Goal: Task Accomplishment & Management: Manage account settings

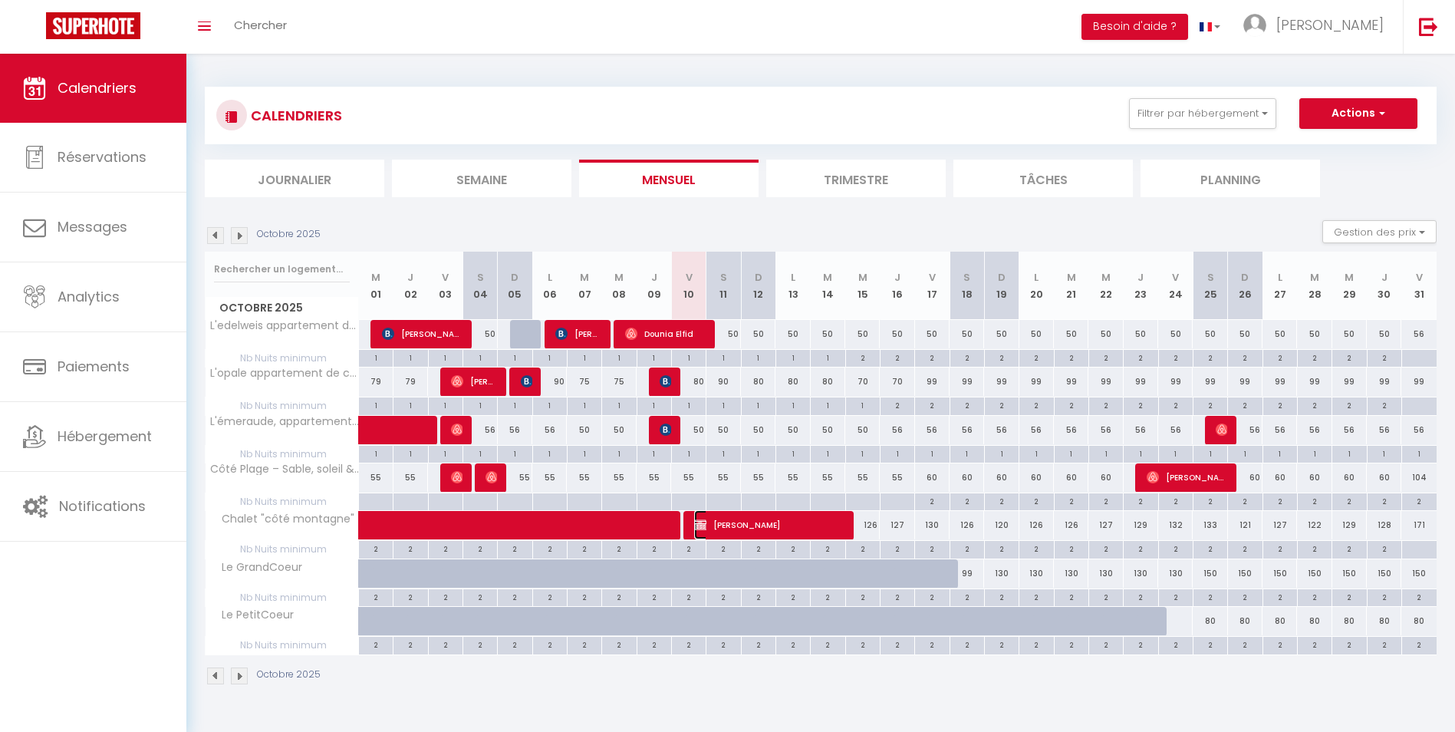
click at [758, 522] on span "[PERSON_NAME]" at bounding box center [769, 524] width 150 height 29
select select "OK"
select select "KO"
select select "0"
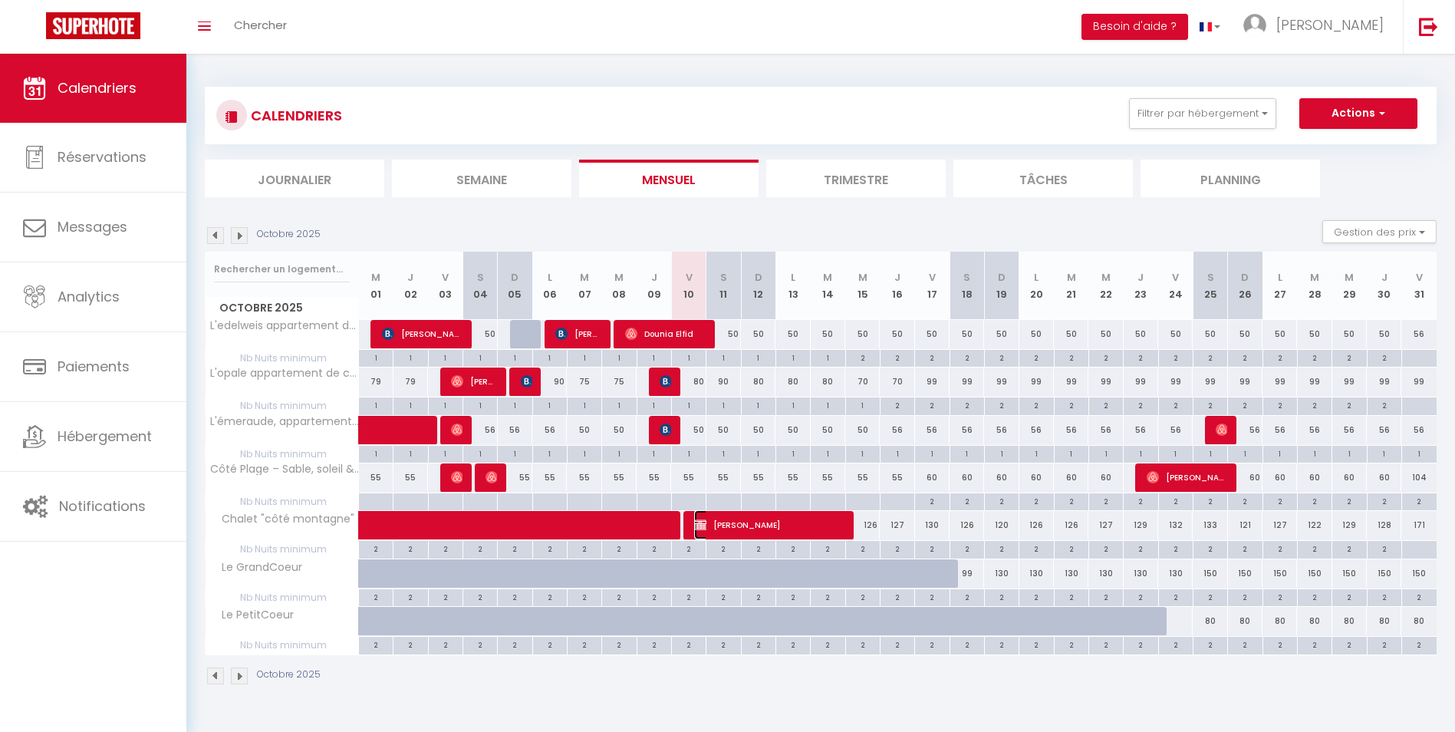
select select "1"
select select
select select "45797"
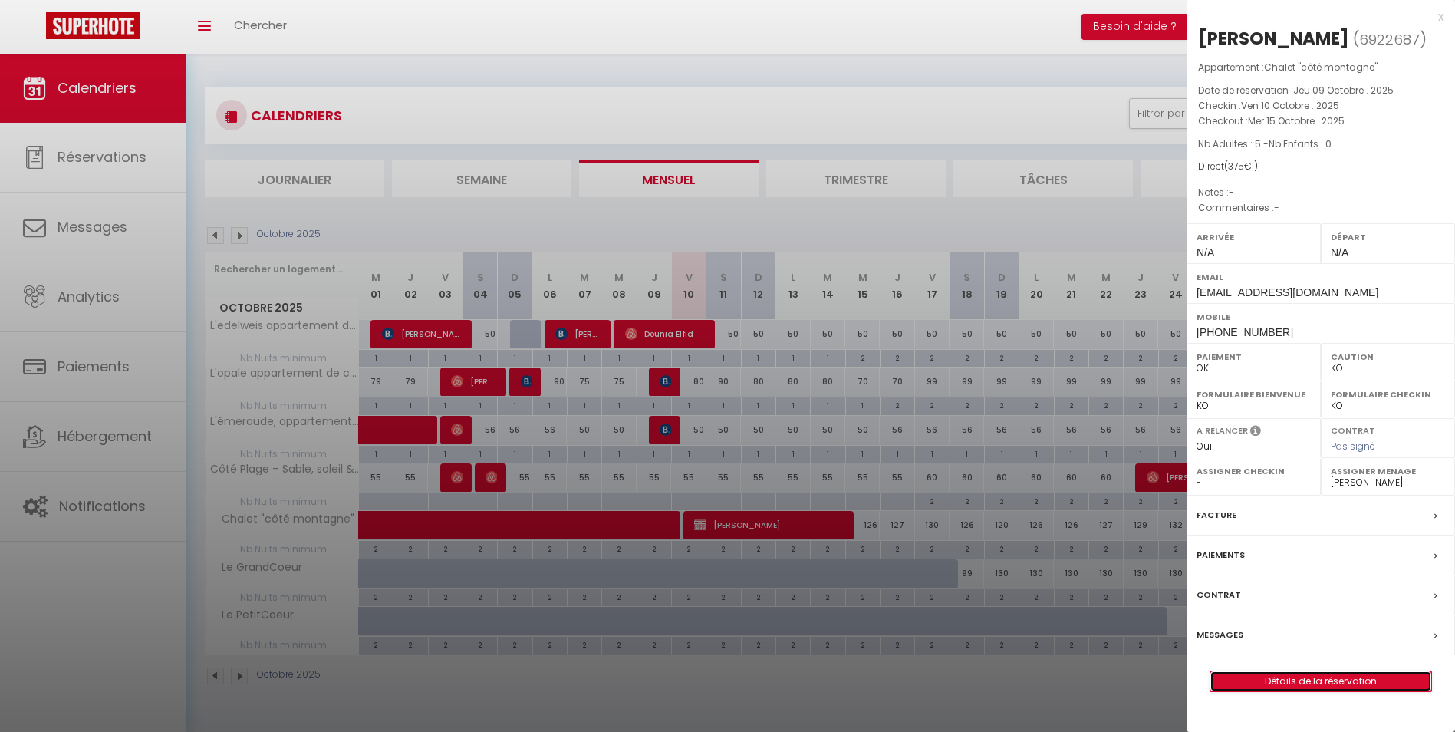
click at [1217, 680] on link "Détails de la réservation" at bounding box center [1320, 681] width 221 height 20
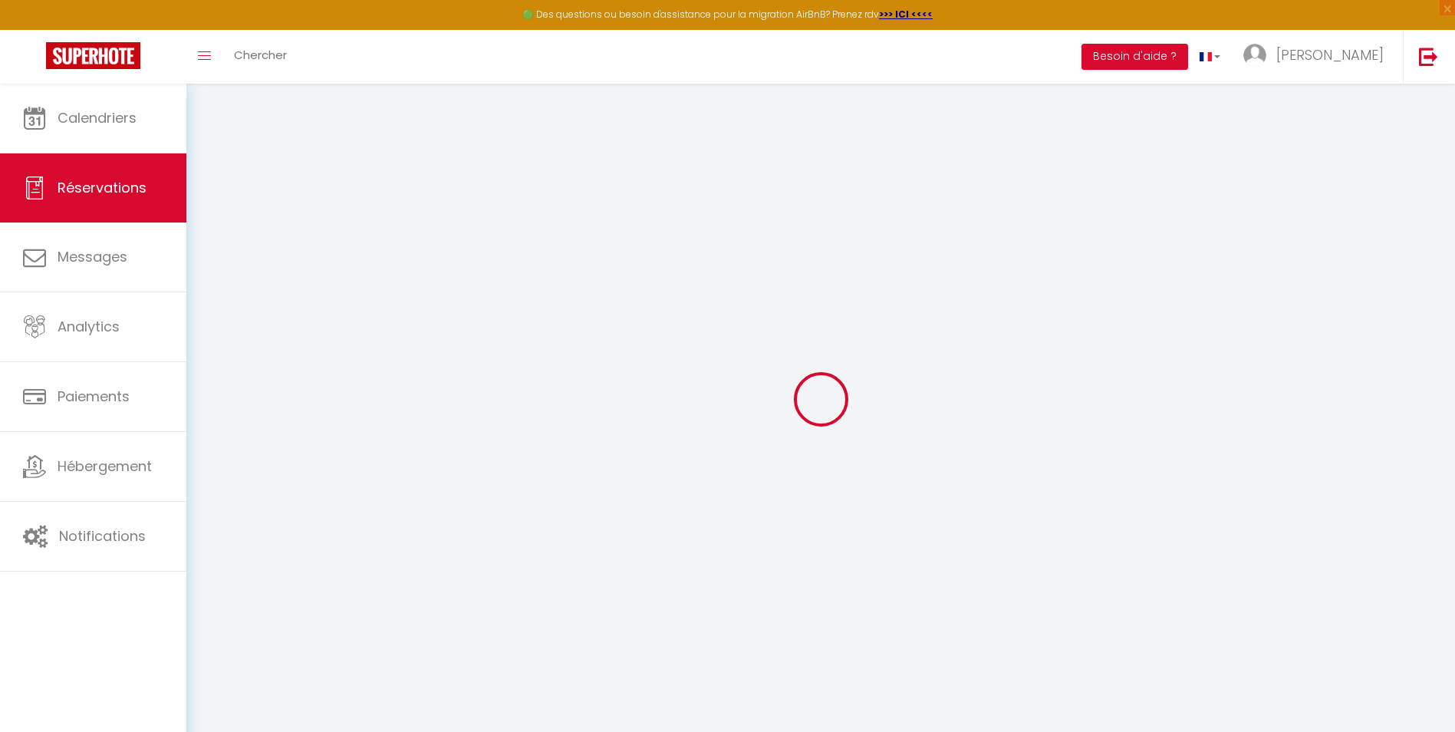
type input "[PERSON_NAME]"
type input "URSU"
type input "[EMAIL_ADDRESS][DOMAIN_NAME]"
type input "[PHONE_NUMBER]"
select select "FR"
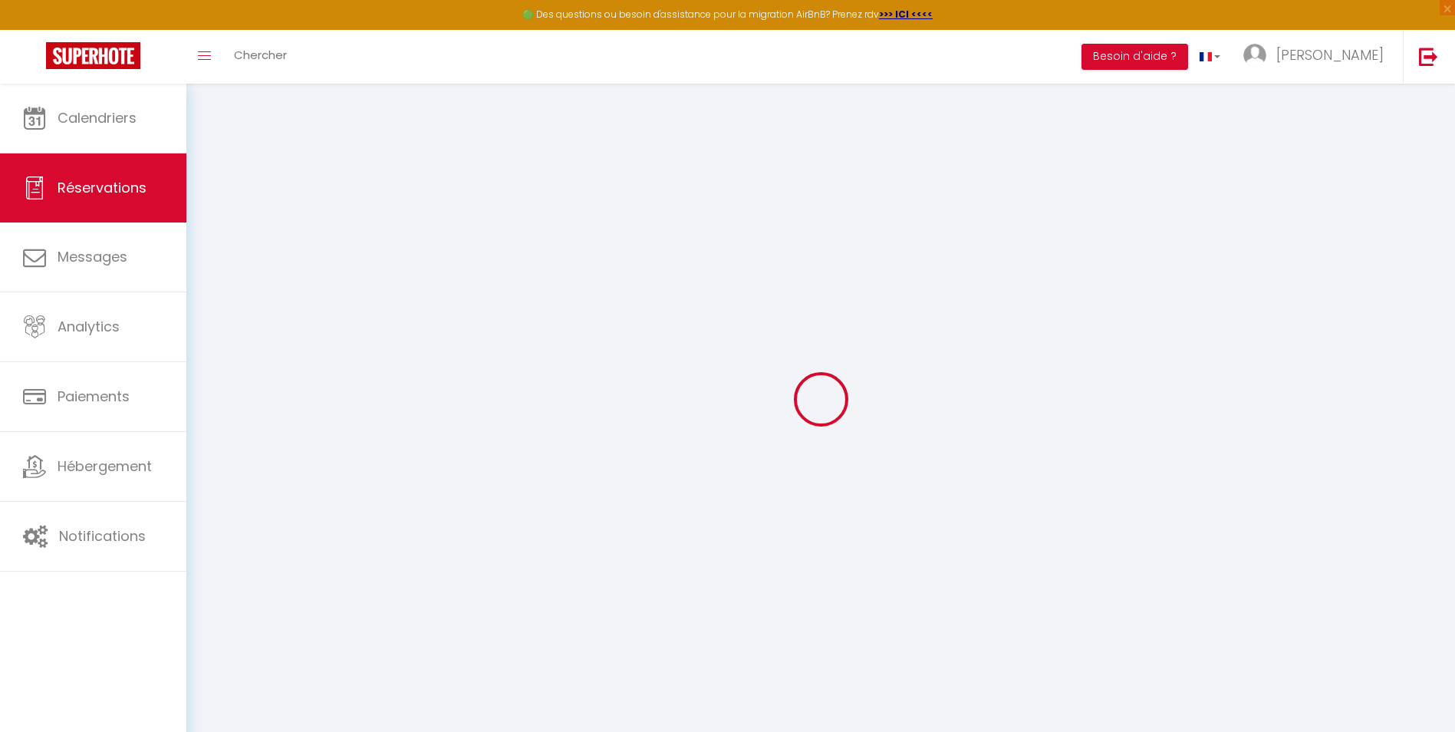
select select "69642"
select select "1"
type input "Ven 10 Octobre 2025"
select select
type input "Mer 15 Octobre 2025"
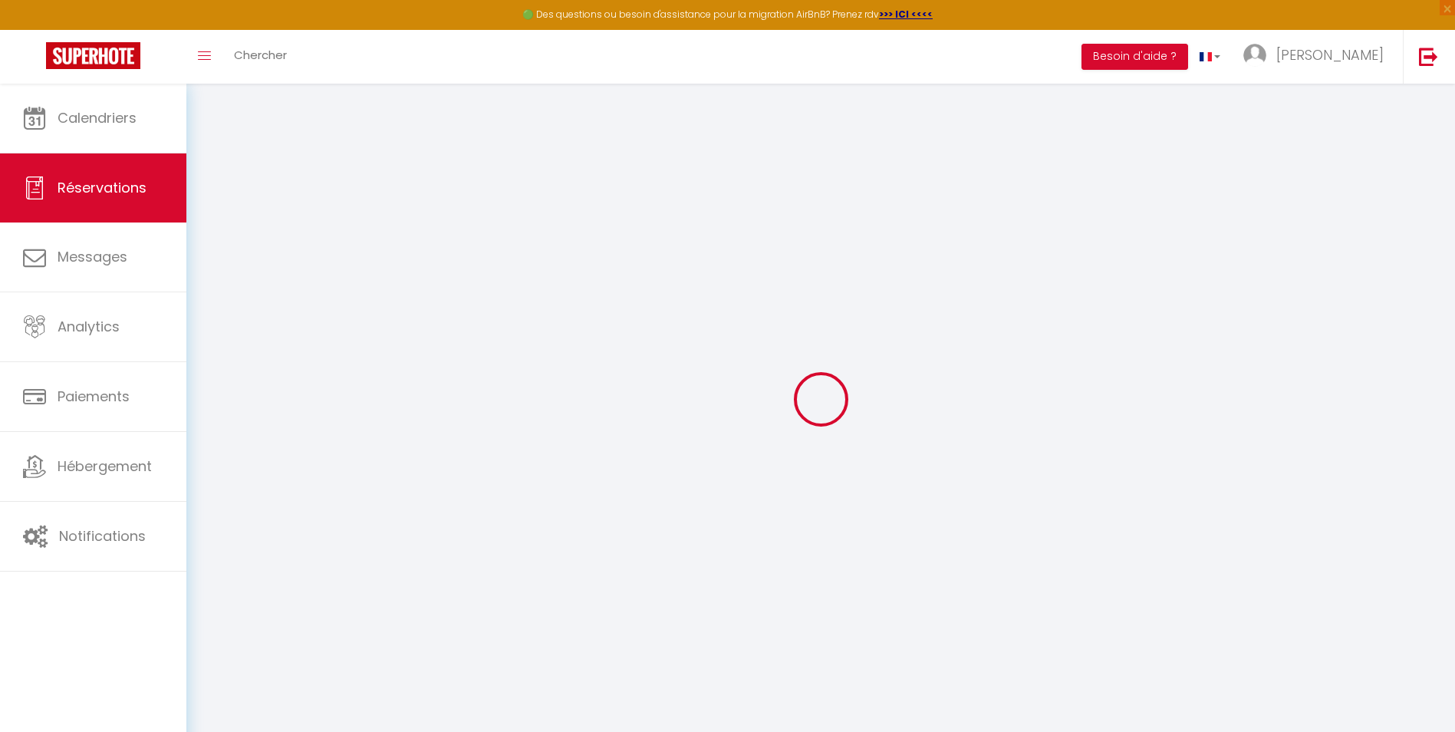
select select
type input "5"
select select "12"
select select
type input "375"
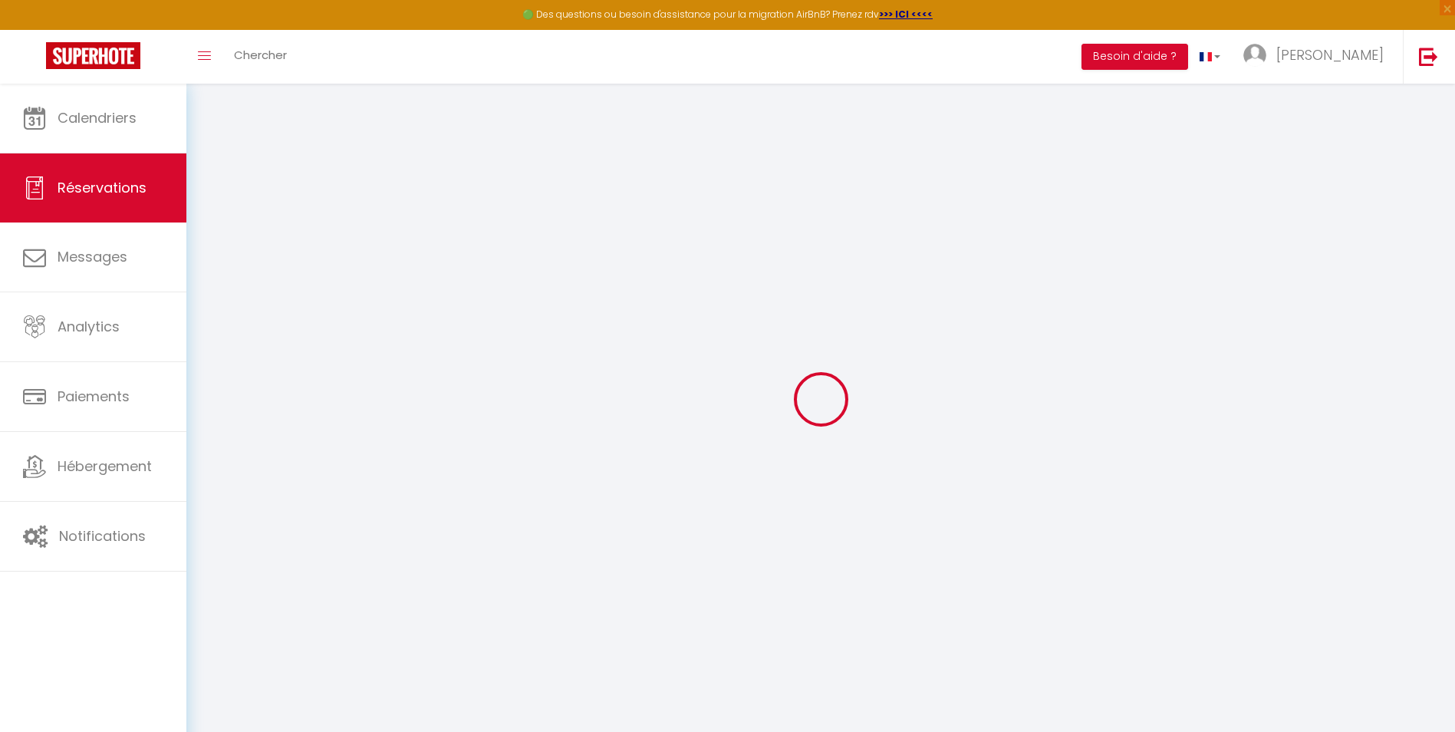
checkbox input "false"
type input "0"
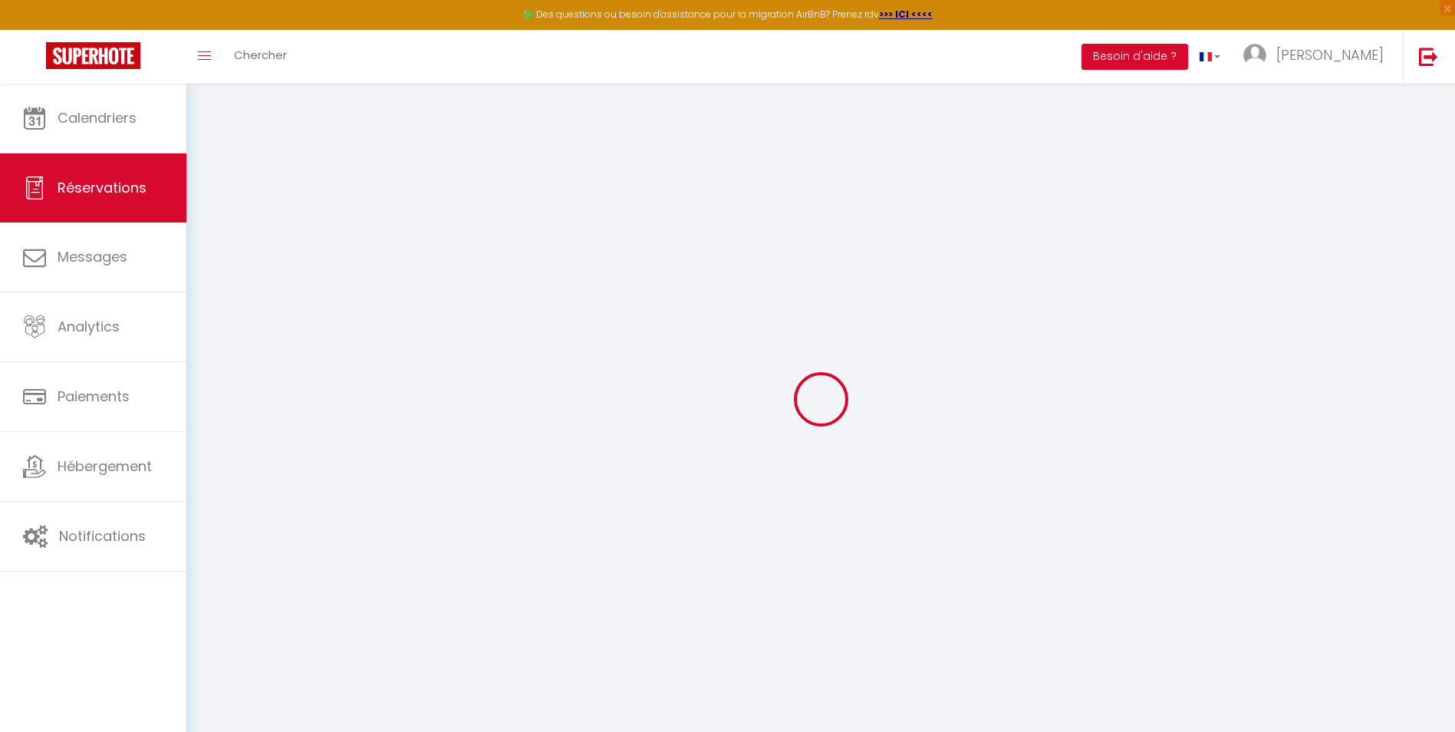
select select
select select "14"
checkbox input "false"
select select
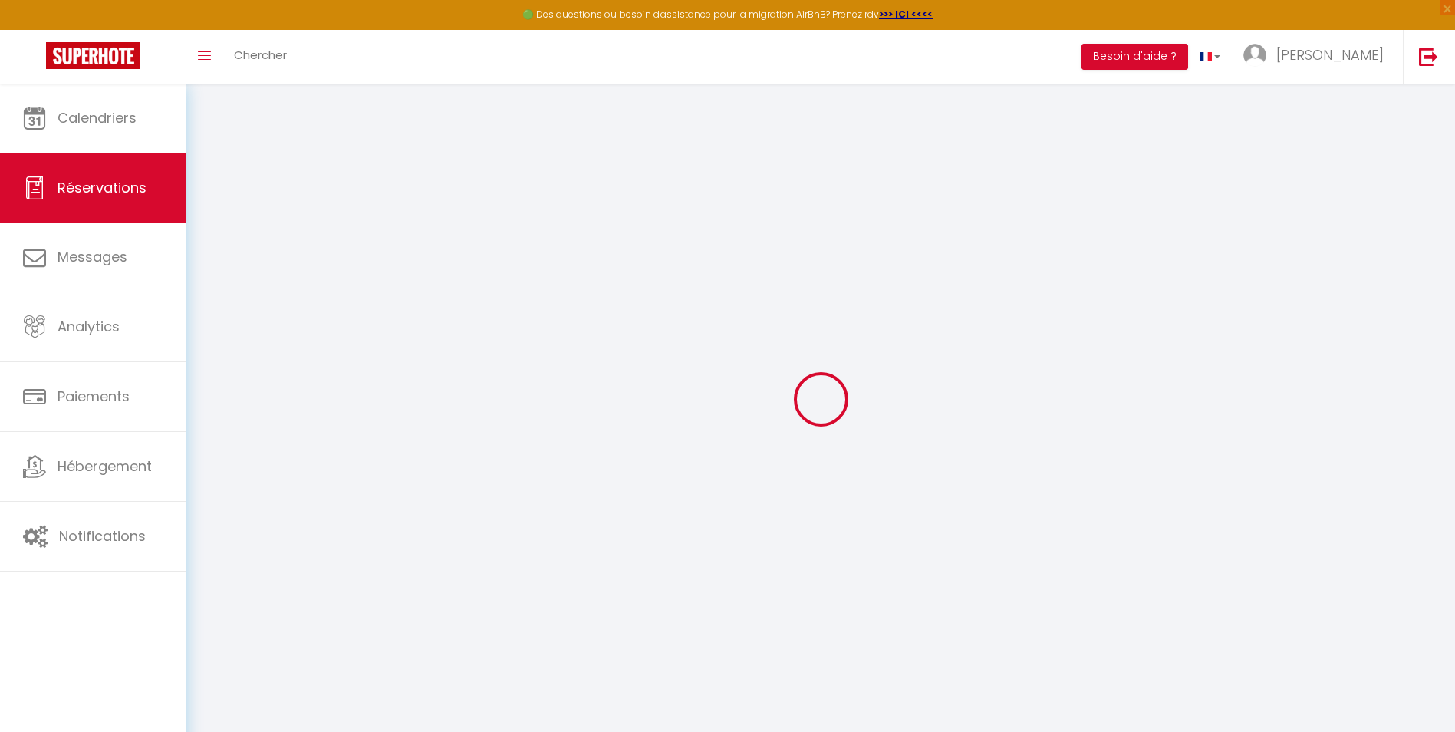
select select
checkbox input "false"
select select
checkbox input "false"
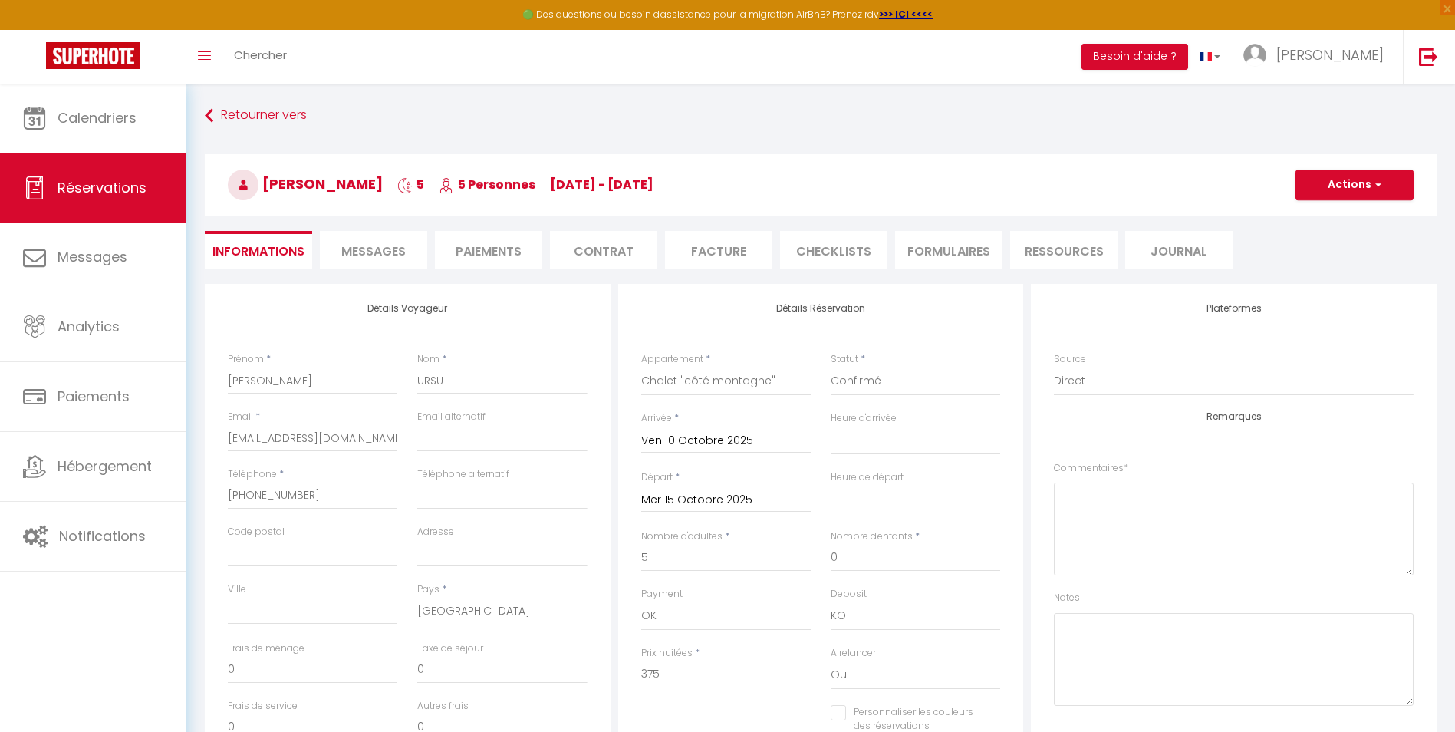
select select
checkbox input "false"
select select
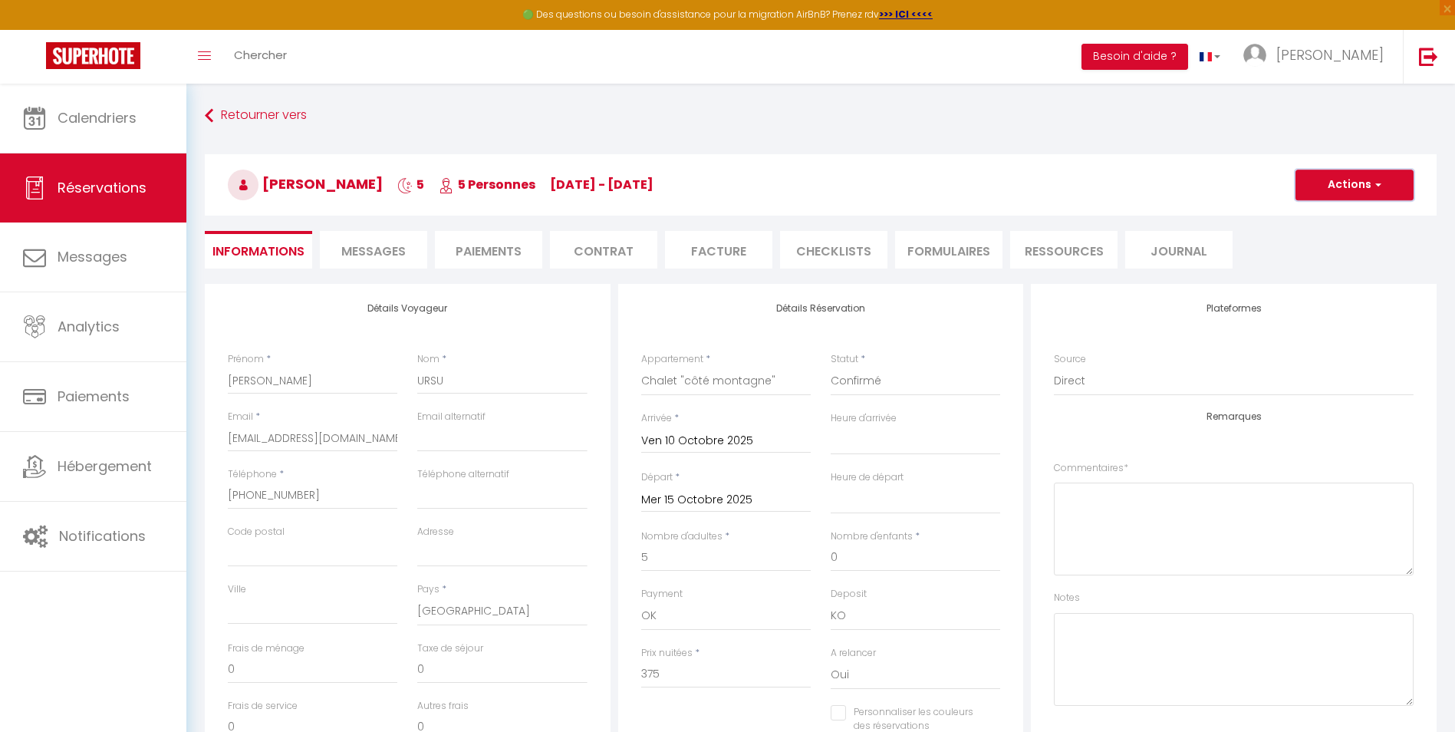
click at [1378, 187] on span "button" at bounding box center [1376, 185] width 9 height 14
click at [515, 255] on li "Paiements" at bounding box center [488, 250] width 107 height 38
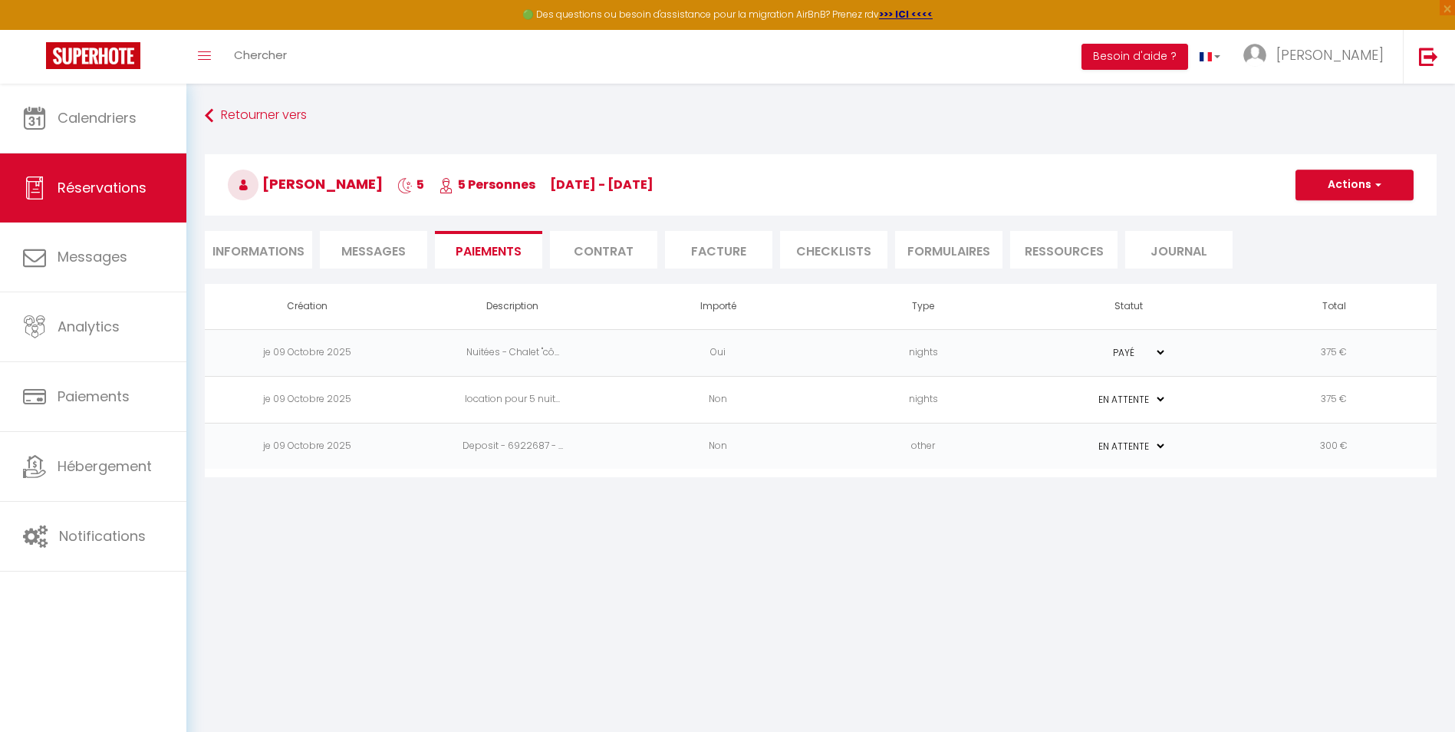
click at [1313, 394] on td "375 €" at bounding box center [1334, 399] width 206 height 47
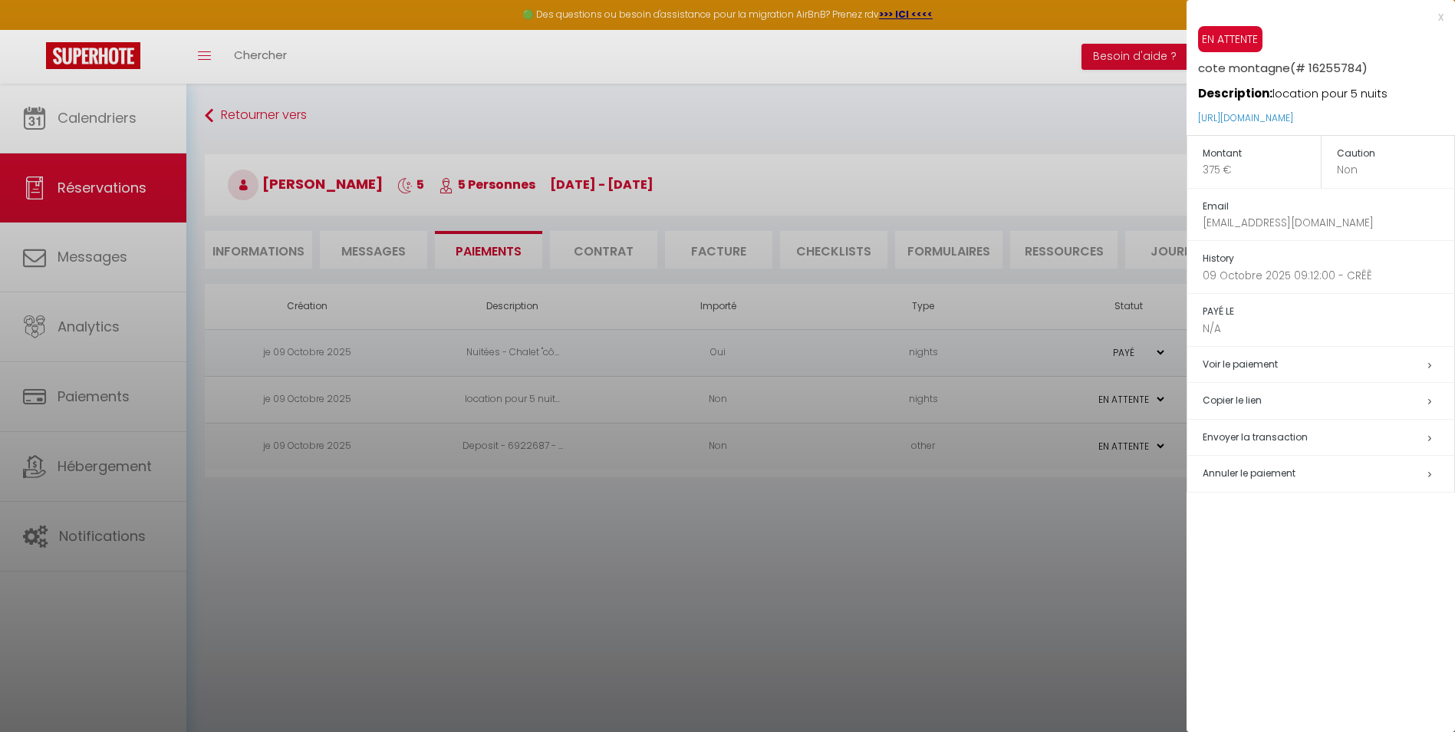
click at [1082, 535] on div at bounding box center [727, 366] width 1455 height 732
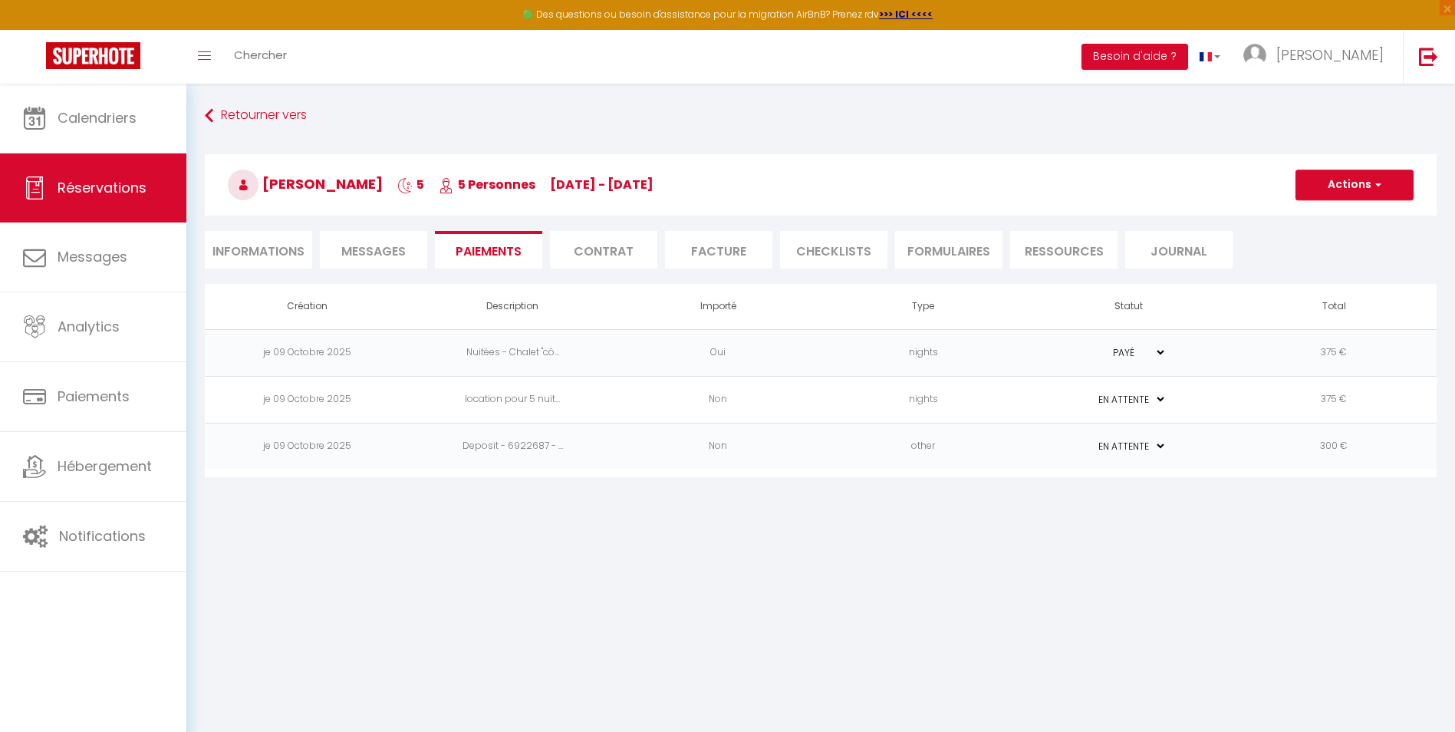
click at [1248, 348] on td "375 €" at bounding box center [1334, 352] width 206 height 47
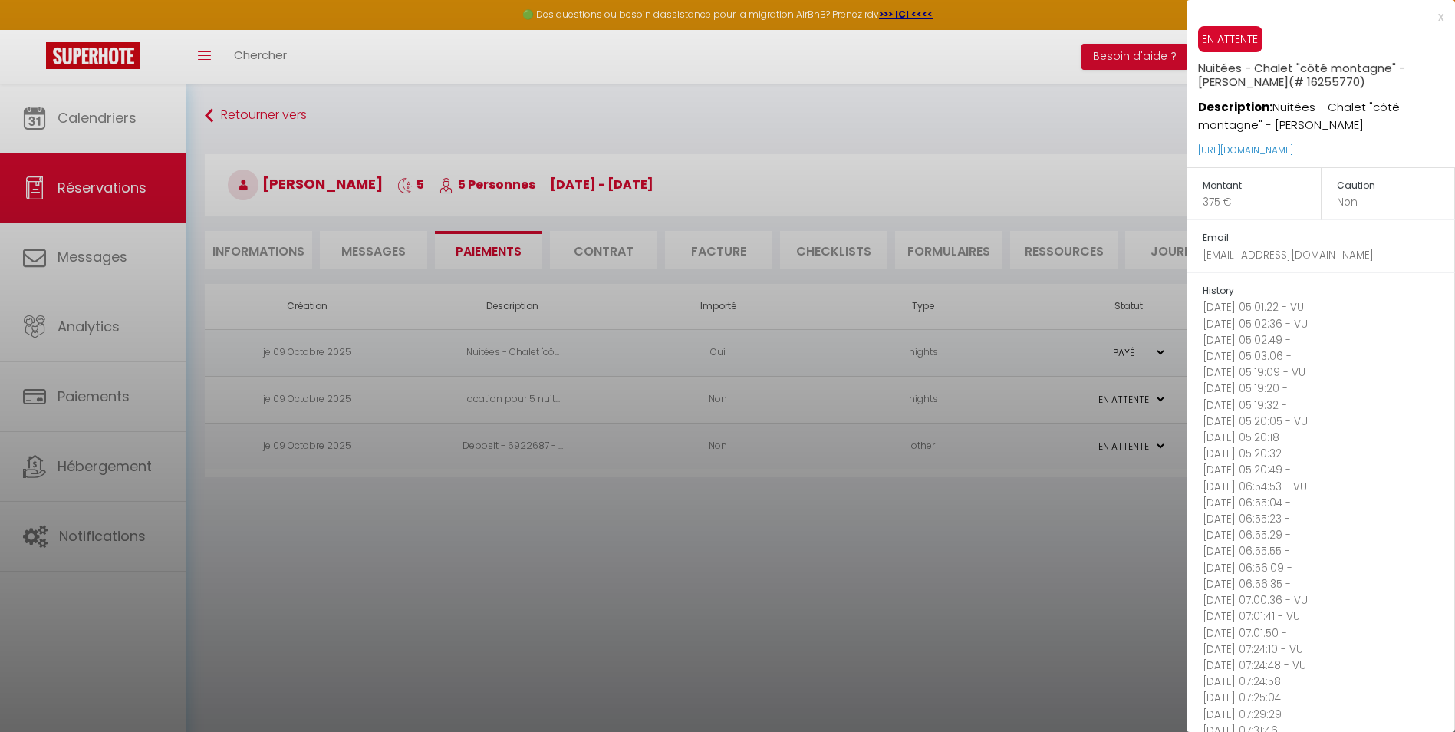
click at [1112, 544] on div at bounding box center [727, 366] width 1455 height 732
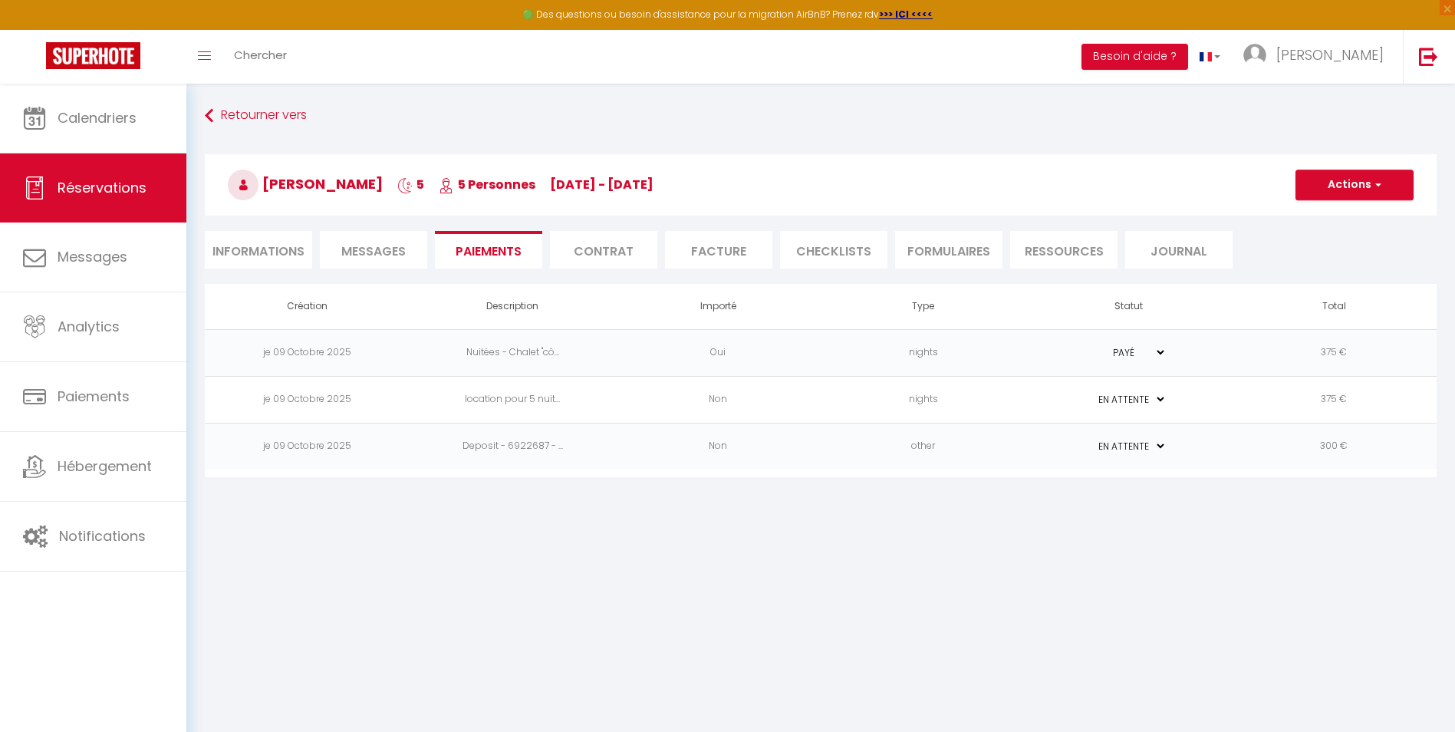
click at [1330, 397] on td "375 €" at bounding box center [1334, 399] width 206 height 47
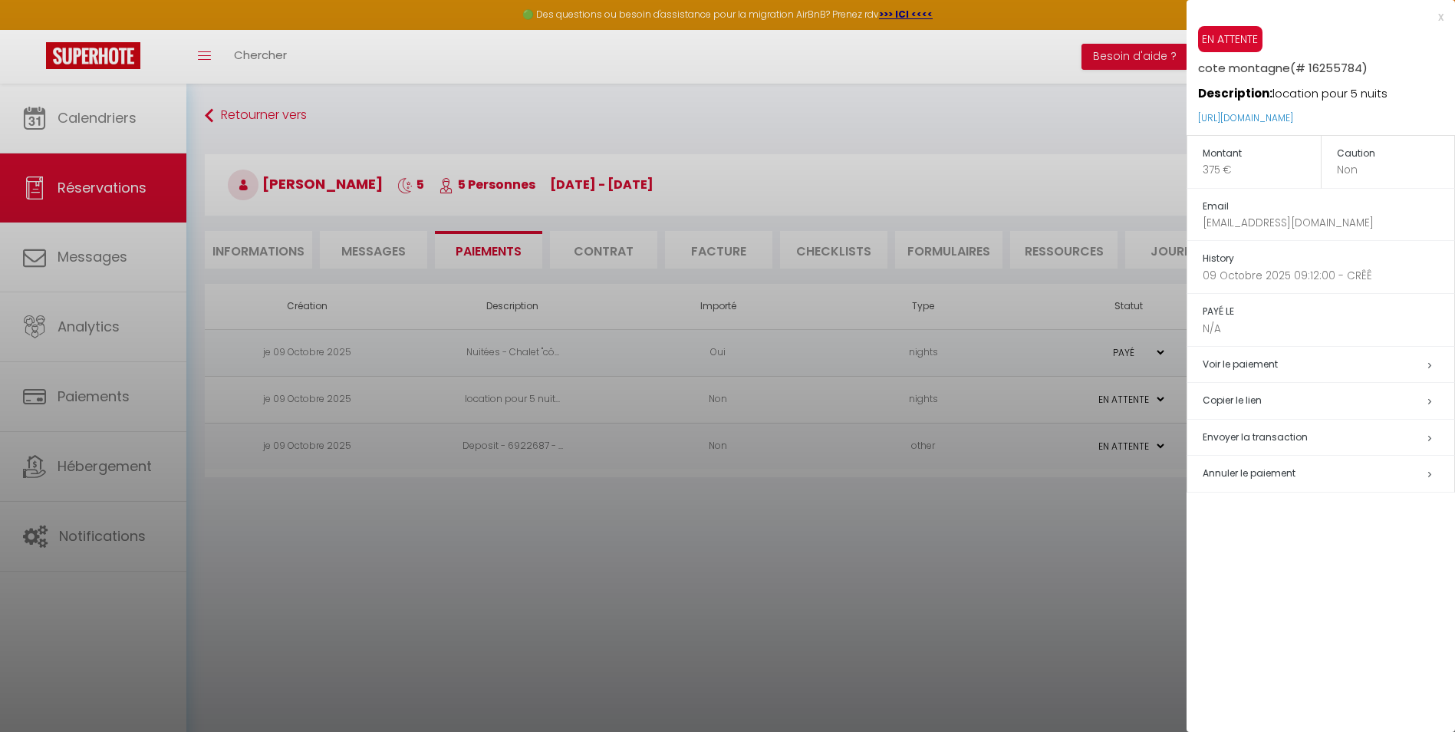
click at [1284, 471] on span "Annuler le paiement" at bounding box center [1249, 472] width 93 height 13
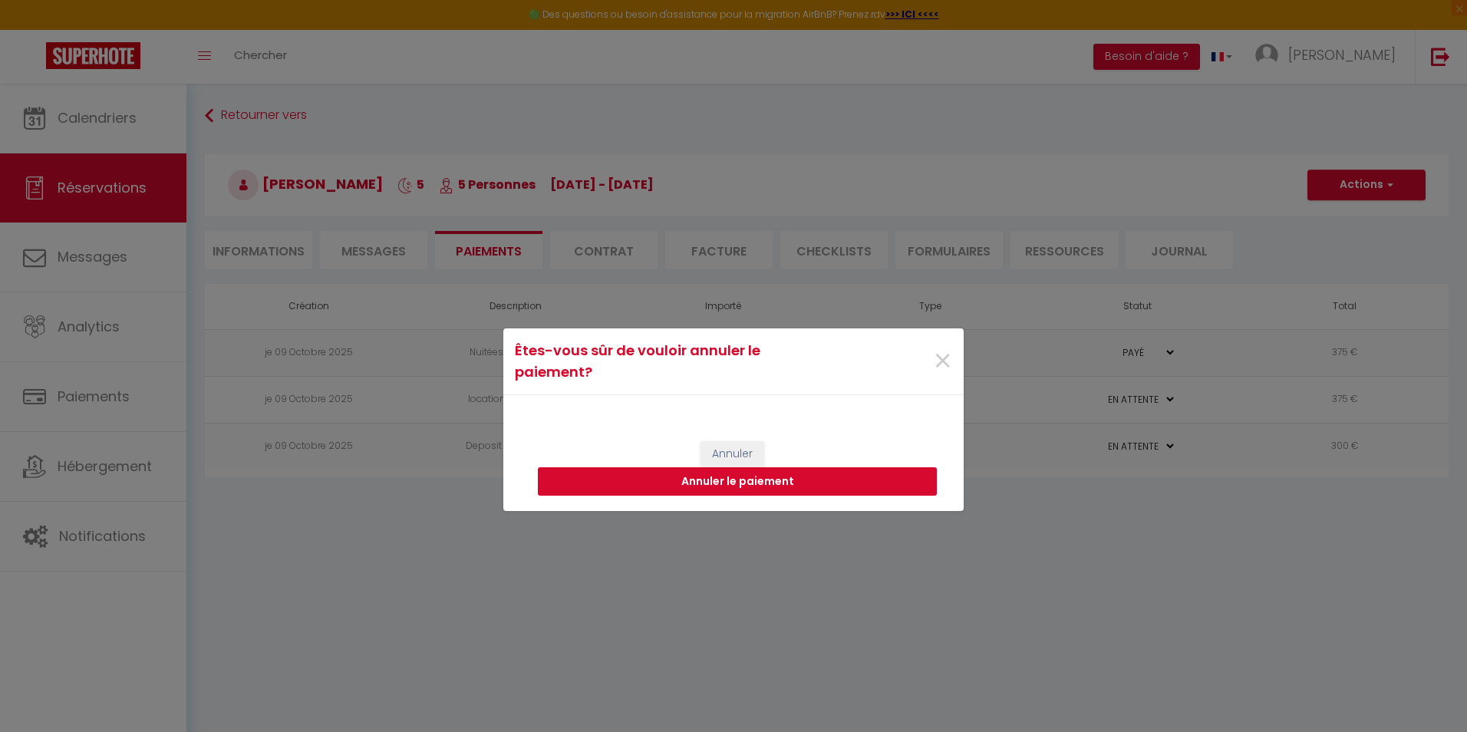
click at [746, 482] on button "Annuler le paiement" at bounding box center [737, 481] width 399 height 29
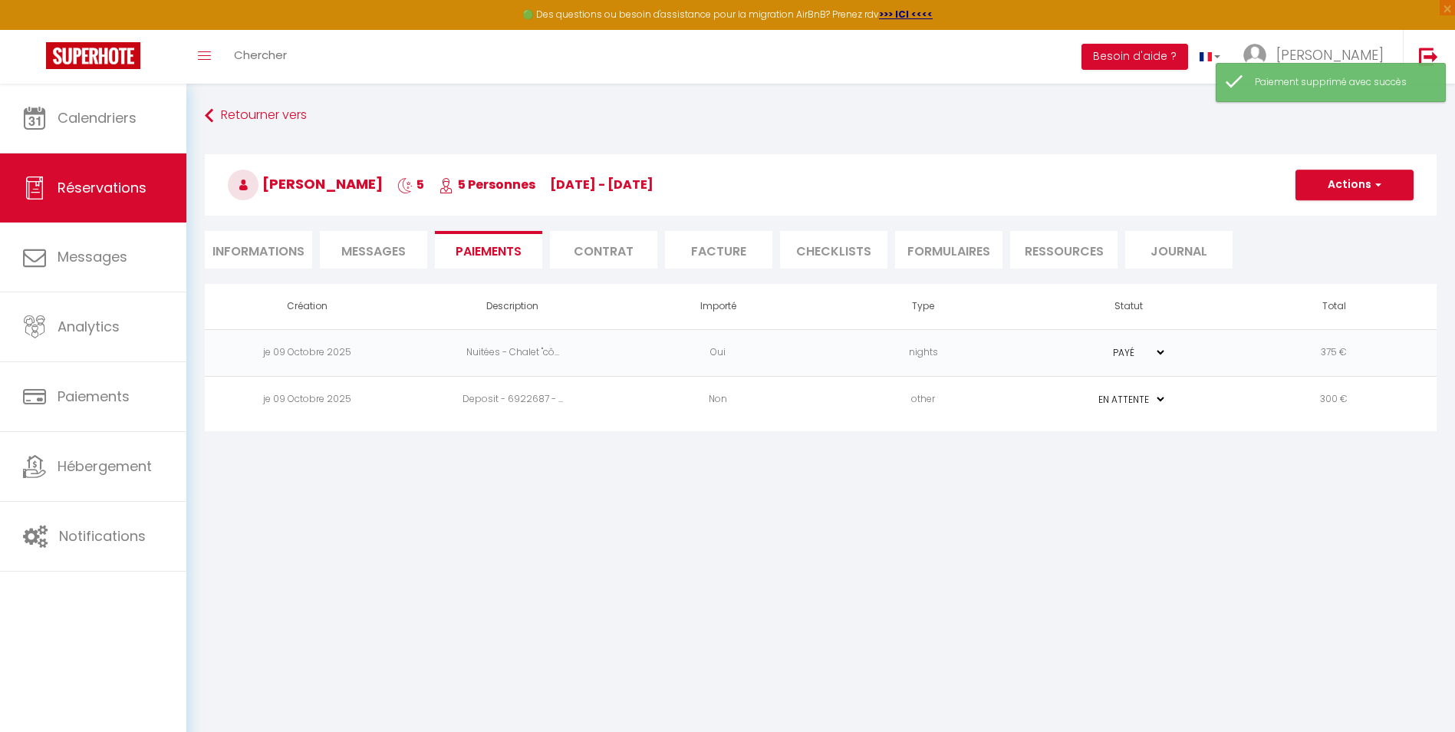
click at [1226, 352] on td "PAYÉ EN ATTENTE" at bounding box center [1129, 352] width 206 height 47
click at [1306, 349] on td "375 €" at bounding box center [1334, 352] width 206 height 47
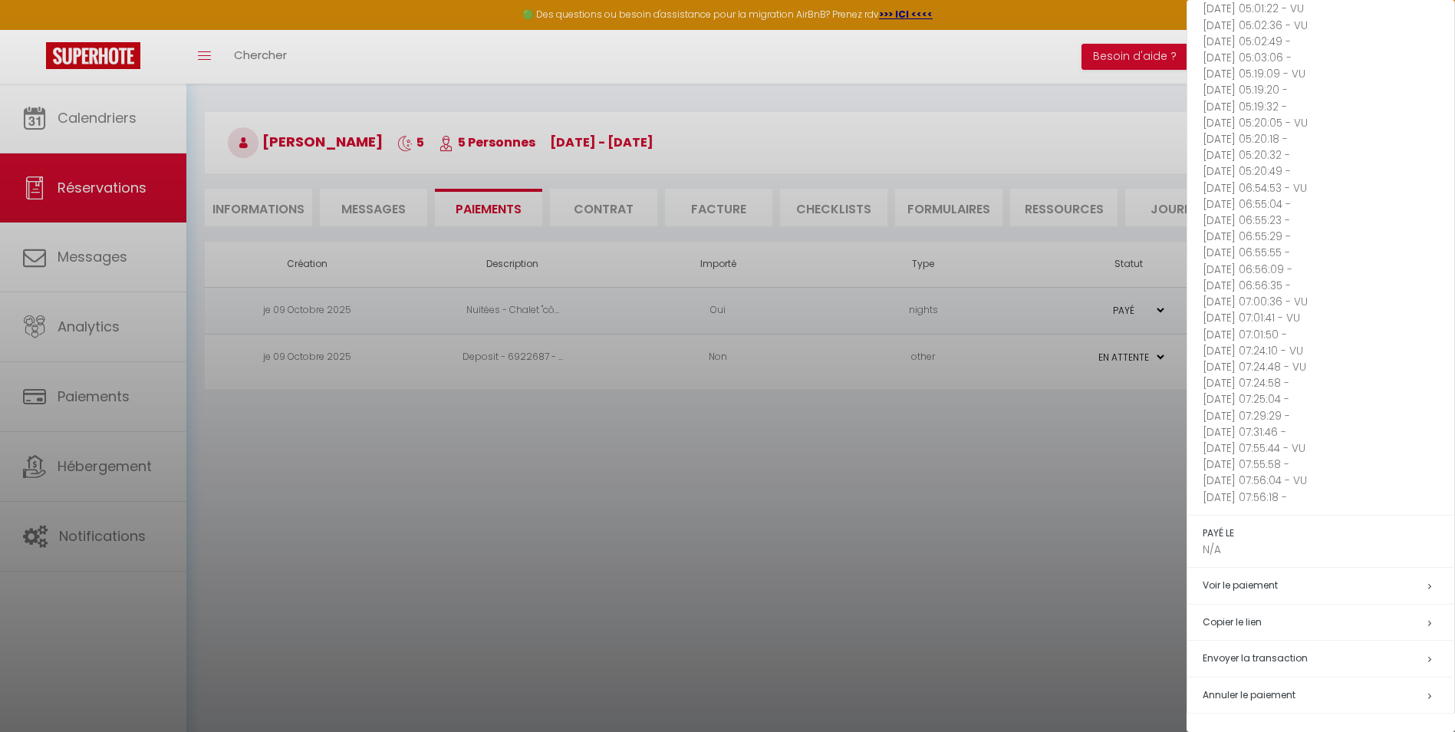
scroll to position [84, 0]
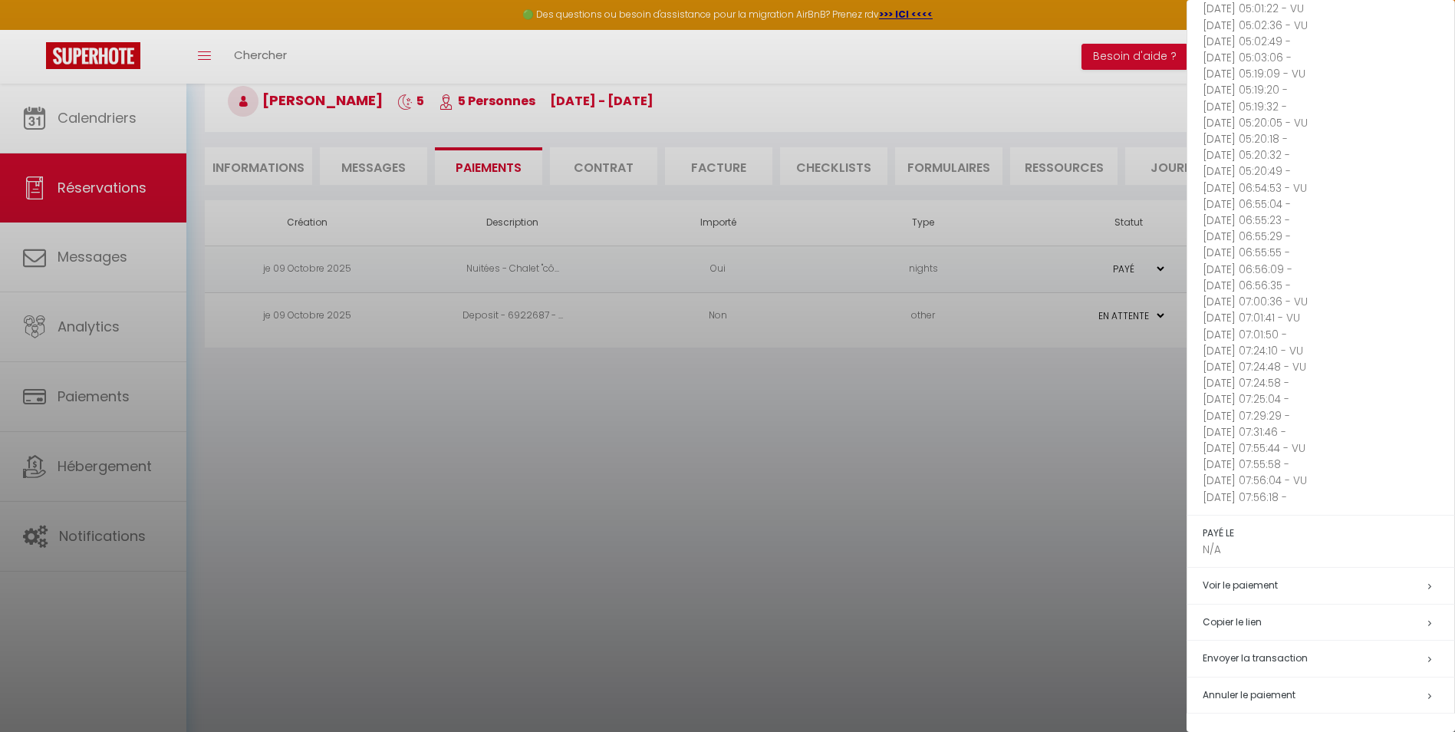
click at [1245, 688] on span "Annuler le paiement" at bounding box center [1249, 694] width 93 height 13
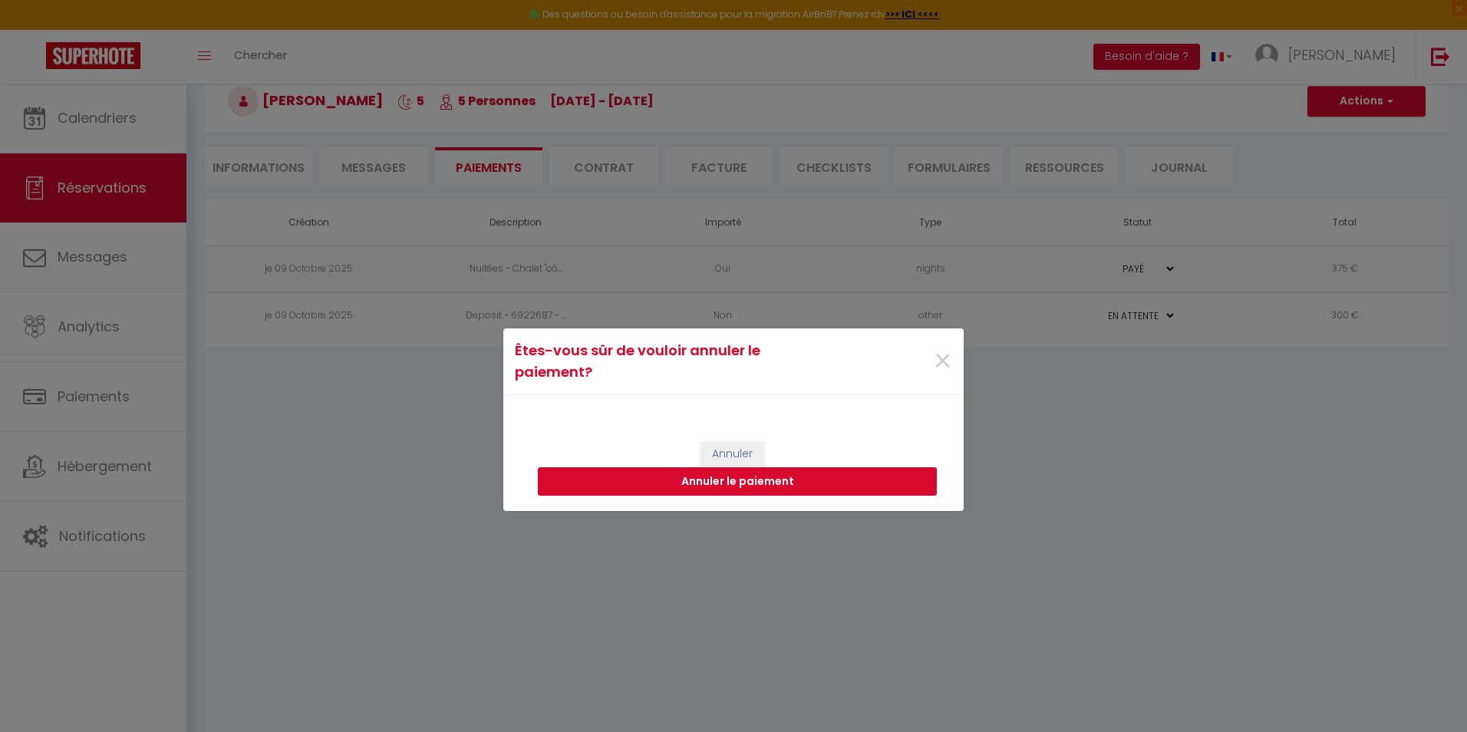
click at [716, 484] on button "Annuler le paiement" at bounding box center [737, 481] width 399 height 29
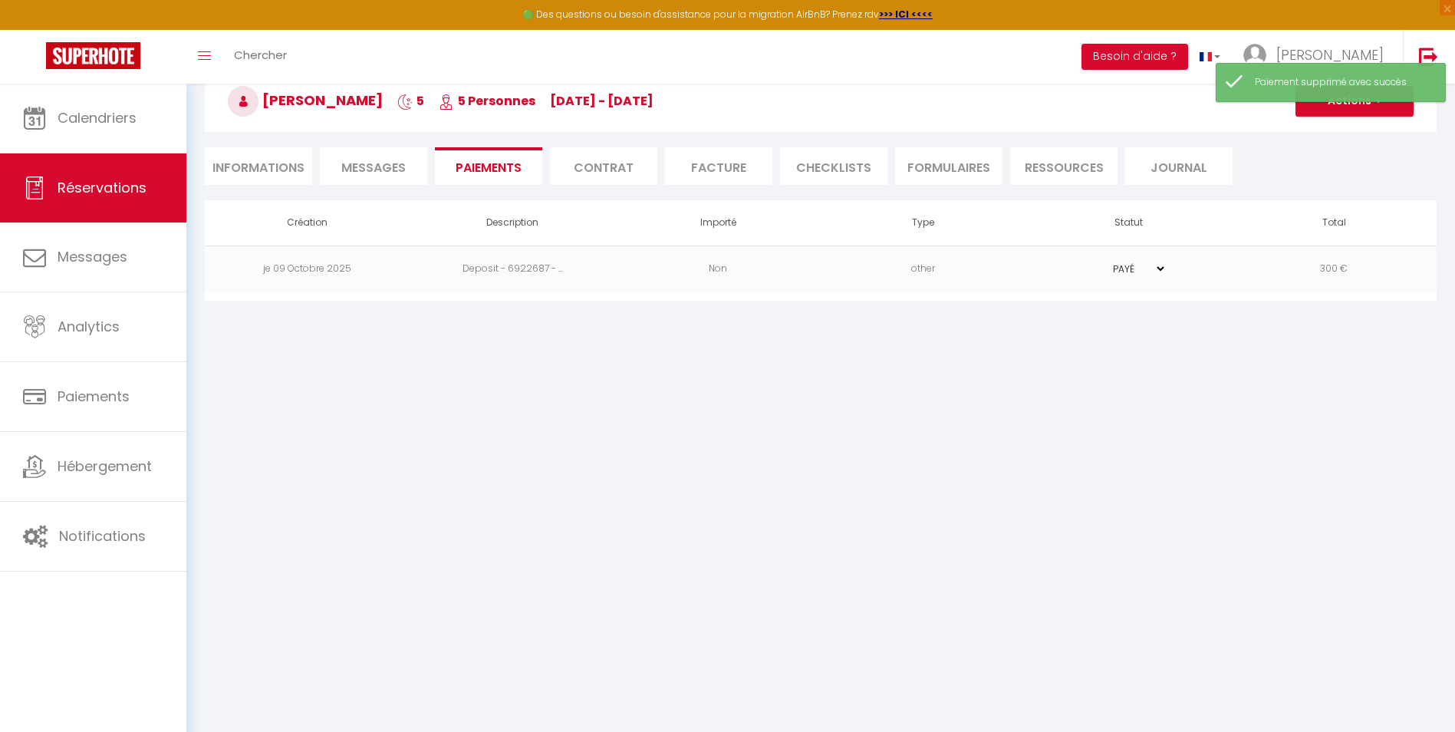
click at [1374, 268] on td "300 €" at bounding box center [1334, 268] width 206 height 47
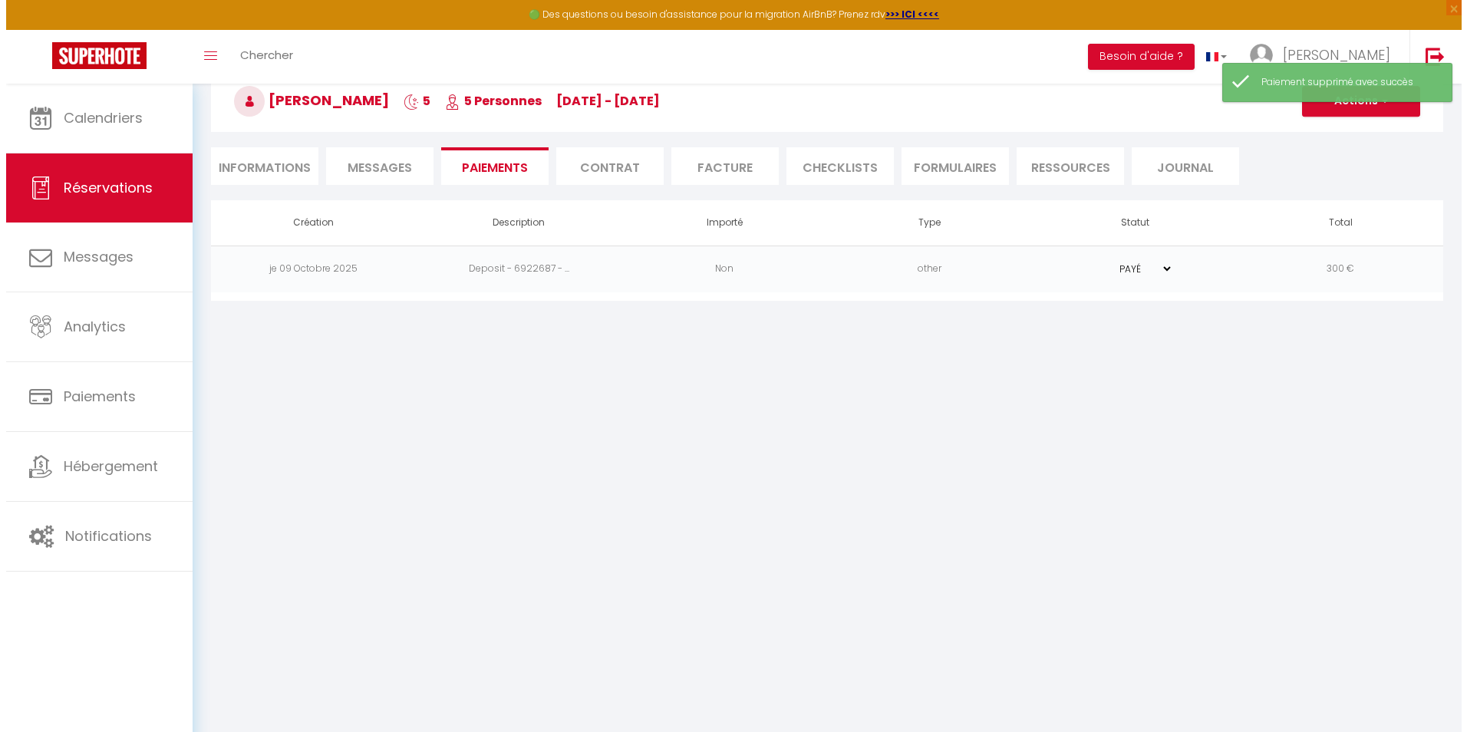
scroll to position [0, 0]
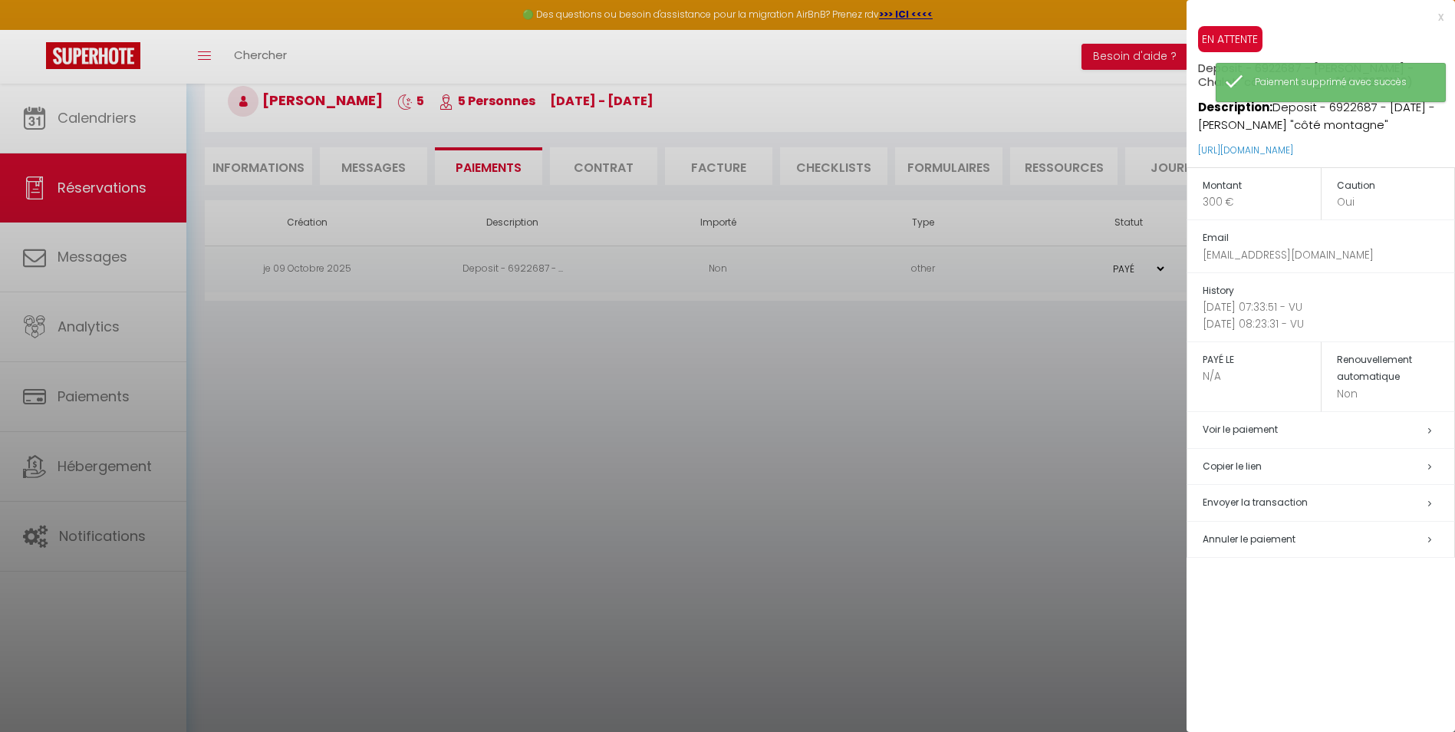
click at [1270, 532] on h5 "Annuler le paiement" at bounding box center [1329, 540] width 252 height 18
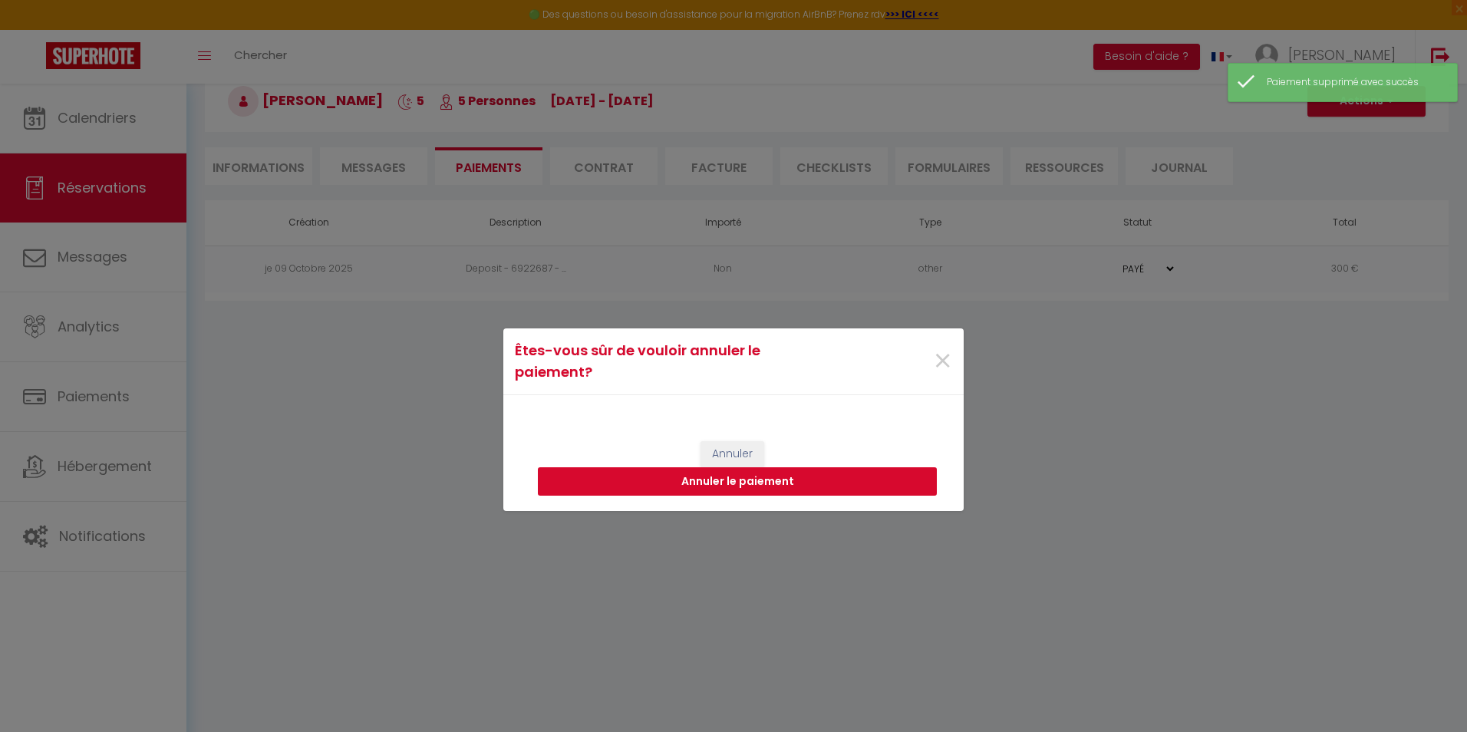
click at [831, 486] on button "Annuler le paiement" at bounding box center [737, 481] width 399 height 29
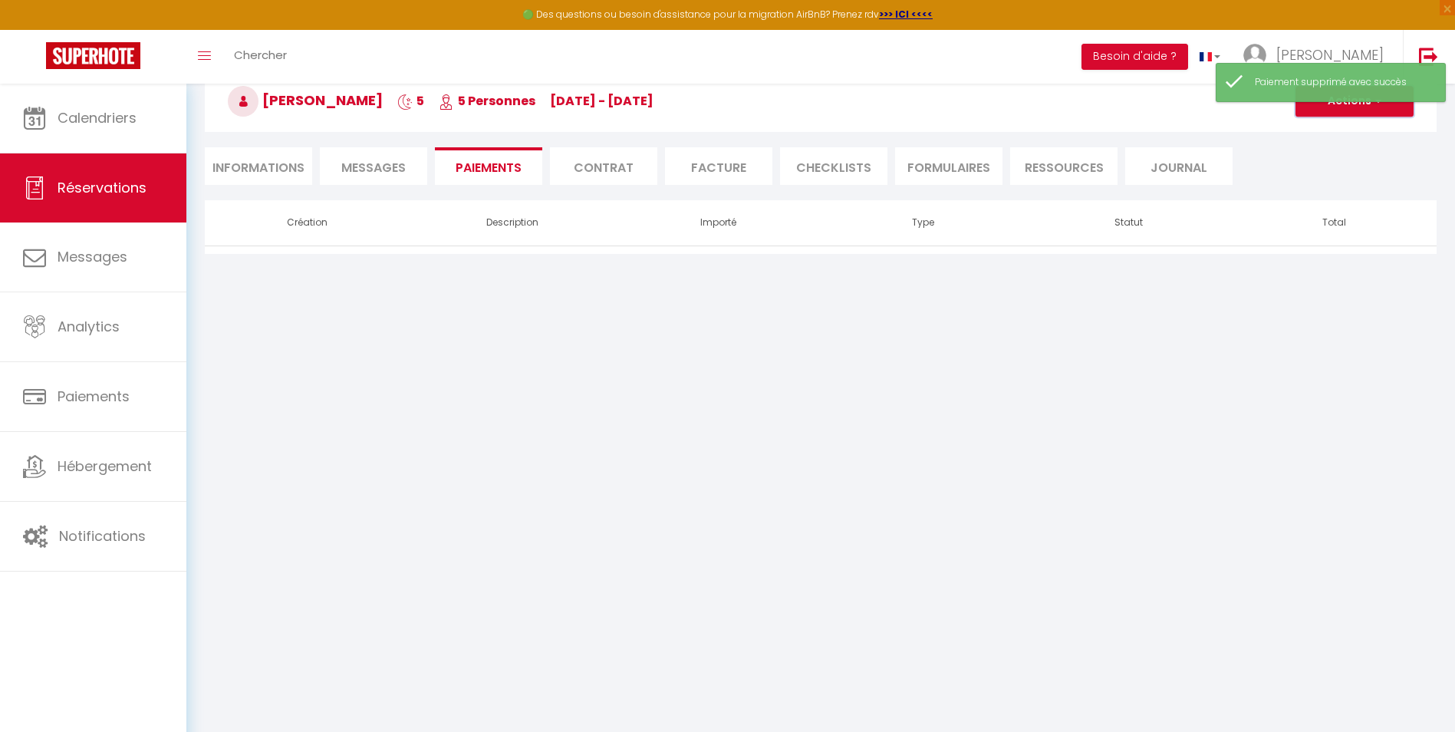
click at [1329, 107] on button "Actions" at bounding box center [1355, 101] width 118 height 31
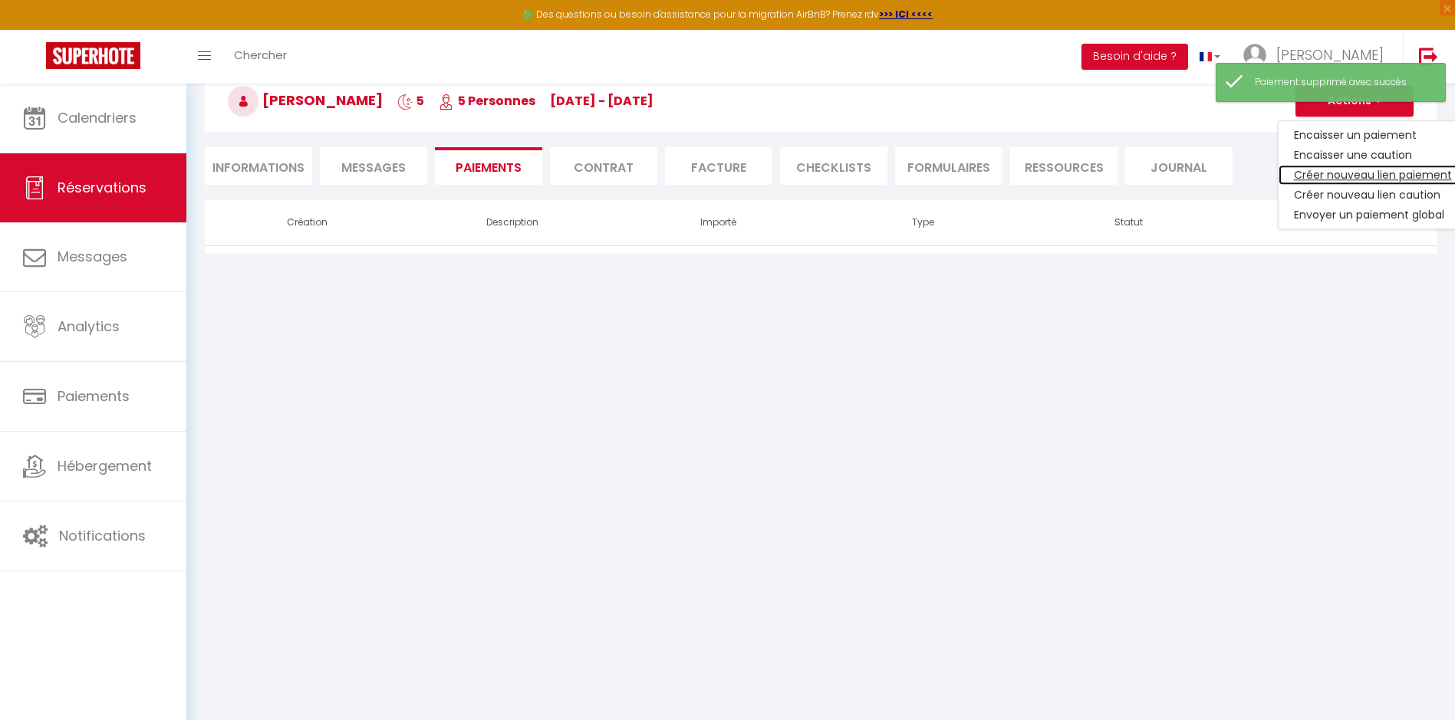
click at [1351, 172] on link "Créer nouveau lien paiement" at bounding box center [1373, 175] width 189 height 20
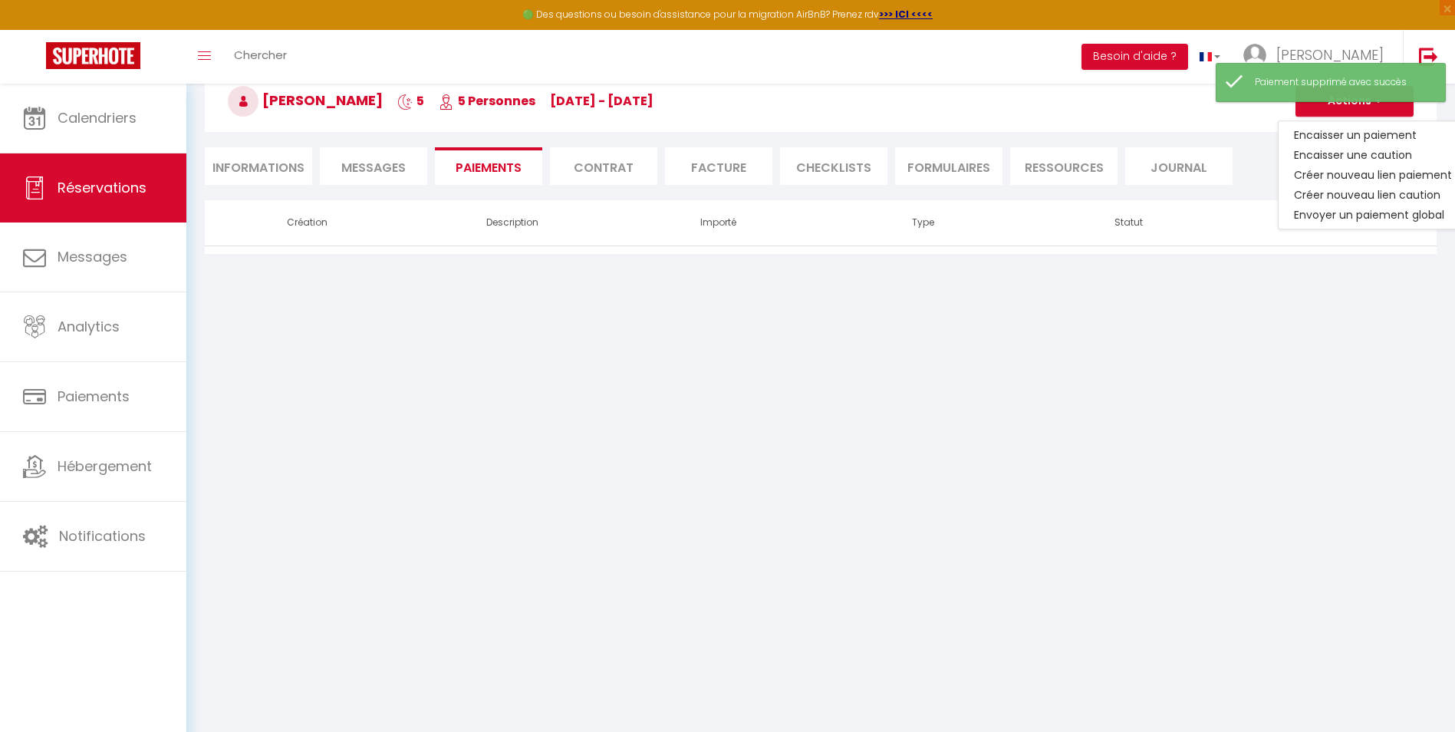
select select "nights"
type input "[EMAIL_ADDRESS][DOMAIN_NAME]"
select select "13998"
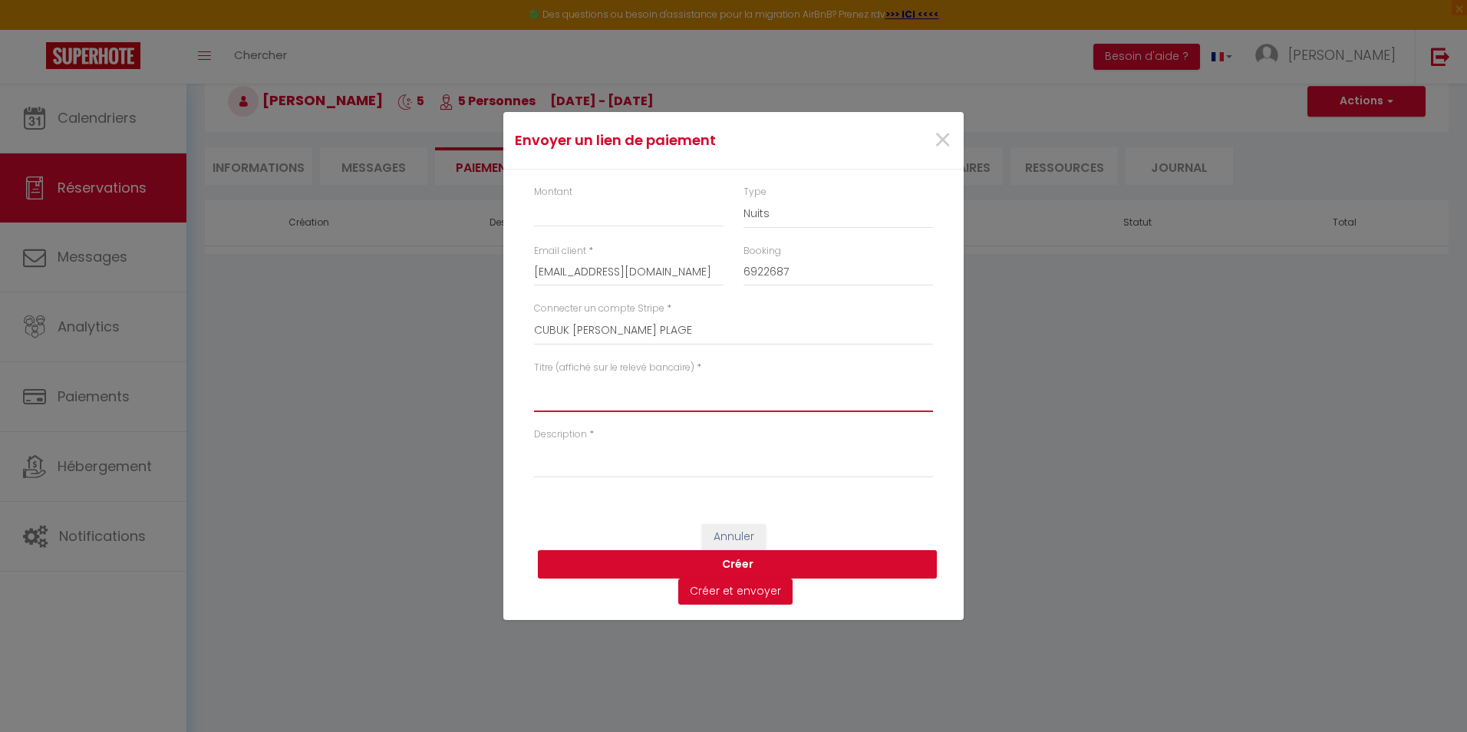
click at [598, 403] on textarea "Titre (affiché sur le relevé bancaire)" at bounding box center [733, 393] width 399 height 37
click at [570, 221] on input "Montant" at bounding box center [628, 213] width 189 height 28
type input "375"
click at [577, 442] on div "Description *" at bounding box center [733, 452] width 399 height 51
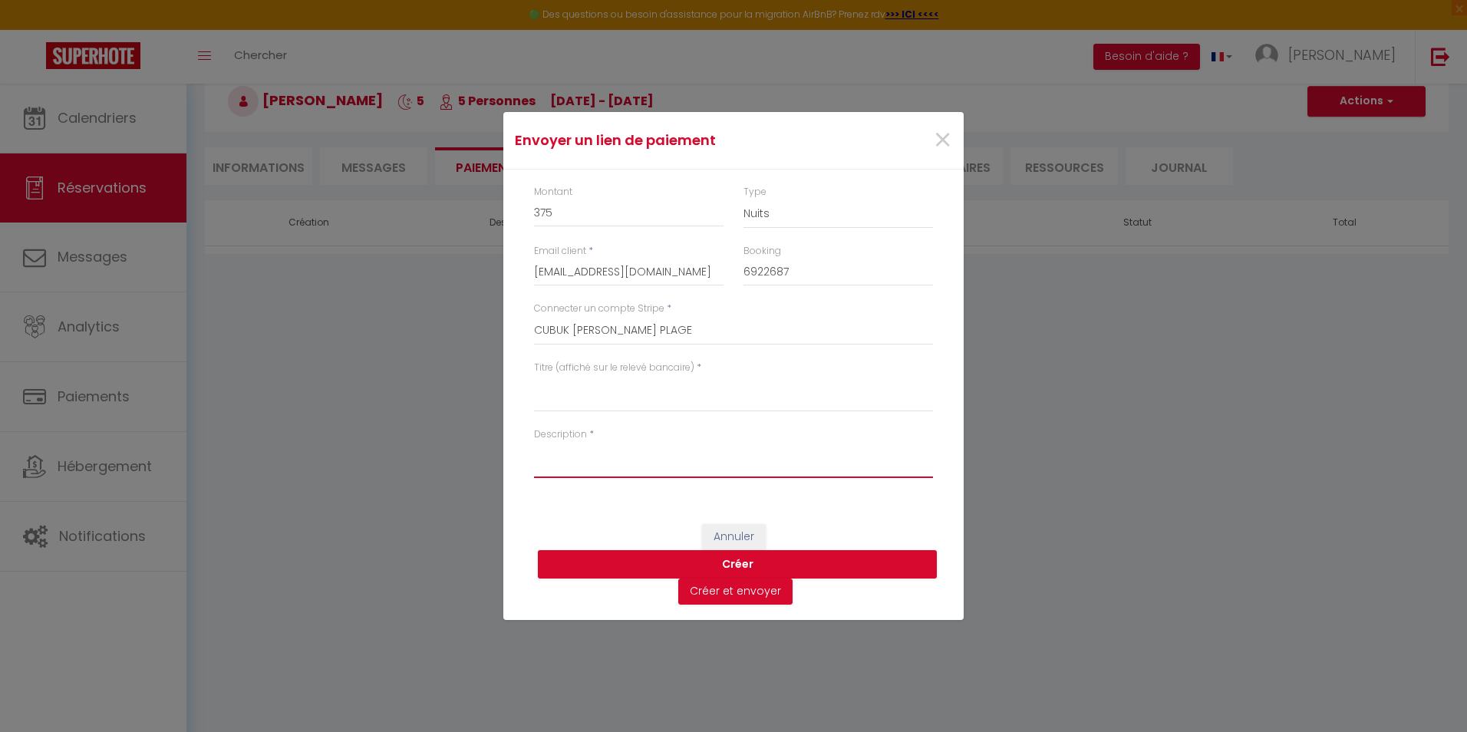
click at [588, 459] on textarea "Description" at bounding box center [733, 459] width 399 height 37
type textarea "COTE MONTAGNE"
click at [743, 562] on button "Créer" at bounding box center [737, 564] width 399 height 29
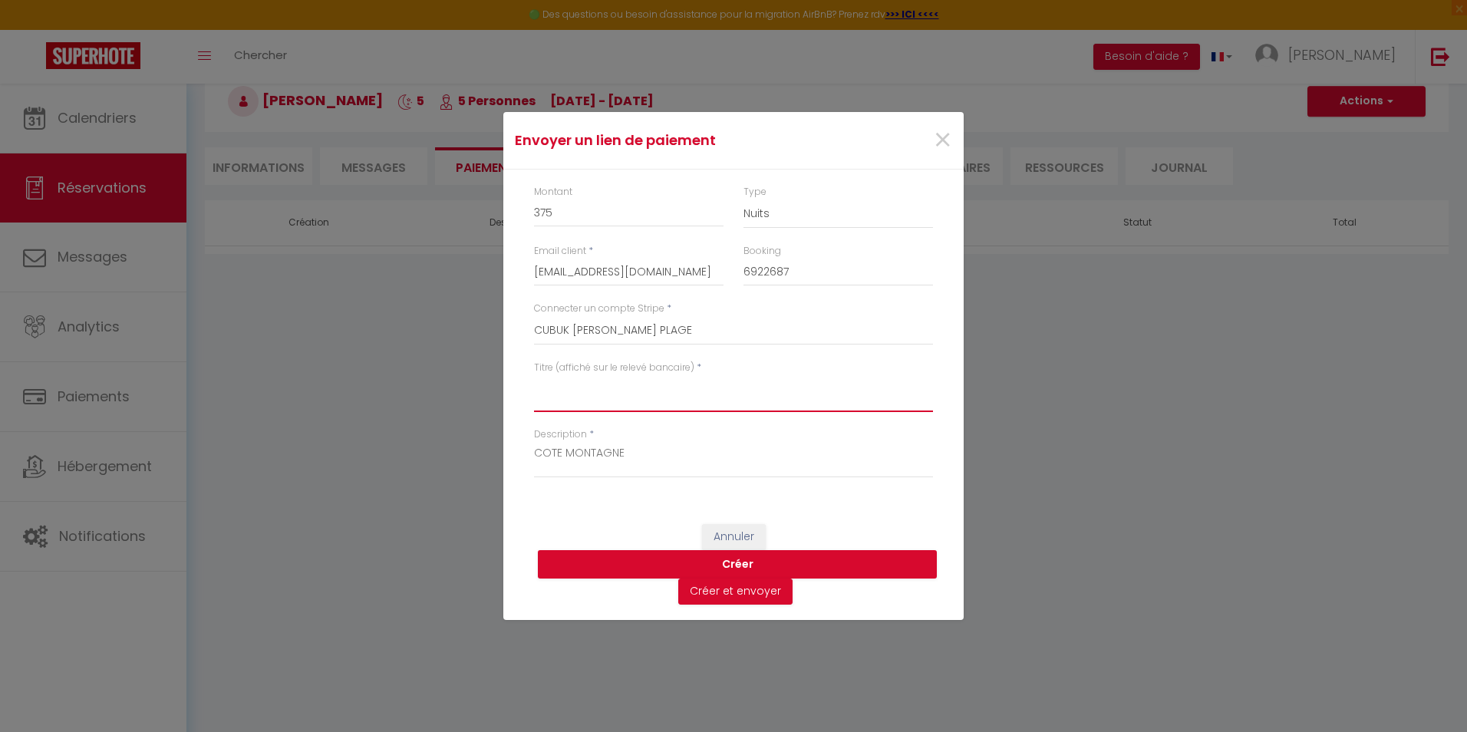
click at [678, 399] on textarea "Titre (affiché sur le relevé bancaire)" at bounding box center [733, 393] width 399 height 37
type textarea "COTE MONTAGNE"
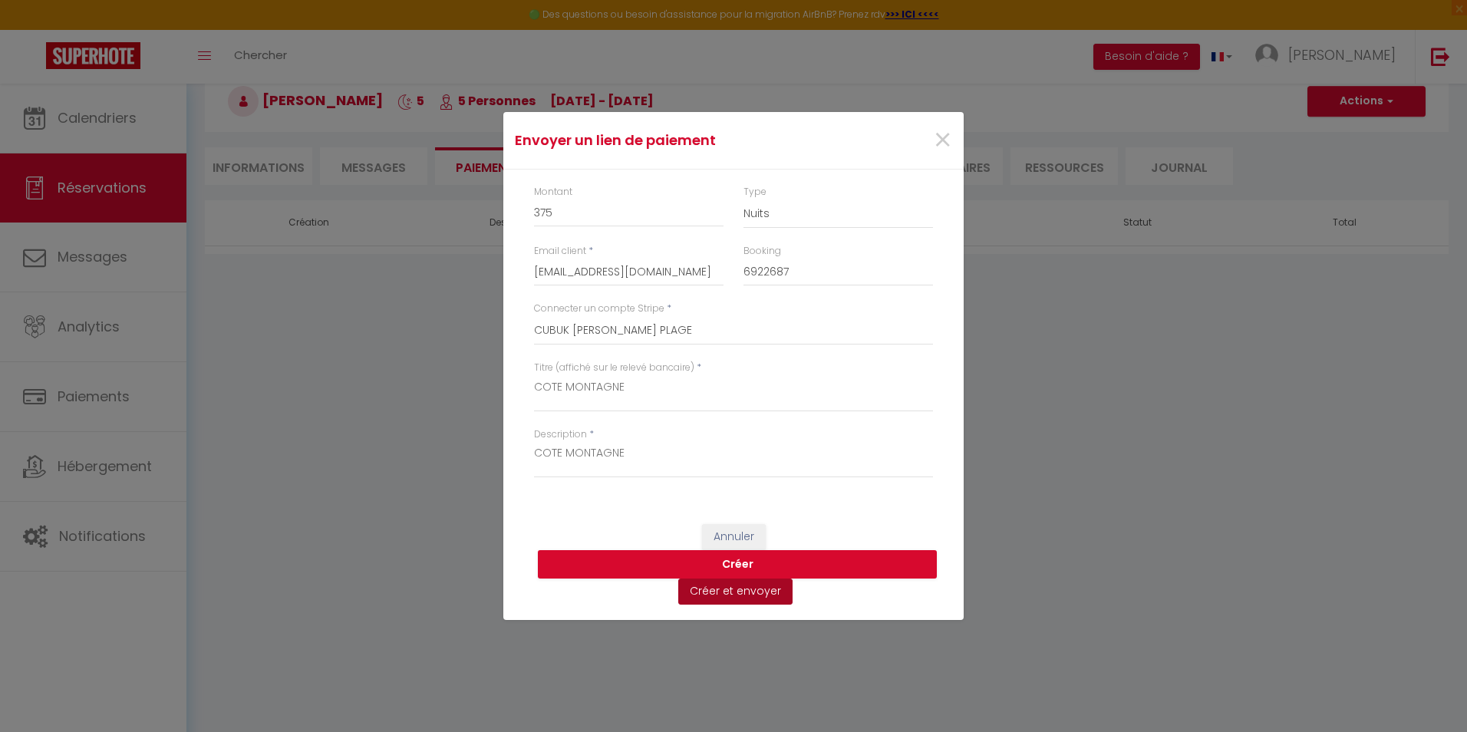
click at [739, 591] on button "Créer et envoyer" at bounding box center [735, 591] width 114 height 26
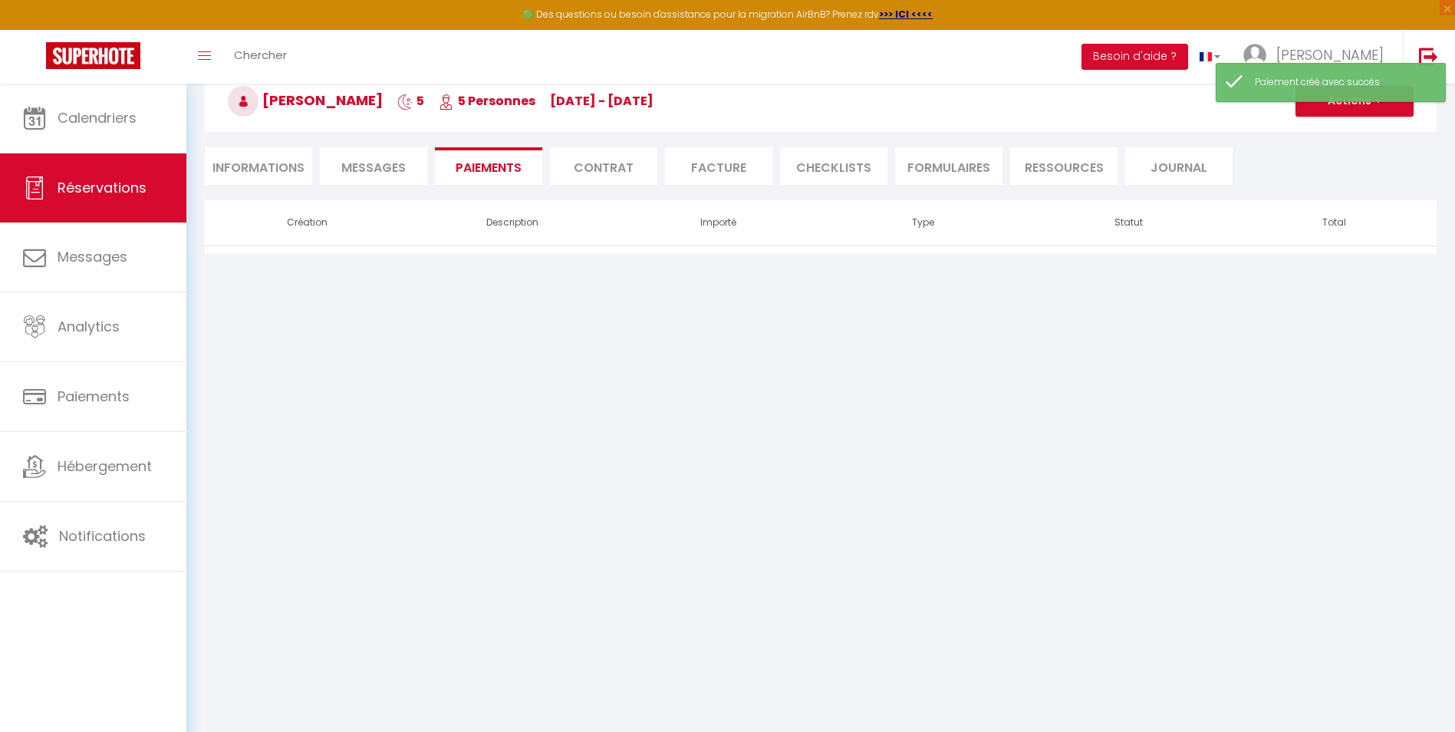
select select "fr"
type input "[EMAIL_ADDRESS][DOMAIN_NAME]"
type input "Demande de paiement"
type textarea "Bonjour, Nous vous invitons à cliquer sur le lien ci-dessous pour effectuer le …"
select select "0"
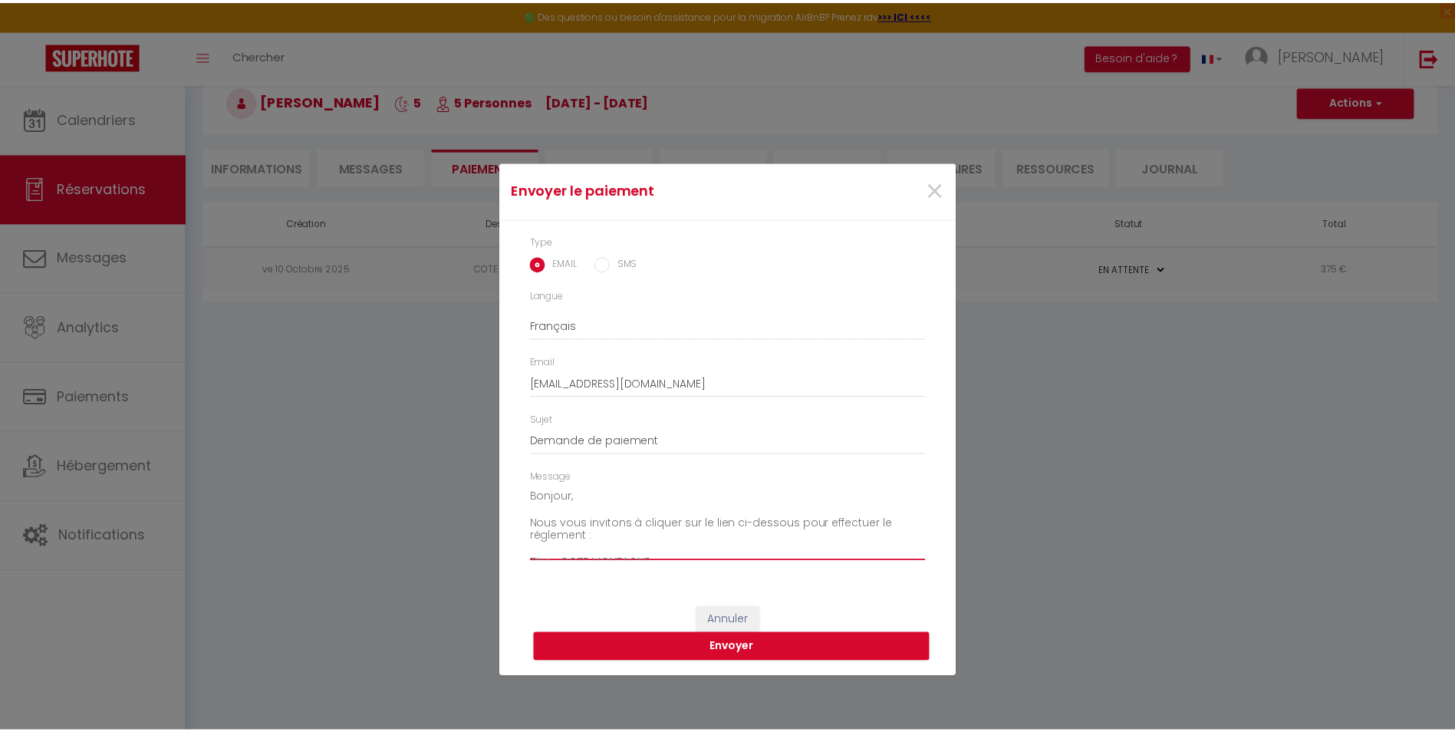
scroll to position [107, 0]
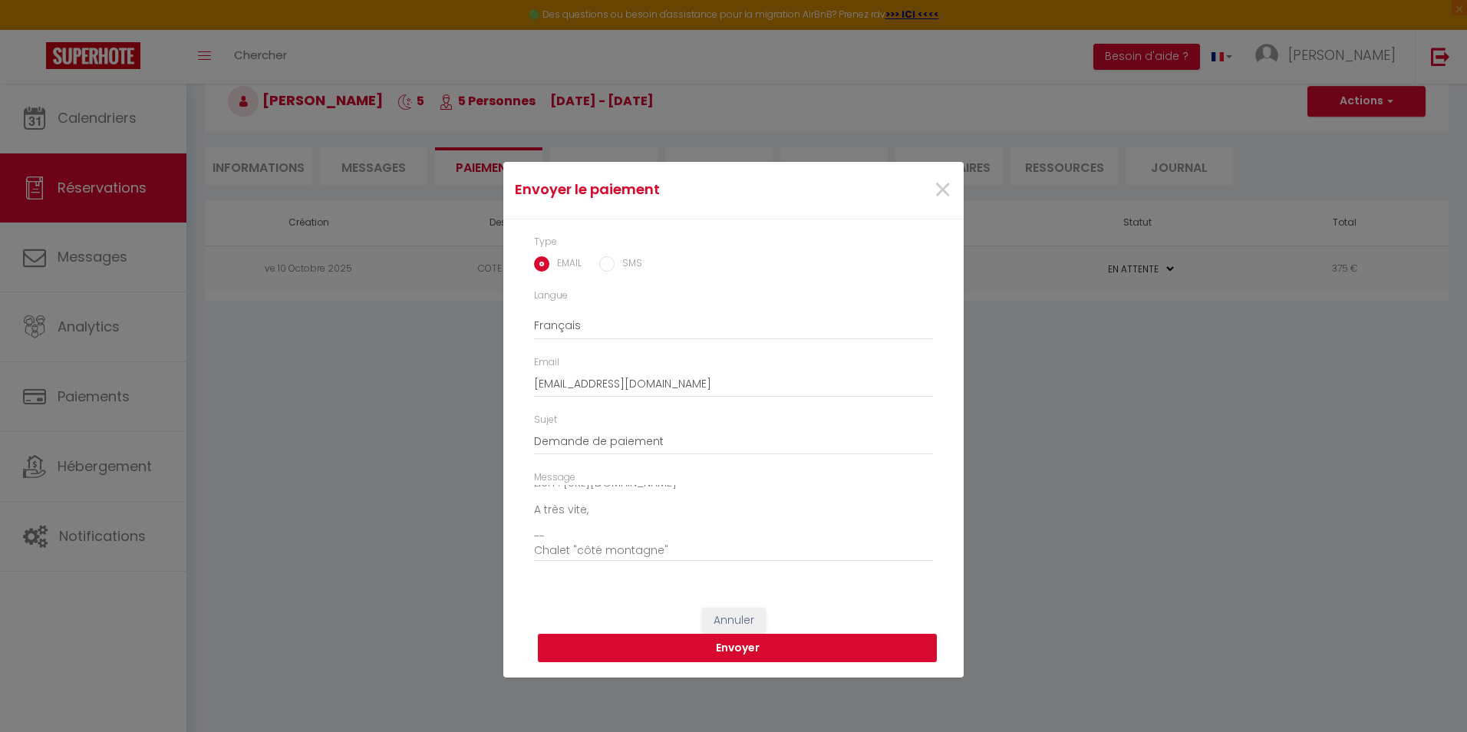
click at [736, 648] on button "Envoyer" at bounding box center [737, 648] width 399 height 29
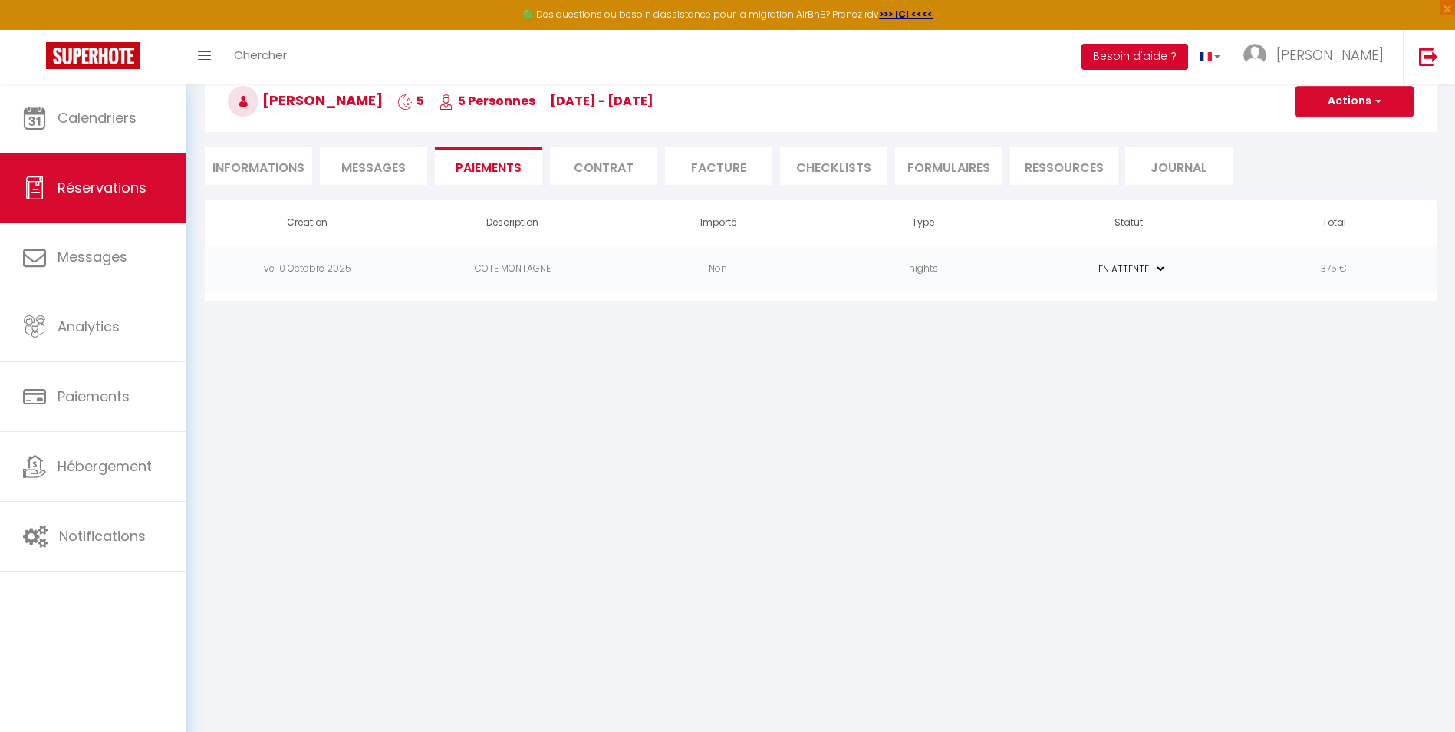
click at [1121, 60] on button "Besoin d'aide ?" at bounding box center [1135, 57] width 107 height 26
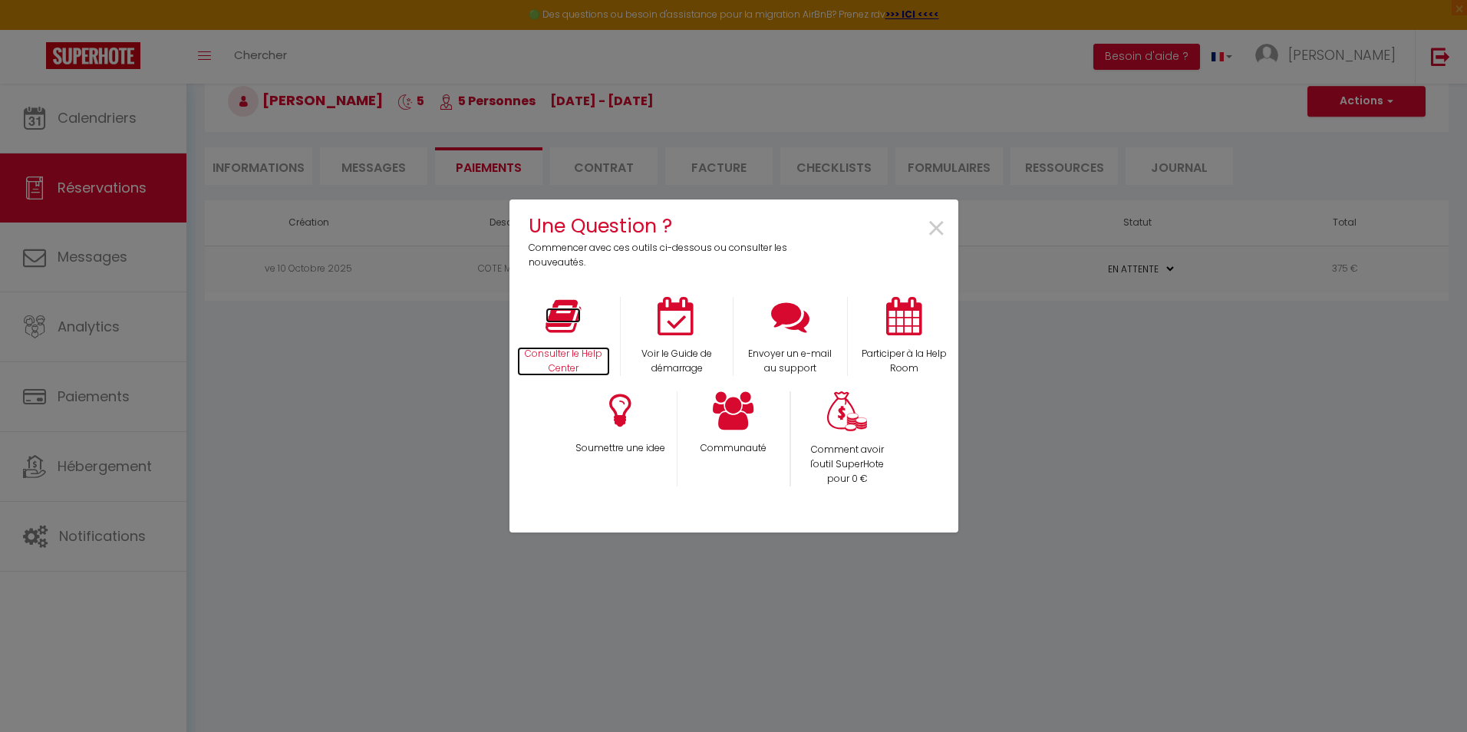
click at [565, 321] on icon at bounding box center [562, 316] width 35 height 38
click at [927, 229] on span "×" at bounding box center [936, 229] width 21 height 48
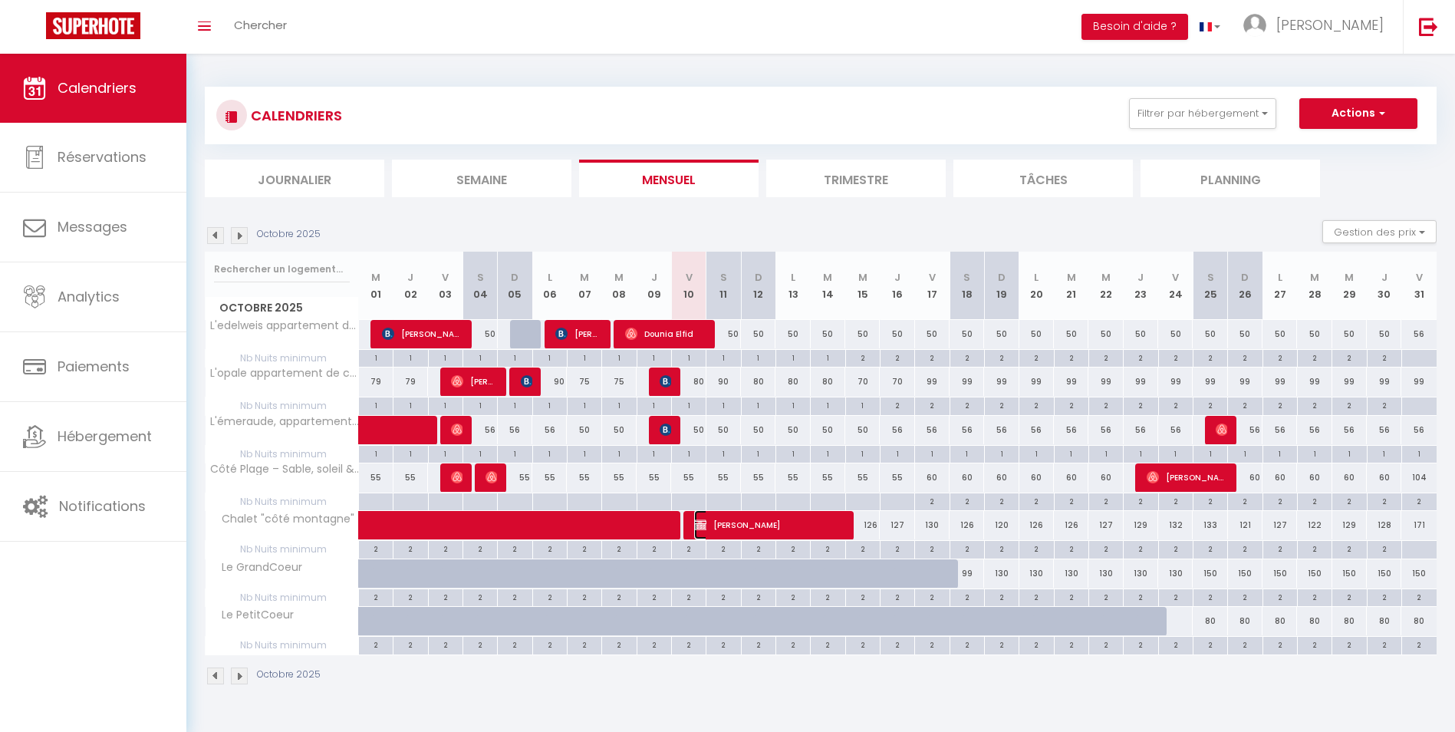
click at [790, 525] on span "[PERSON_NAME]" at bounding box center [769, 524] width 150 height 29
select select "OK"
select select "KO"
select select "0"
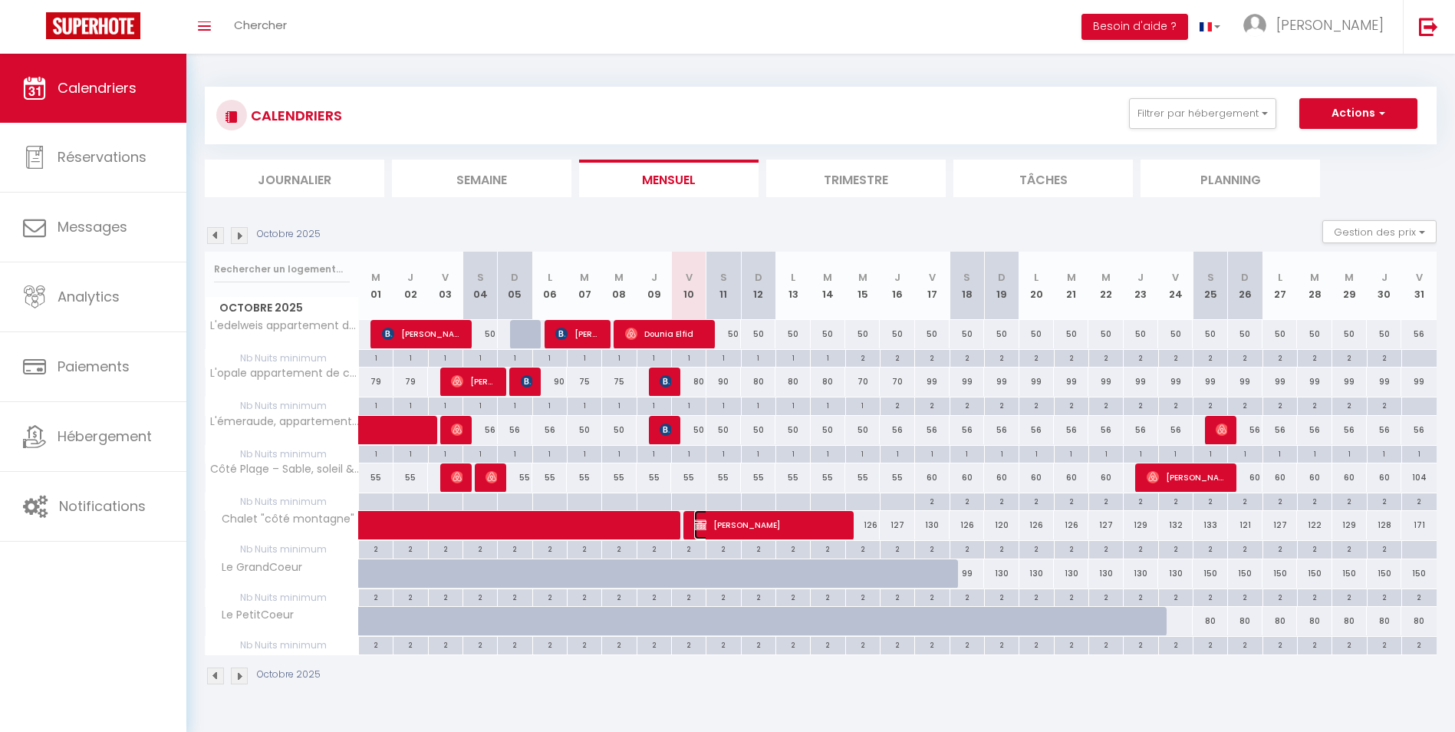
select select "1"
select select
select select "45797"
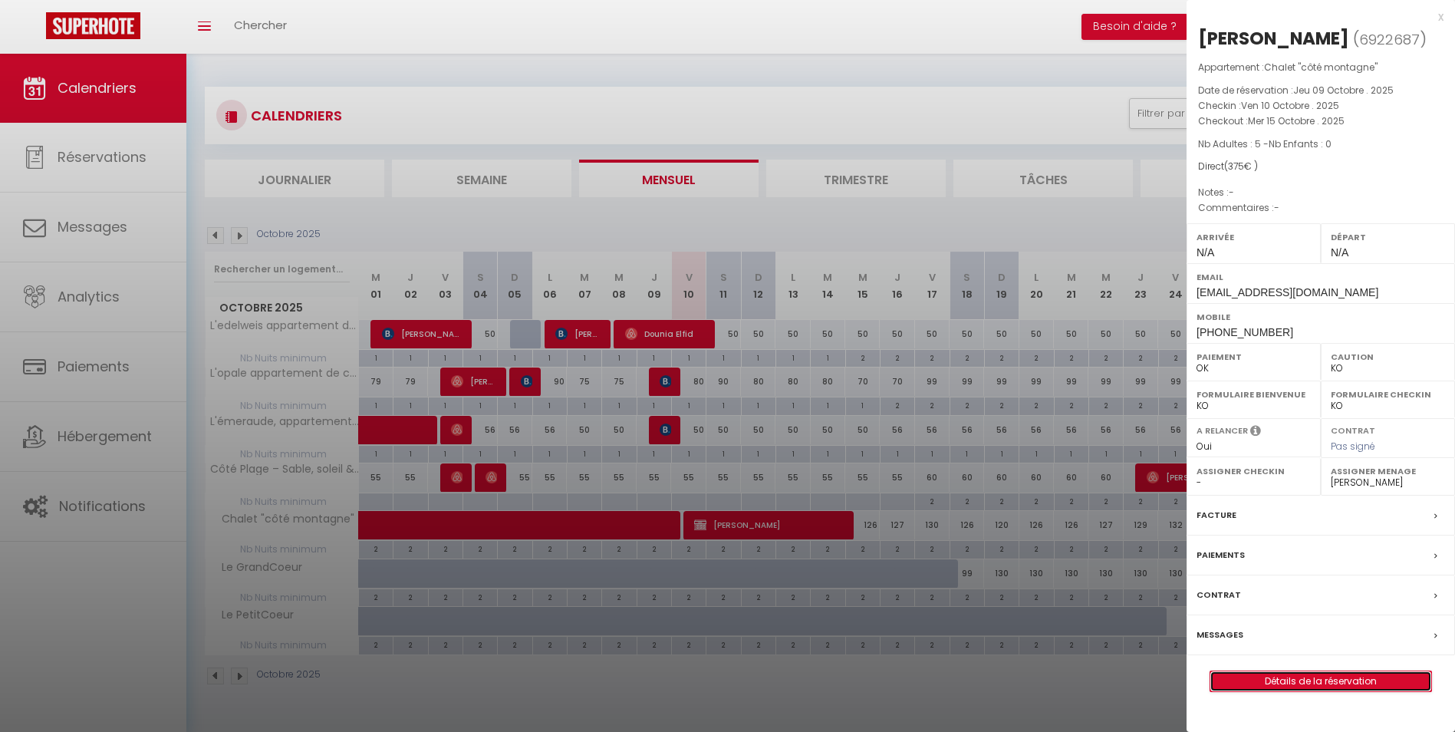
click at [1261, 683] on link "Détails de la réservation" at bounding box center [1320, 681] width 221 height 20
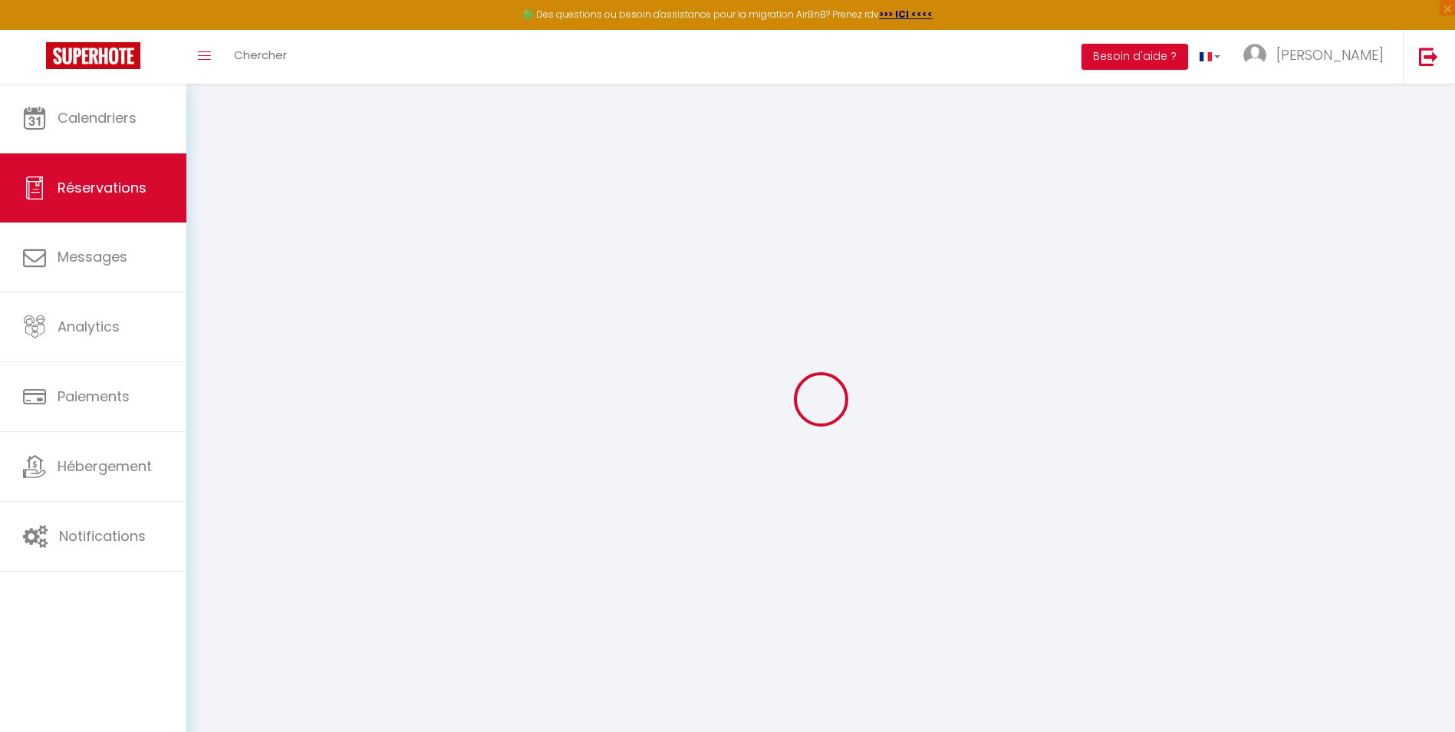
select select
checkbox input "false"
select select
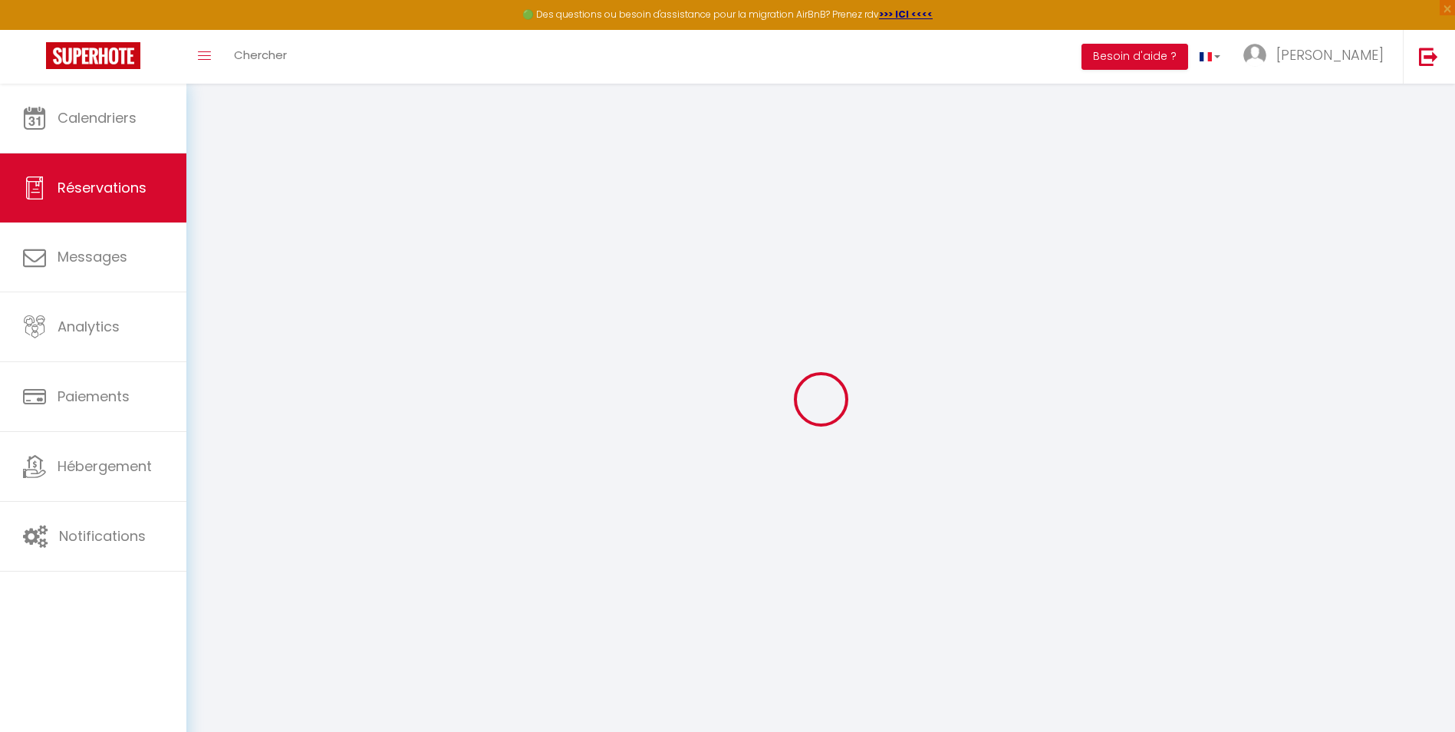
checkbox input "false"
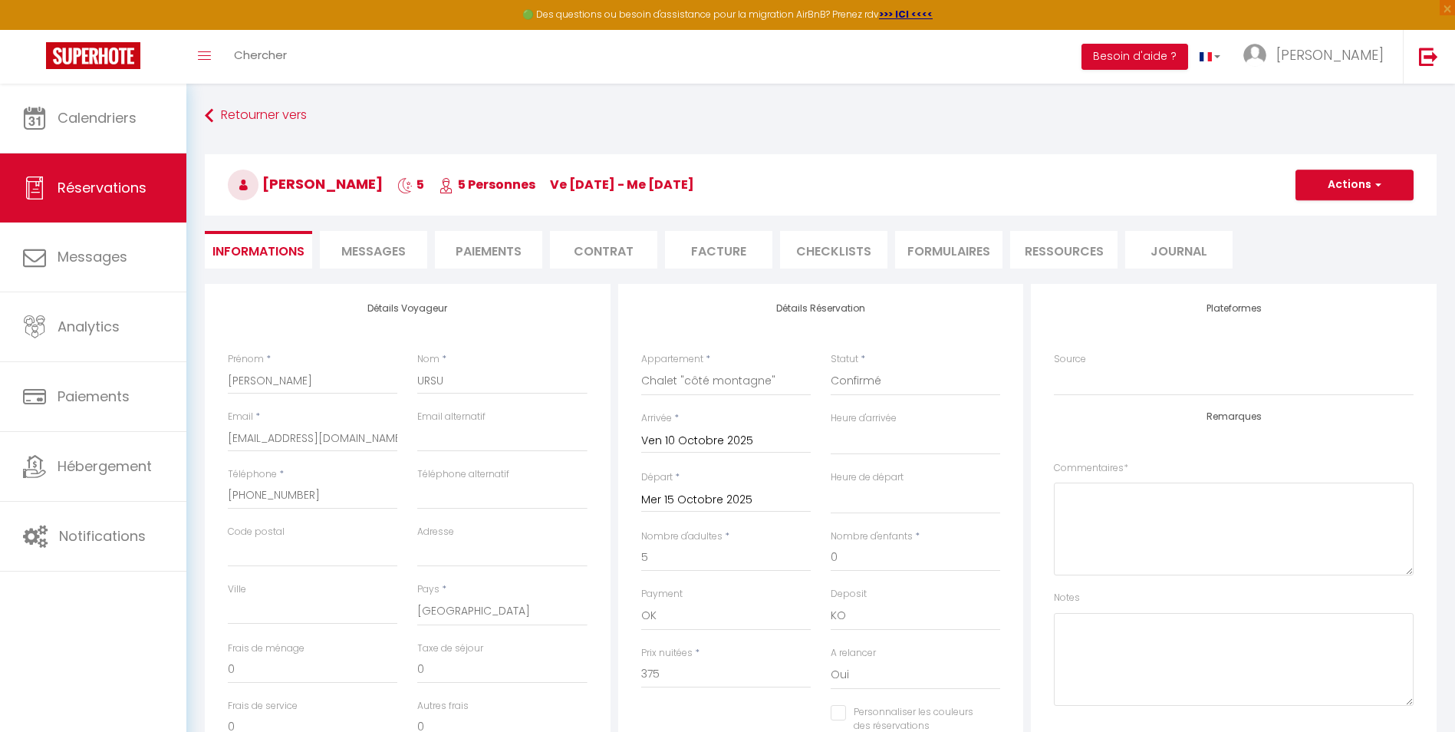
select select
checkbox input "false"
select select
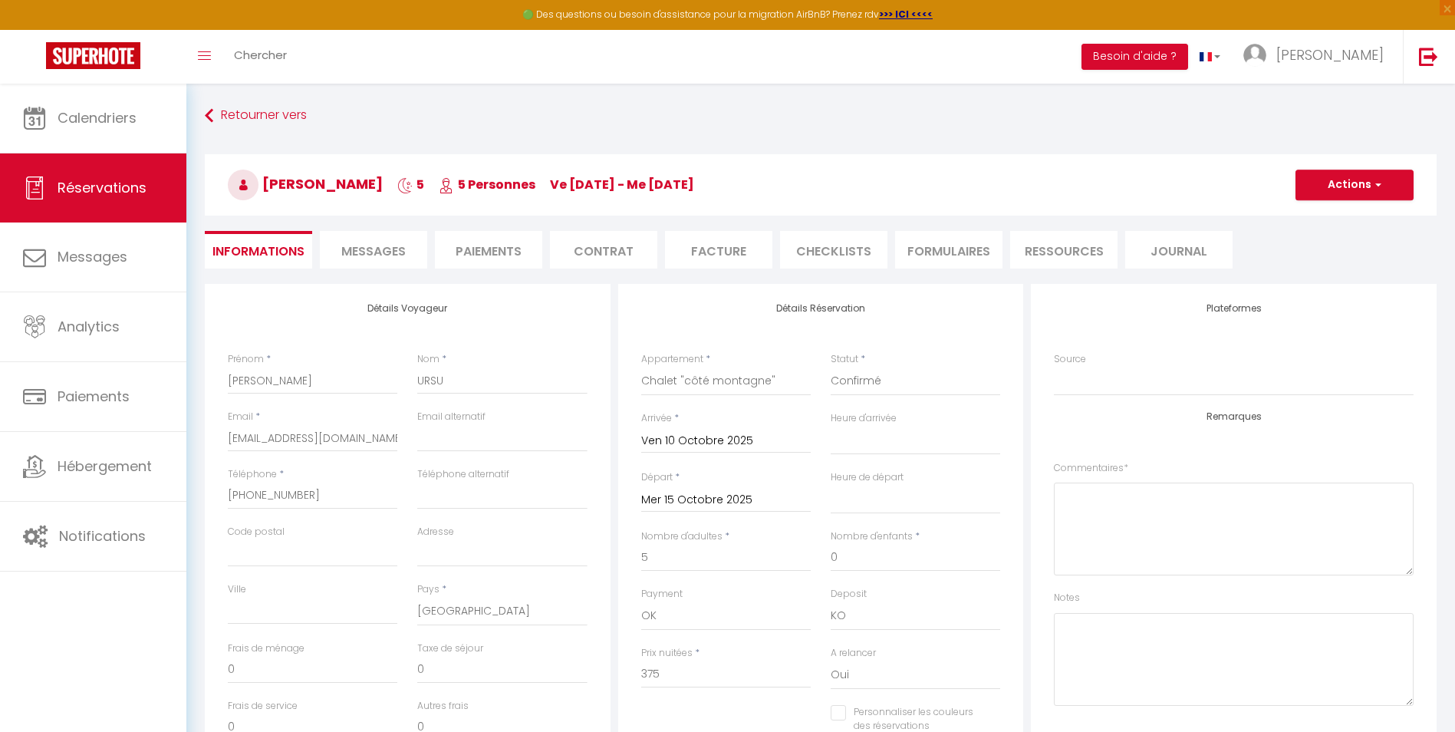
click at [471, 252] on li "Paiements" at bounding box center [488, 250] width 107 height 38
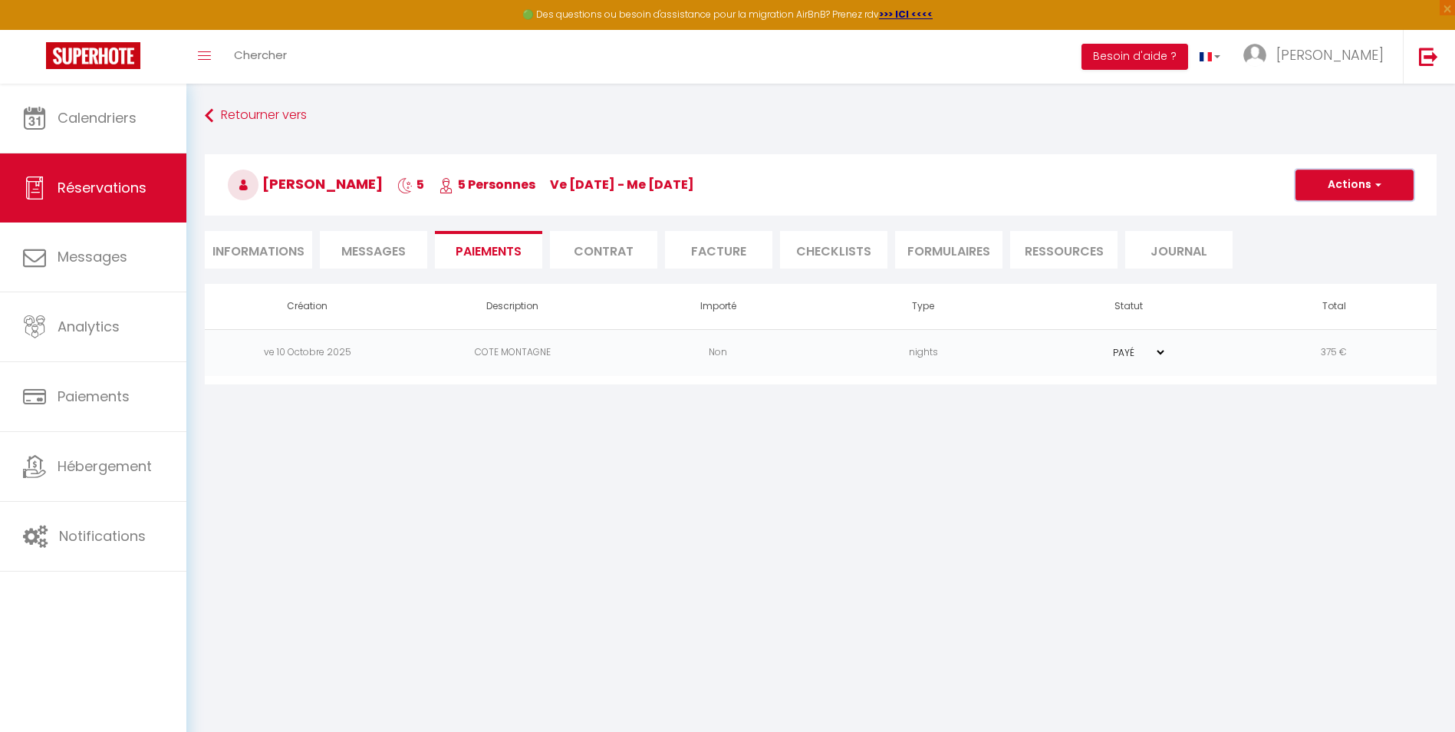
click at [1334, 186] on button "Actions" at bounding box center [1355, 185] width 118 height 31
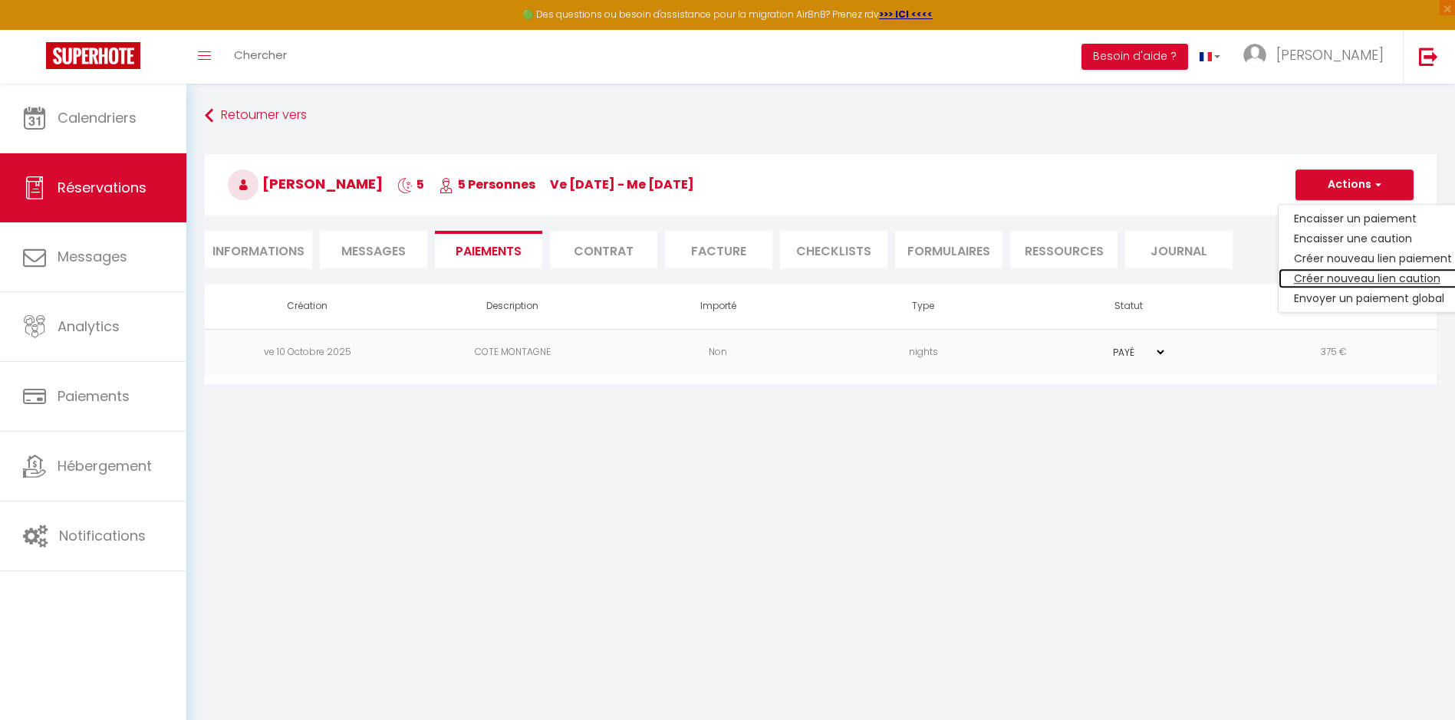
click at [1349, 277] on link "Créer nouveau lien caution" at bounding box center [1373, 278] width 189 height 20
select select "nights"
type input "[EMAIL_ADDRESS][DOMAIN_NAME]"
select select "13998"
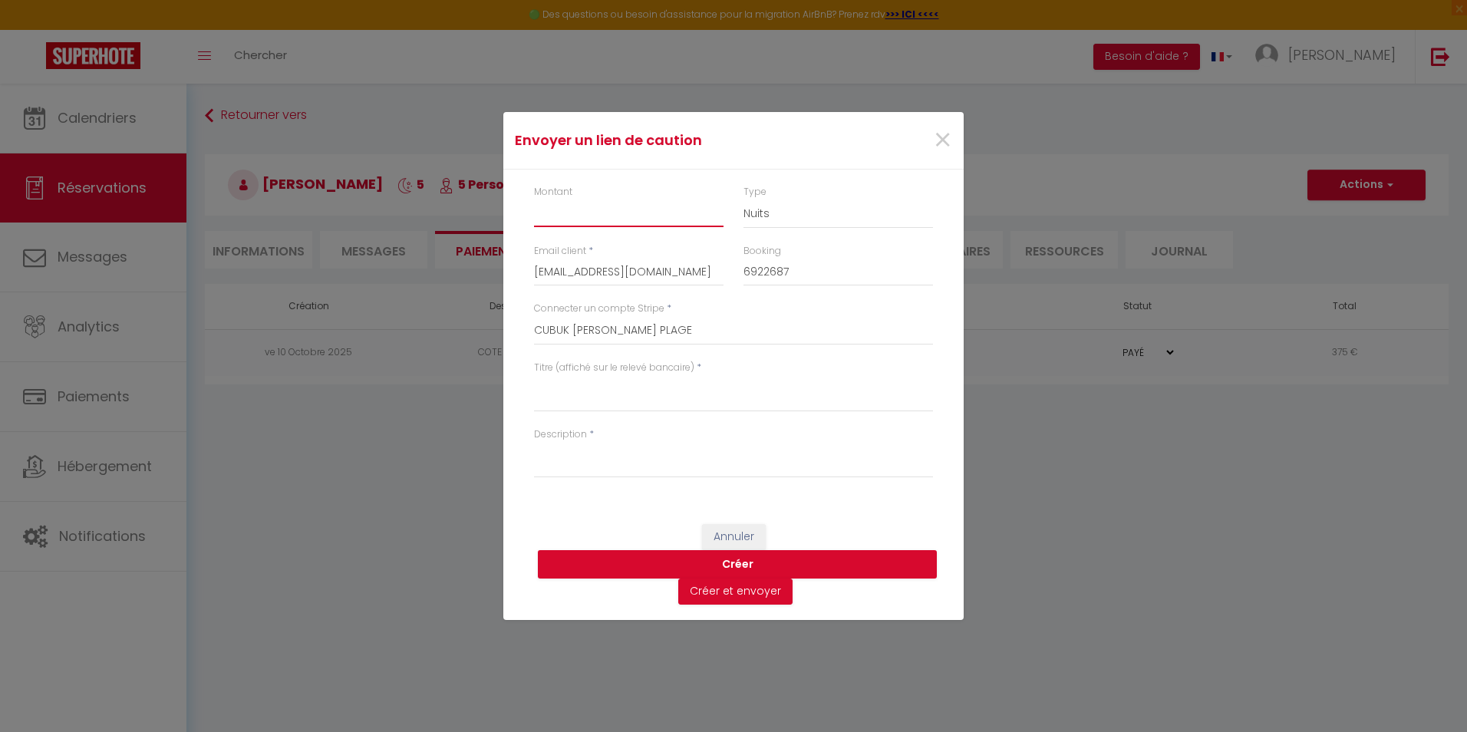
click at [604, 200] on input "Montant" at bounding box center [628, 213] width 189 height 28
type input "300"
click at [637, 387] on textarea "Titre (affiché sur le relevé bancaire)" at bounding box center [733, 393] width 399 height 37
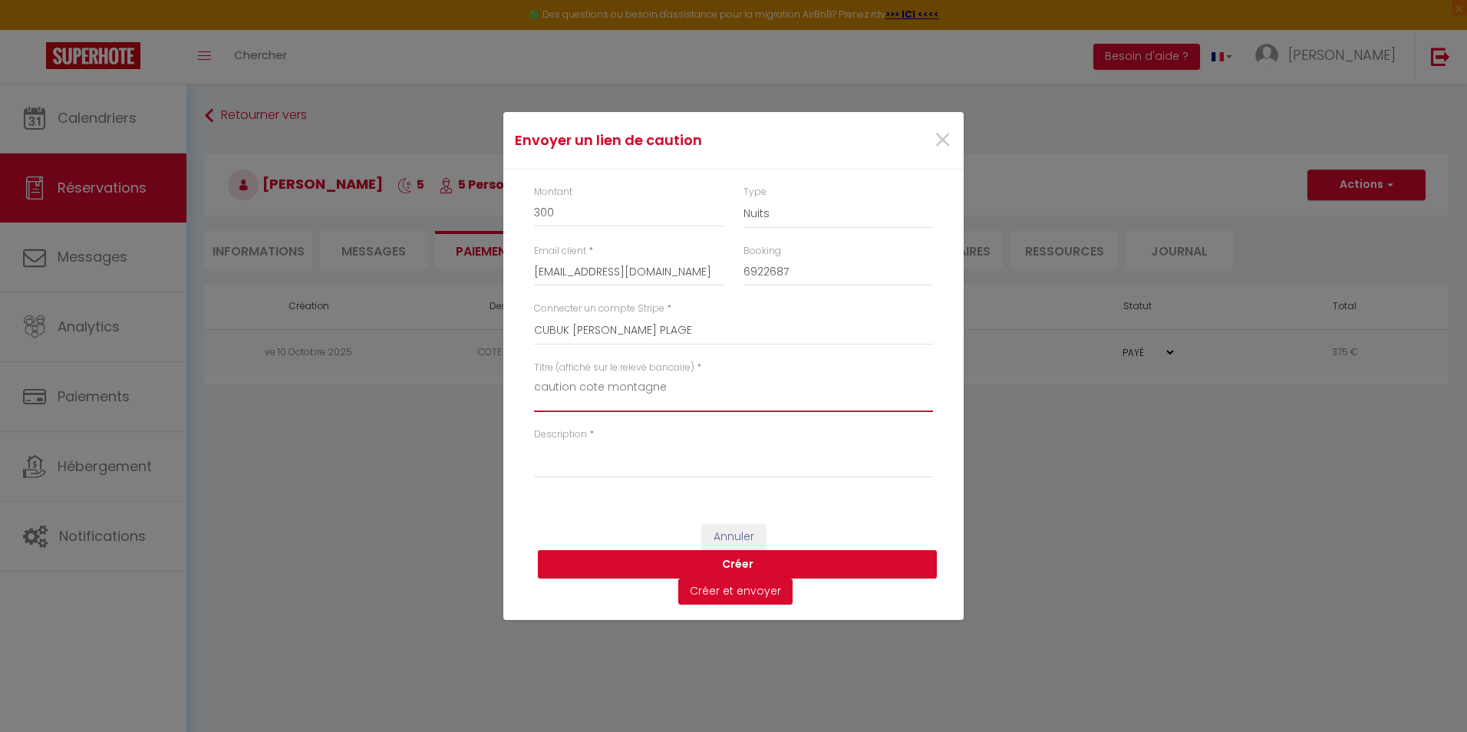
drag, startPoint x: 667, startPoint y: 390, endPoint x: 522, endPoint y: 384, distance: 144.4
click at [522, 384] on div "Montant 300 Type Nuits Frais de ménage Taxe de séjour Autre Email client * [EMA…" at bounding box center [733, 339] width 460 height 339
type textarea "caution cote montagne"
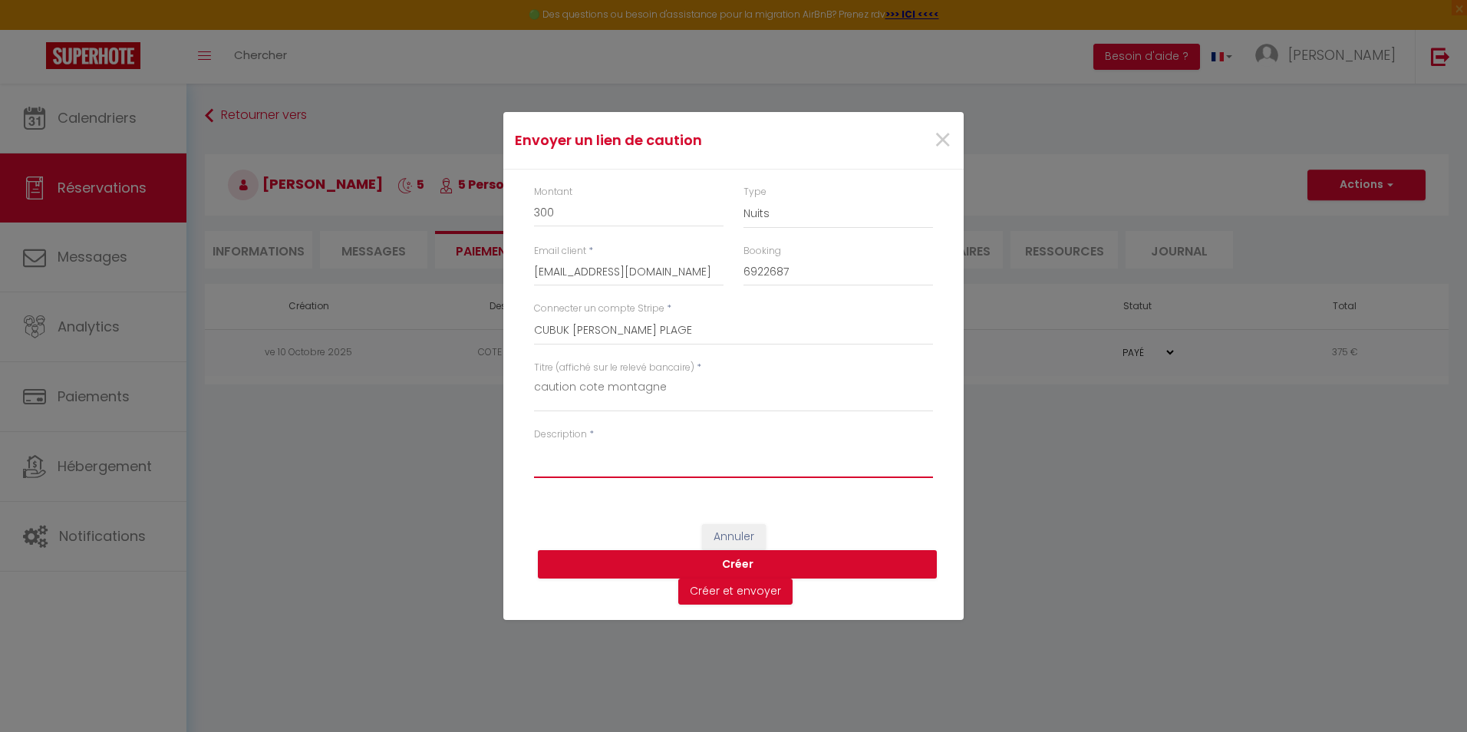
click at [589, 458] on textarea "Description" at bounding box center [733, 459] width 399 height 37
paste textarea "caution cote montagne"
type textarea "caution cote montagne"
click at [725, 562] on button "Créer" at bounding box center [737, 564] width 399 height 29
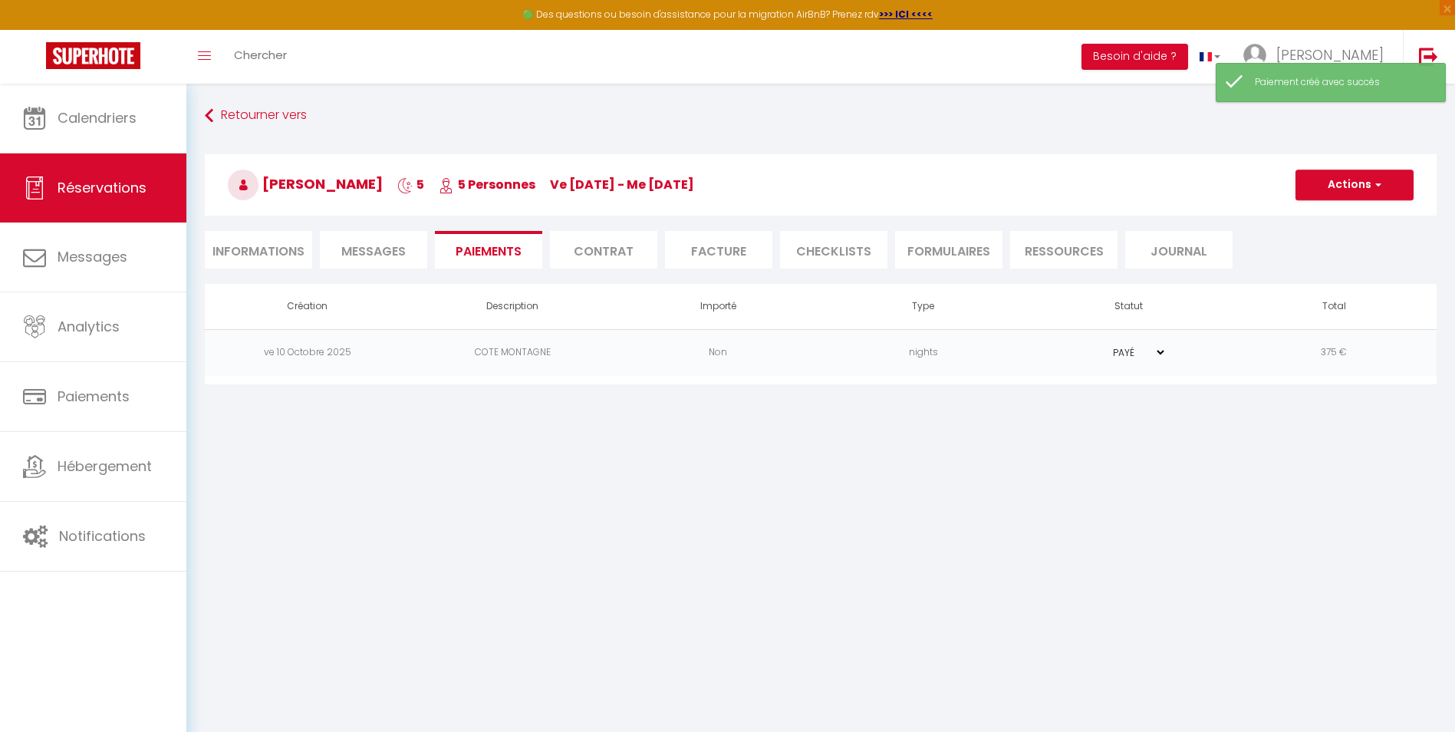
select select "0"
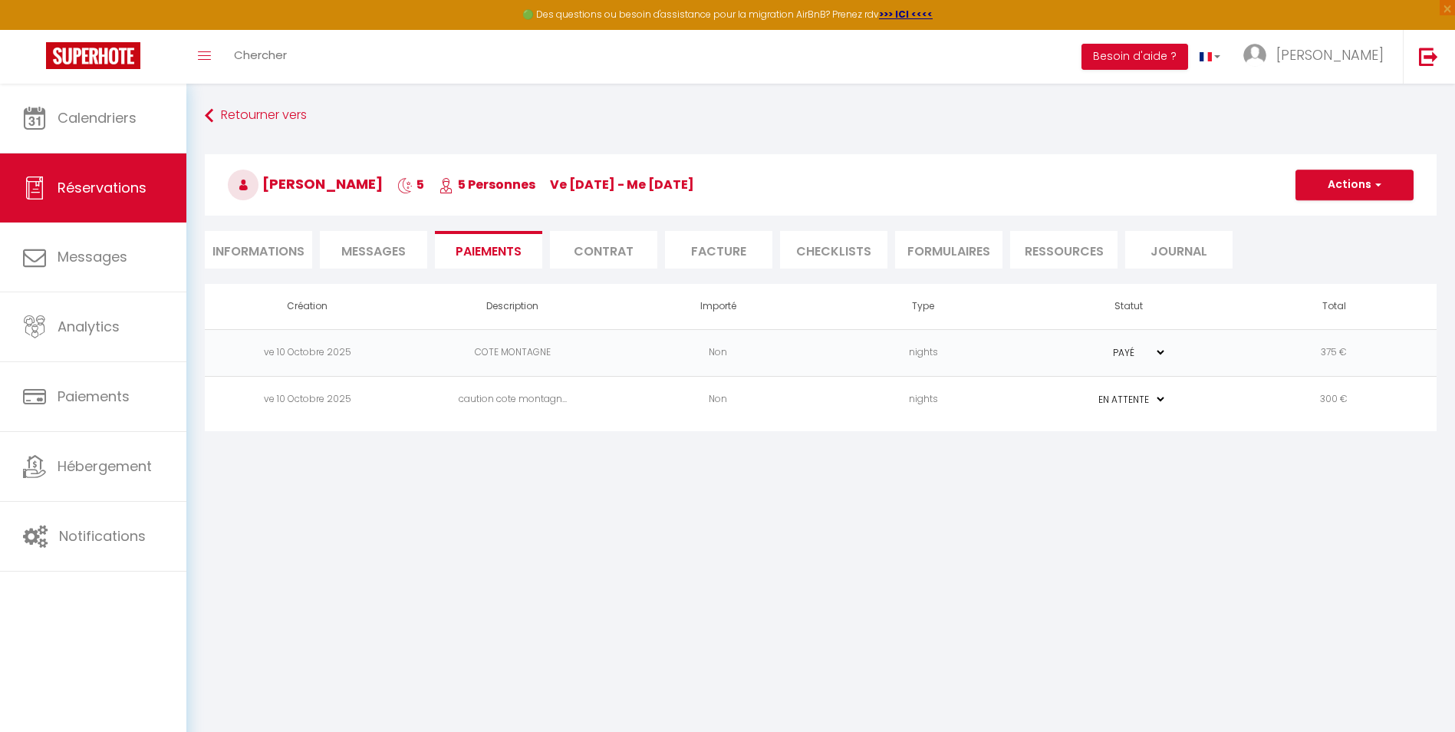
click at [1322, 401] on td "300 €" at bounding box center [1334, 399] width 206 height 47
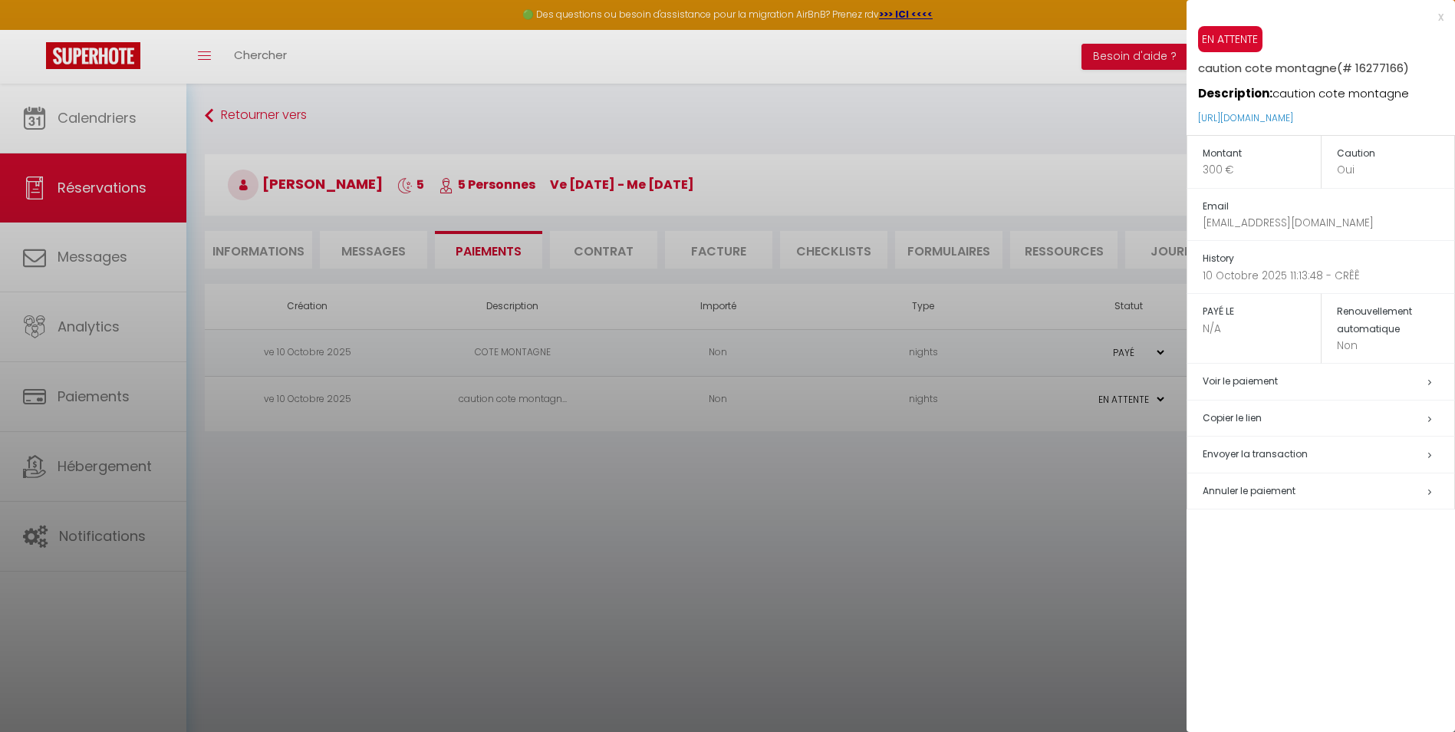
click at [1268, 458] on span "Envoyer la transaction" at bounding box center [1255, 453] width 105 height 13
select select "fr"
type input "[EMAIL_ADDRESS][DOMAIN_NAME]"
type input "Demande de dépôt"
type textarea "Bonjour, Nous vous invitons à cliquer sur le lien ci-dessous pour effectuer le …"
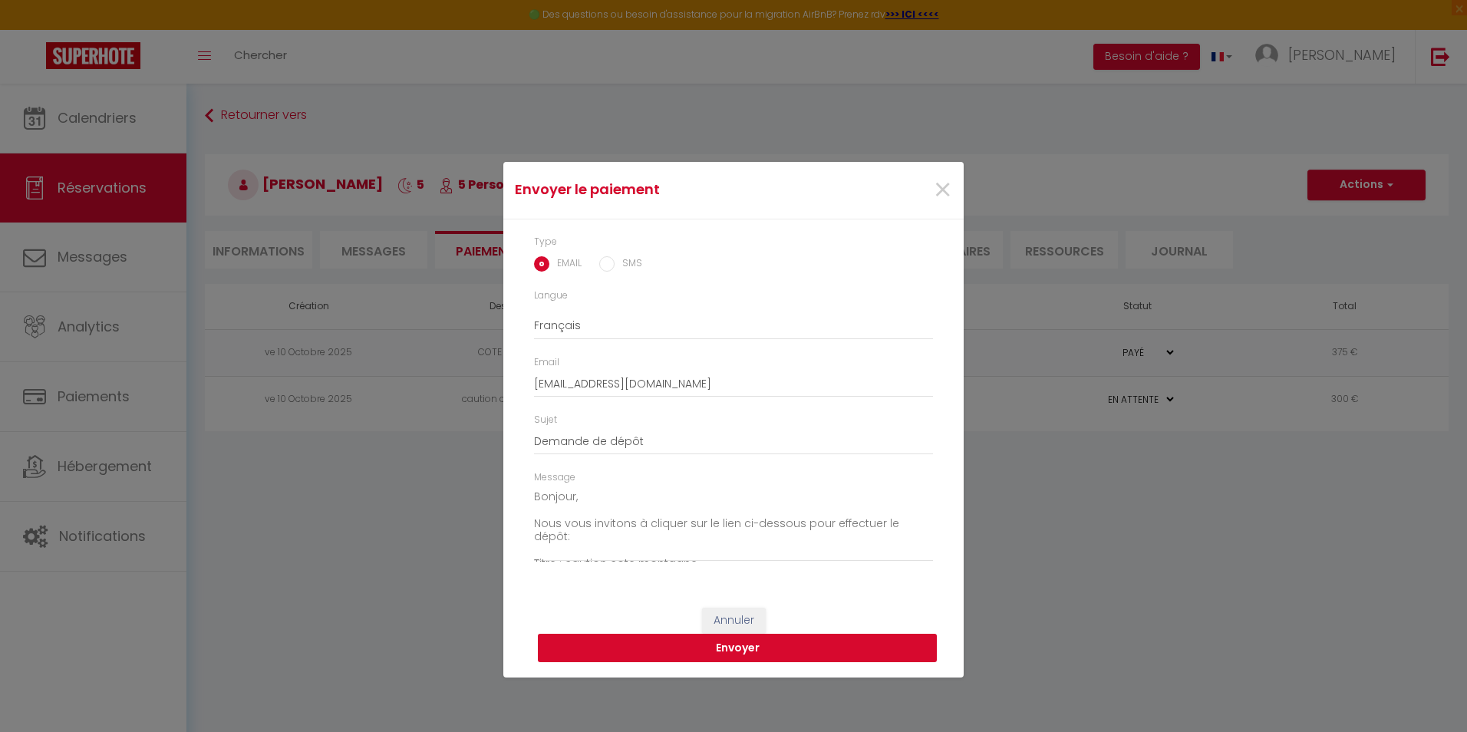
click at [658, 647] on button "Envoyer" at bounding box center [737, 648] width 399 height 29
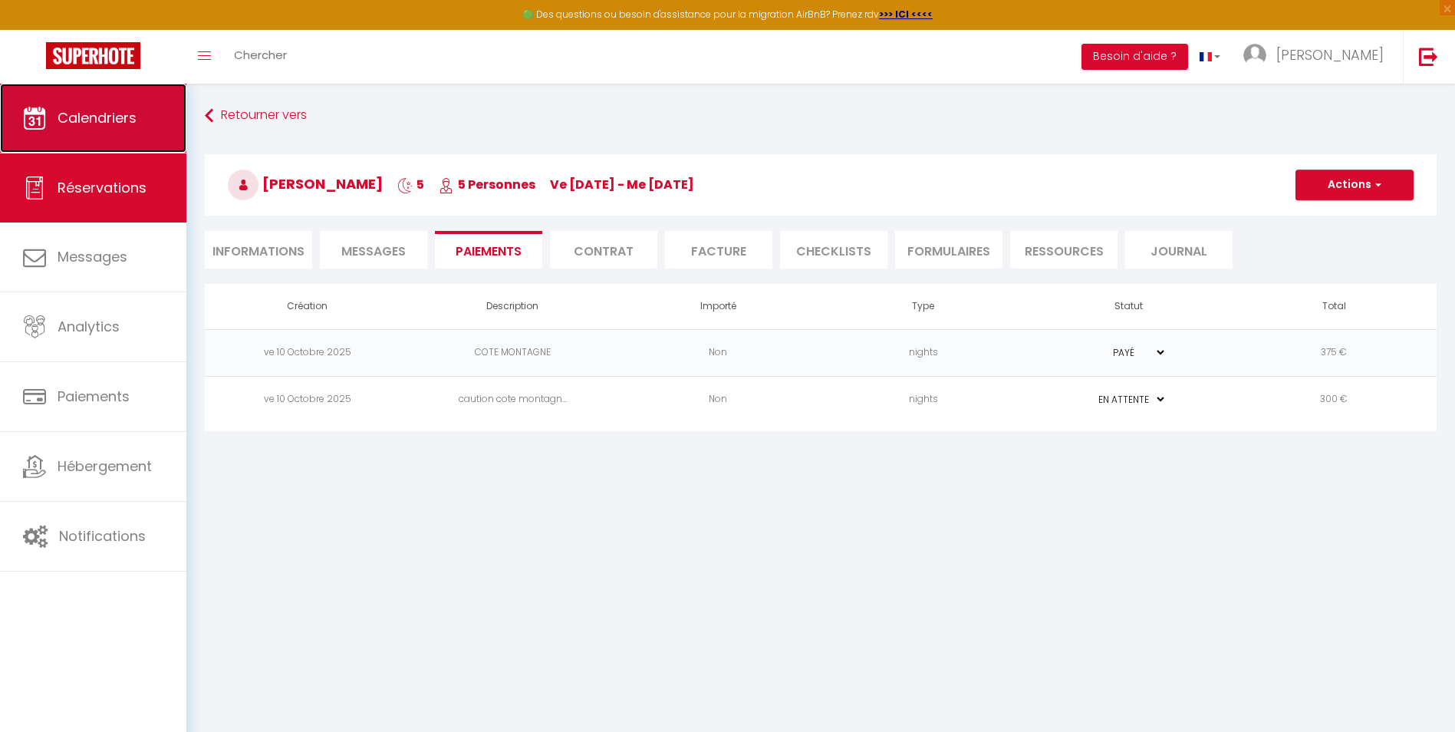
click at [115, 127] on span "Calendriers" at bounding box center [97, 117] width 79 height 19
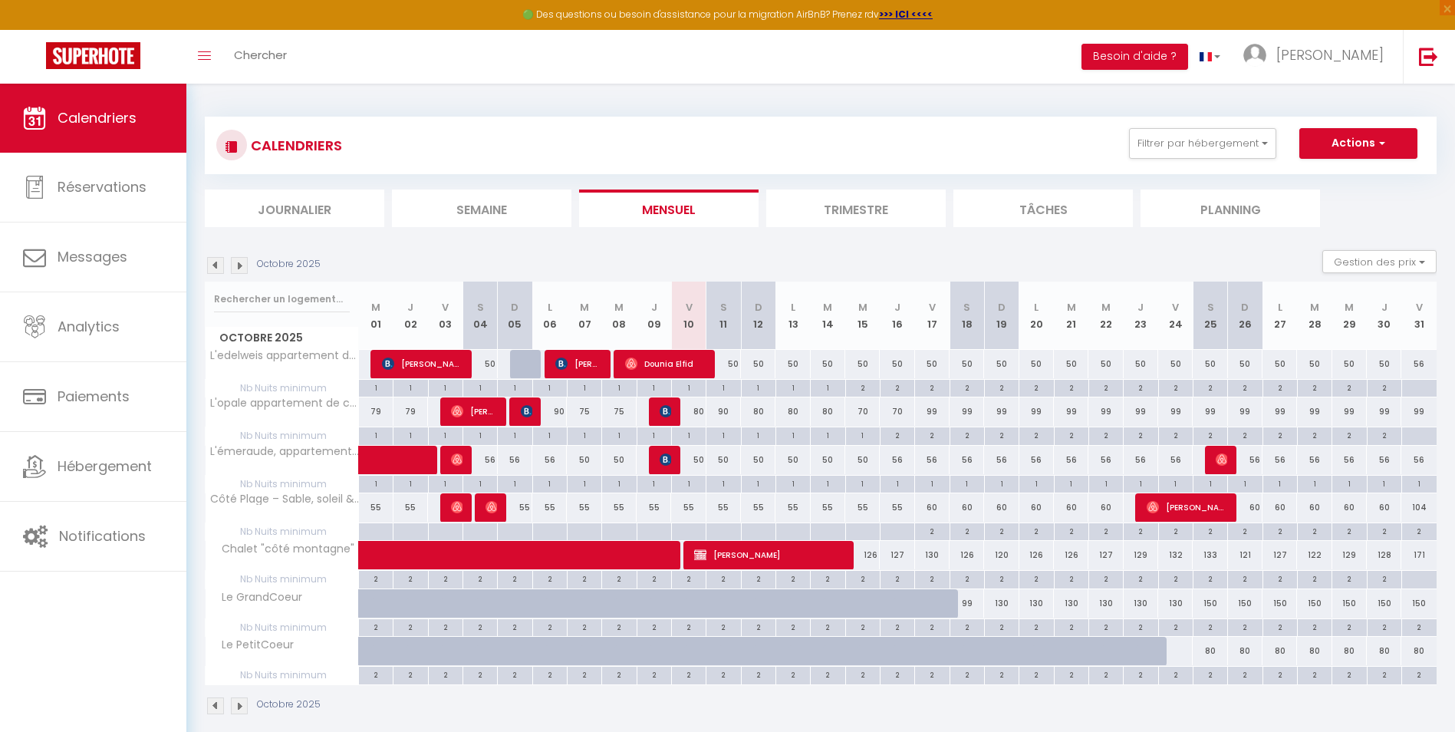
click at [238, 264] on img at bounding box center [239, 265] width 17 height 17
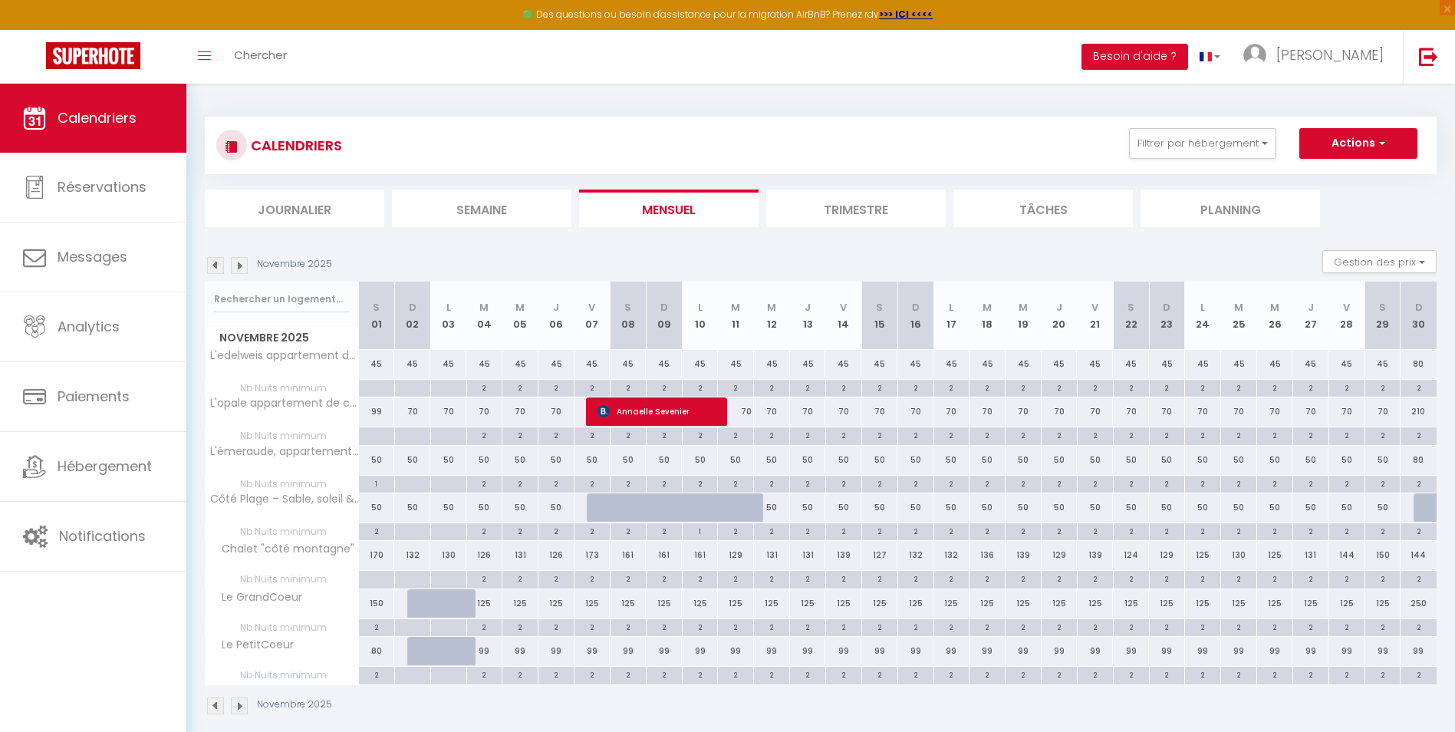
click at [238, 264] on img at bounding box center [239, 265] width 17 height 17
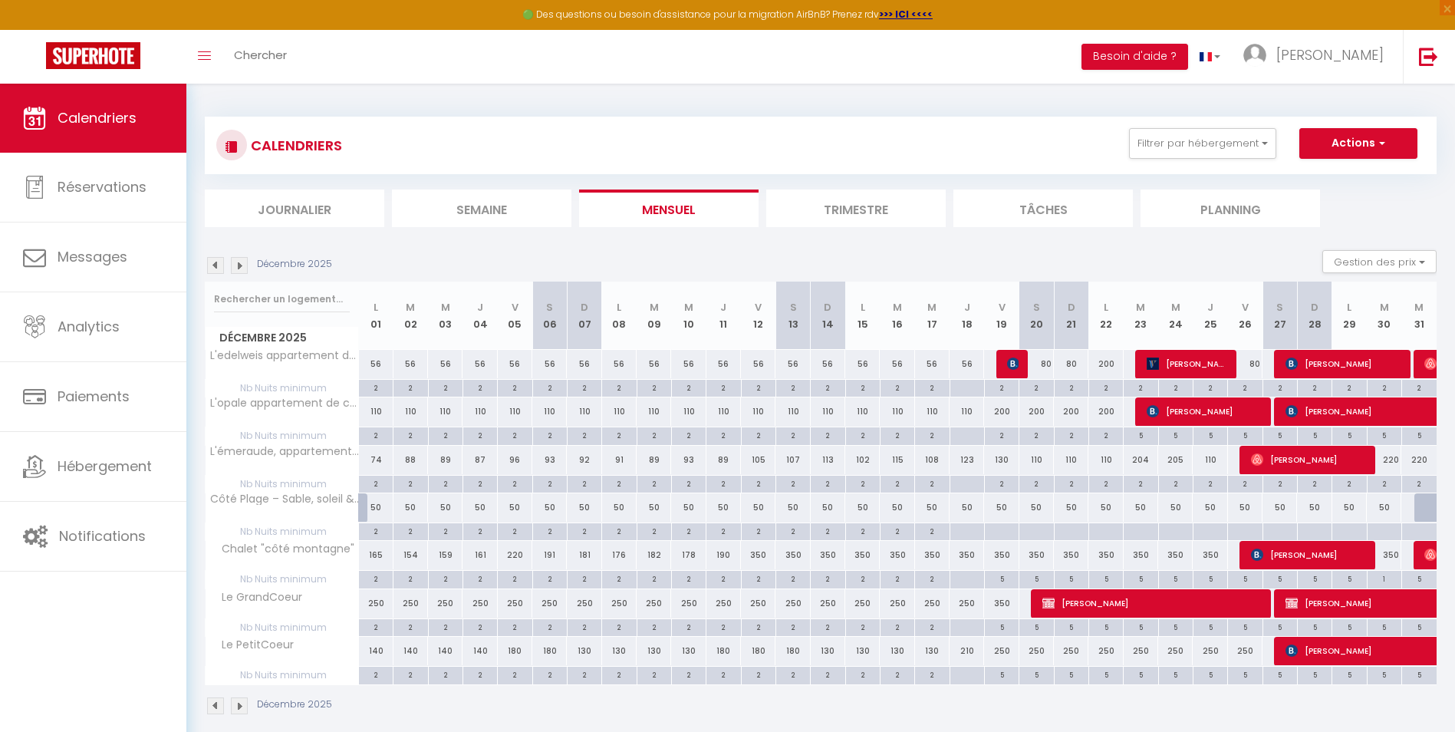
click at [238, 264] on img at bounding box center [239, 265] width 17 height 17
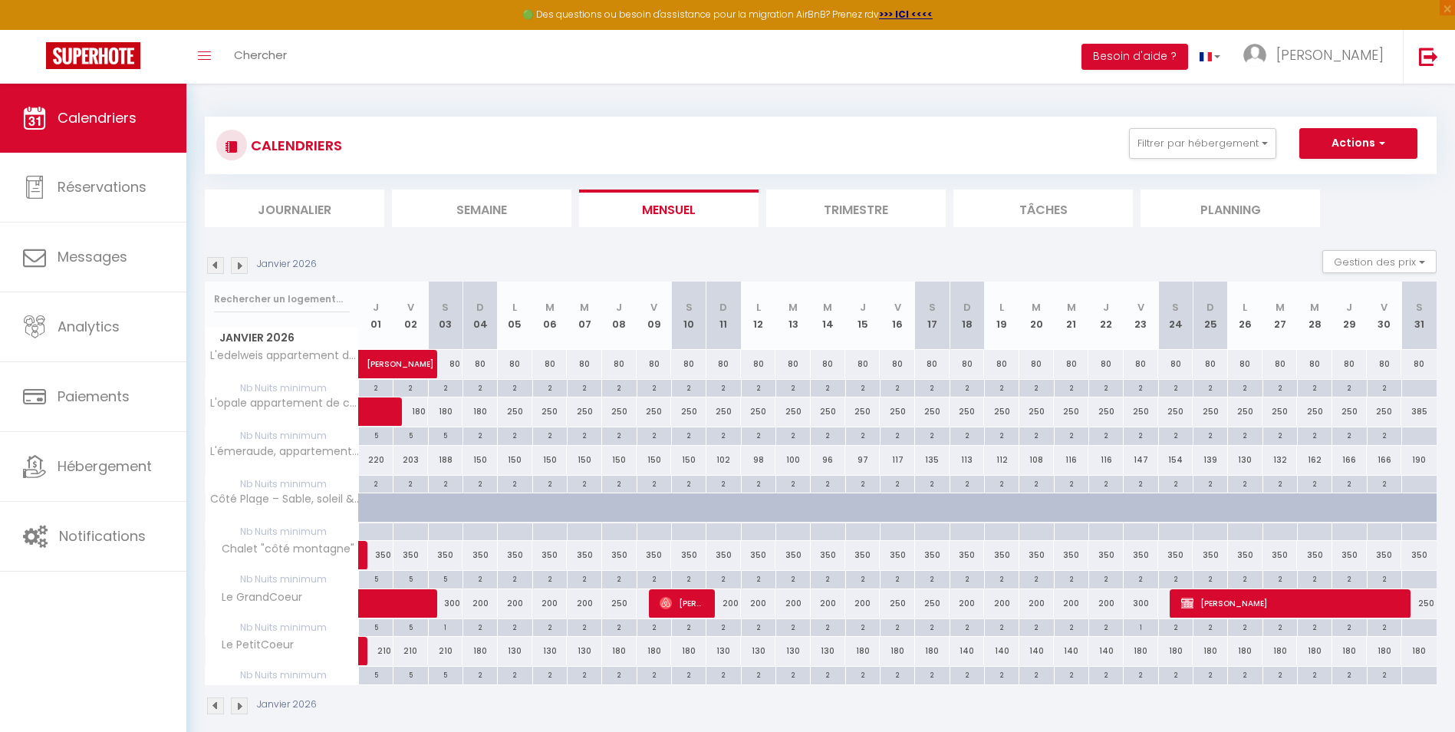
click at [248, 268] on div "Janvier 2026" at bounding box center [263, 265] width 117 height 17
click at [242, 262] on img at bounding box center [239, 265] width 17 height 17
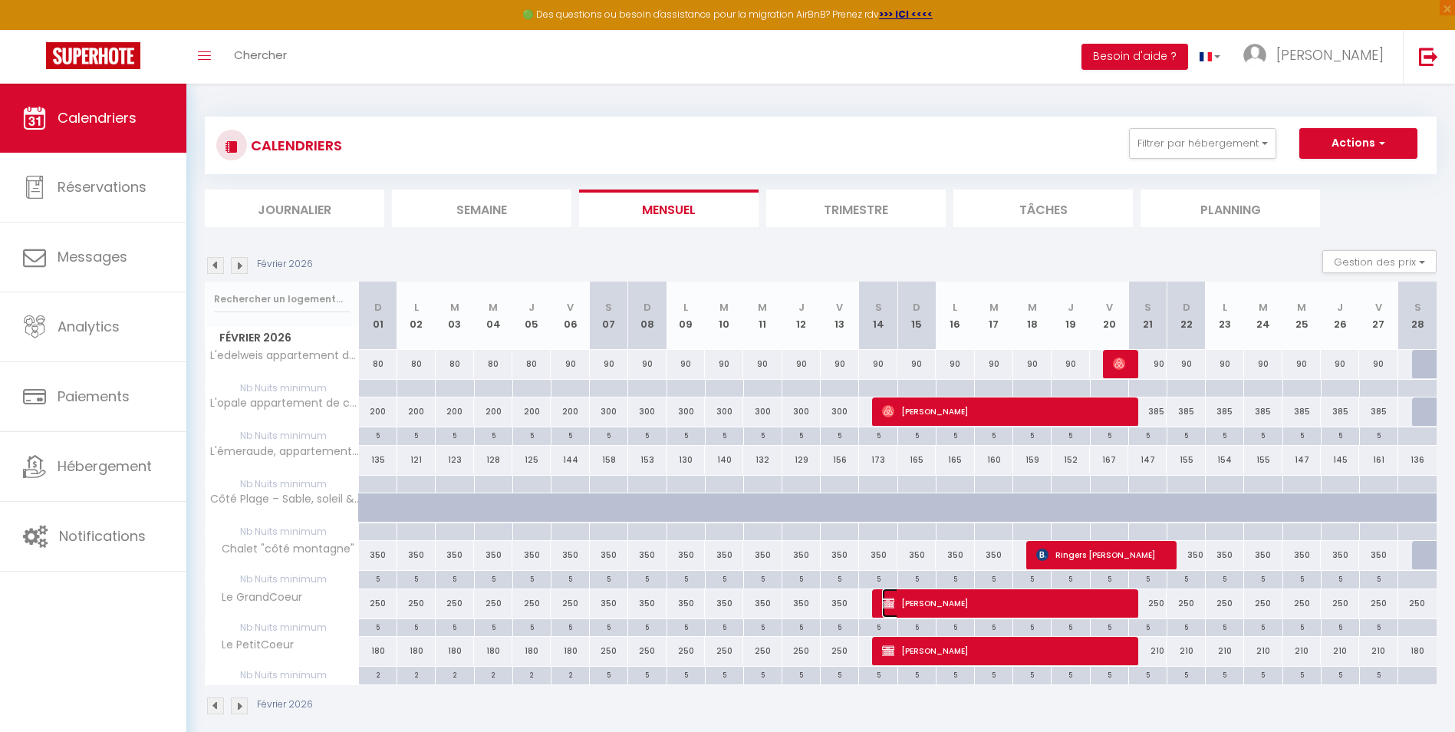
click at [1028, 606] on span "[PERSON_NAME]" at bounding box center [1003, 602] width 243 height 29
select select "KO"
select select "0"
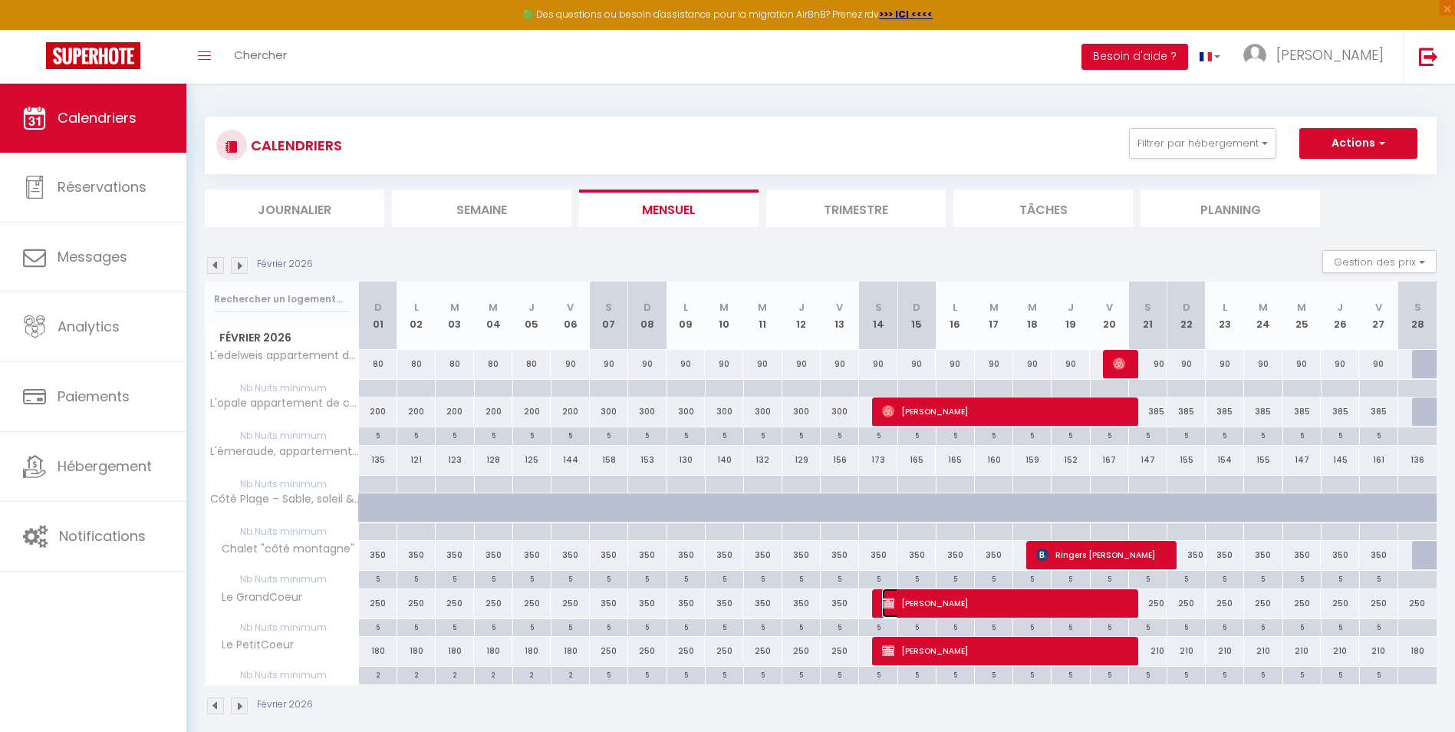
select select "1"
select select
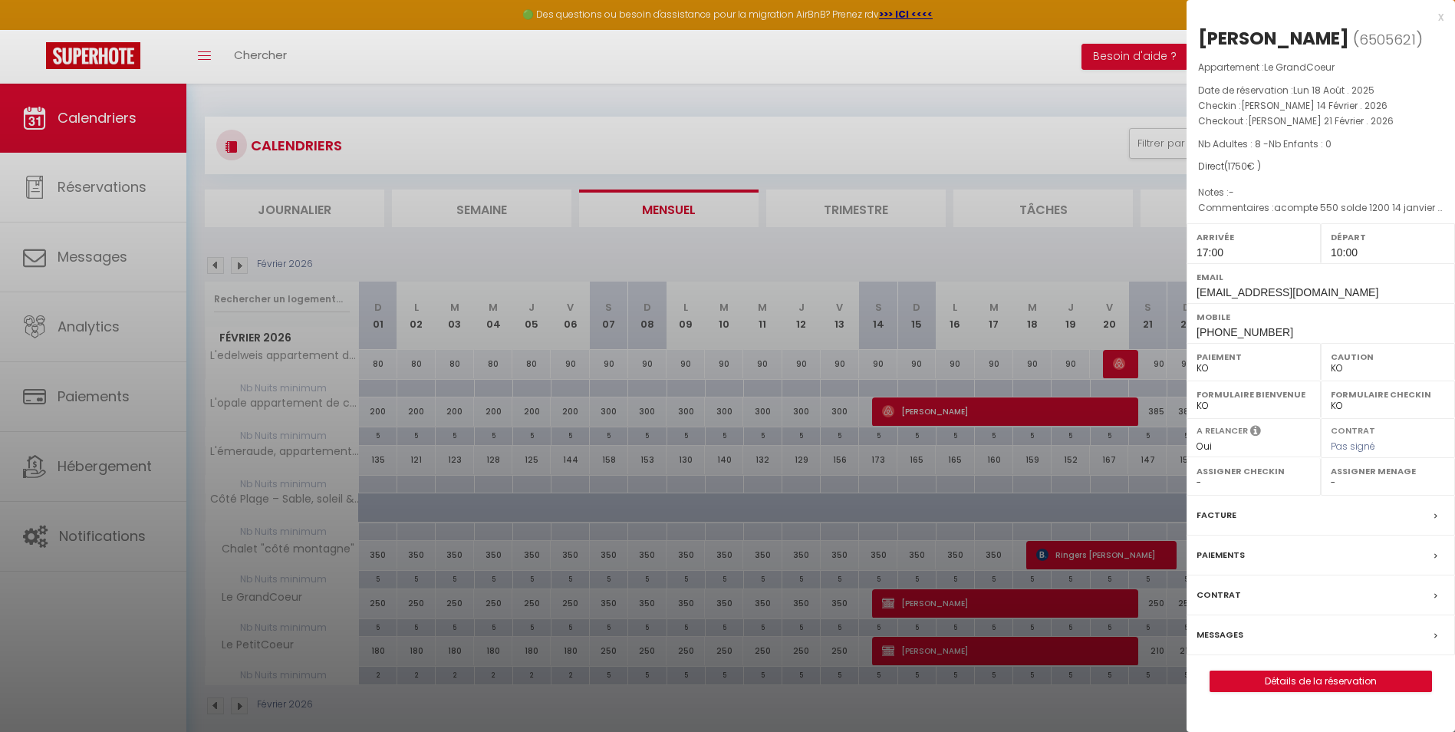
click at [940, 647] on div at bounding box center [727, 366] width 1455 height 732
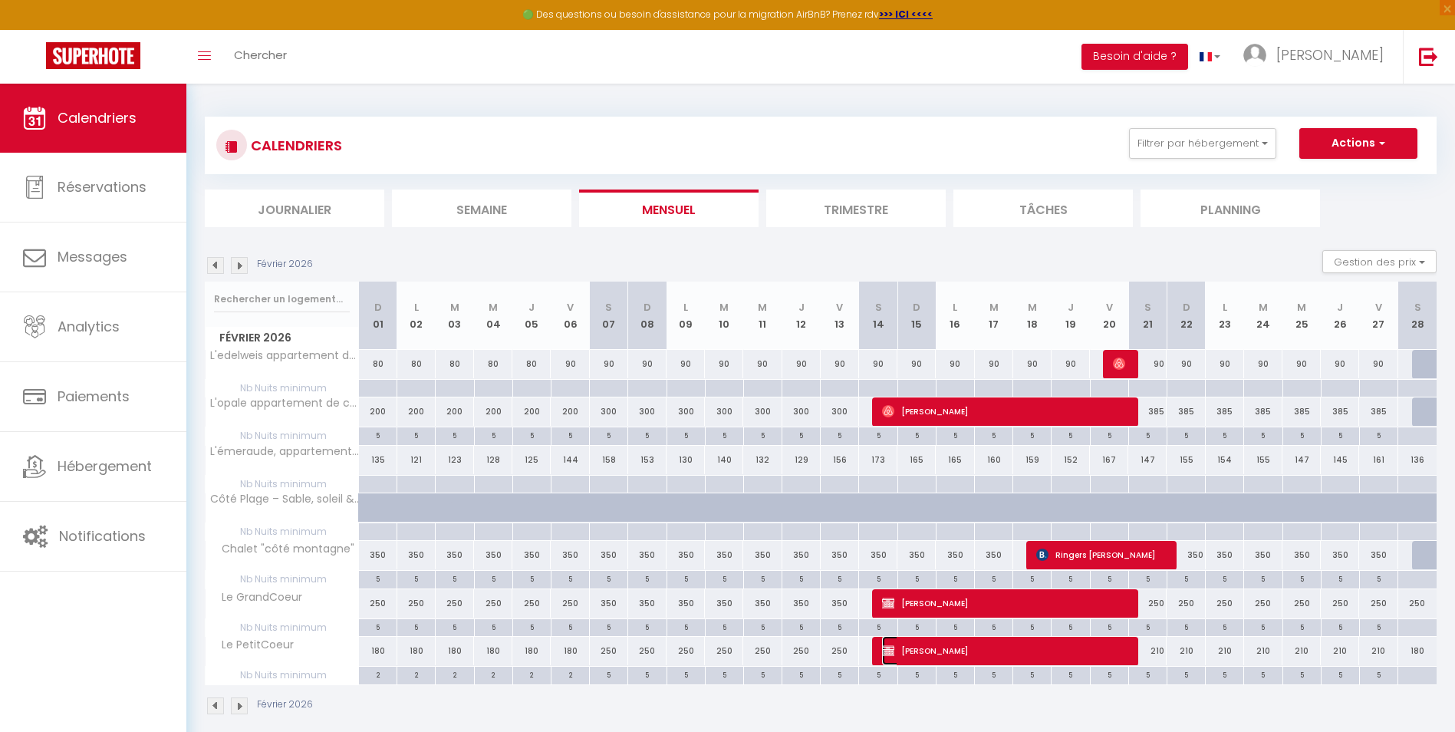
click at [942, 649] on span "[PERSON_NAME]" at bounding box center [1003, 650] width 243 height 29
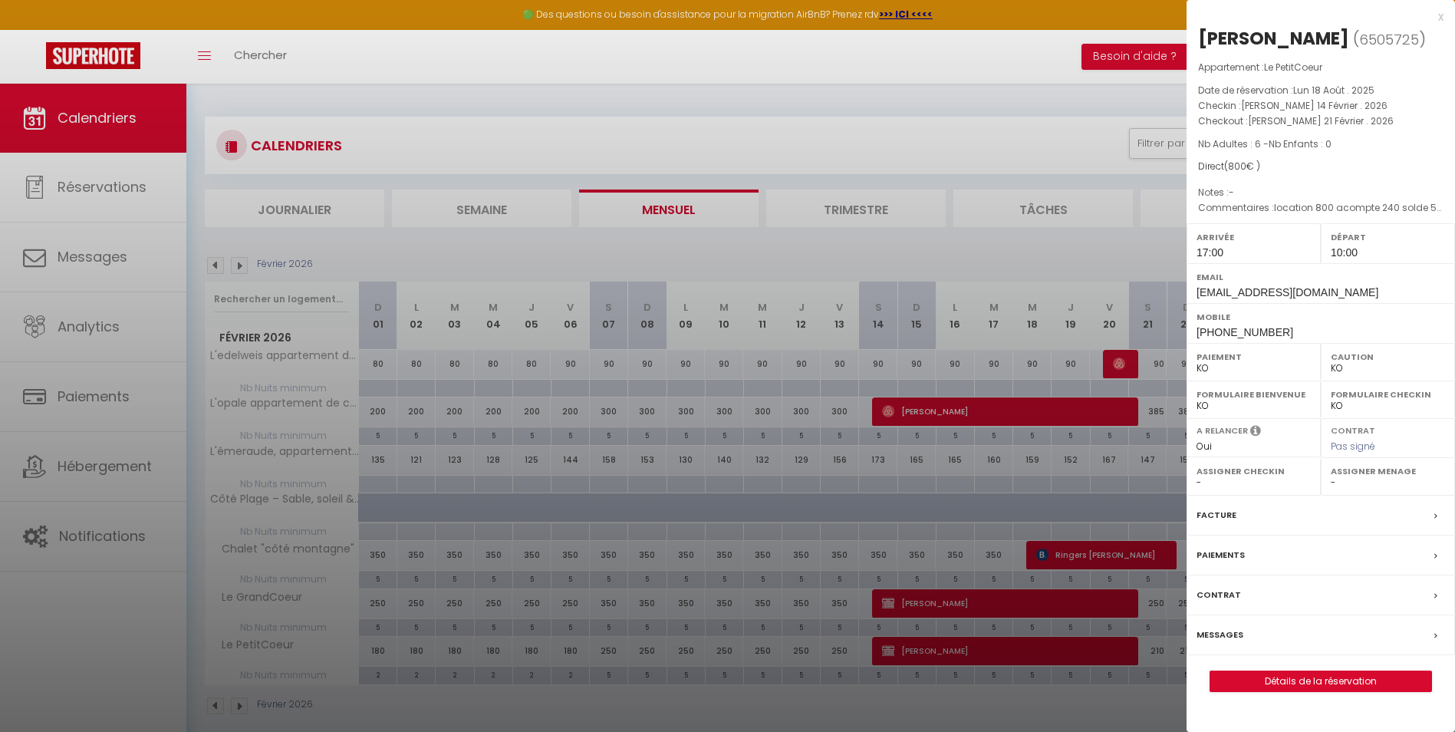
click at [1439, 17] on div "x" at bounding box center [1315, 17] width 257 height 18
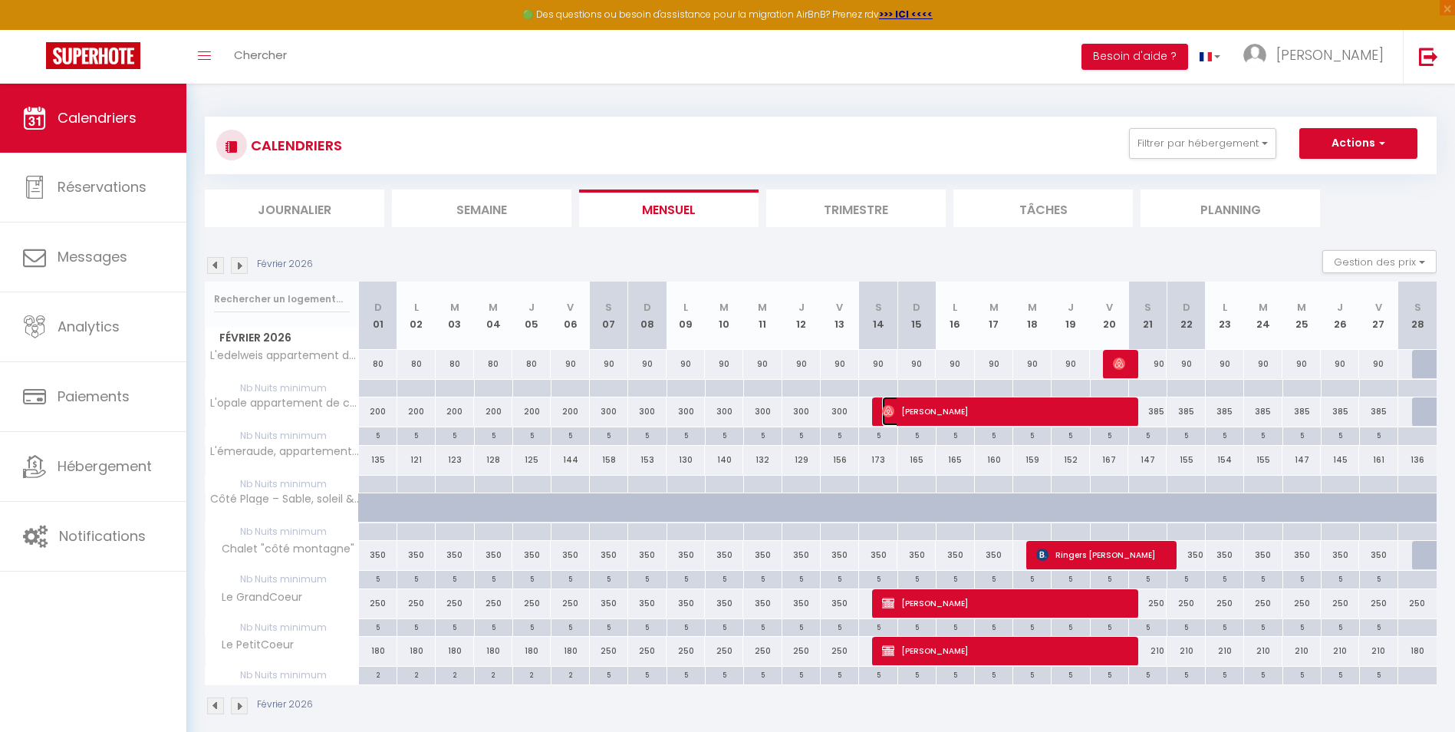
click at [1009, 416] on span "[PERSON_NAME]" at bounding box center [1003, 411] width 243 height 29
select select "OK"
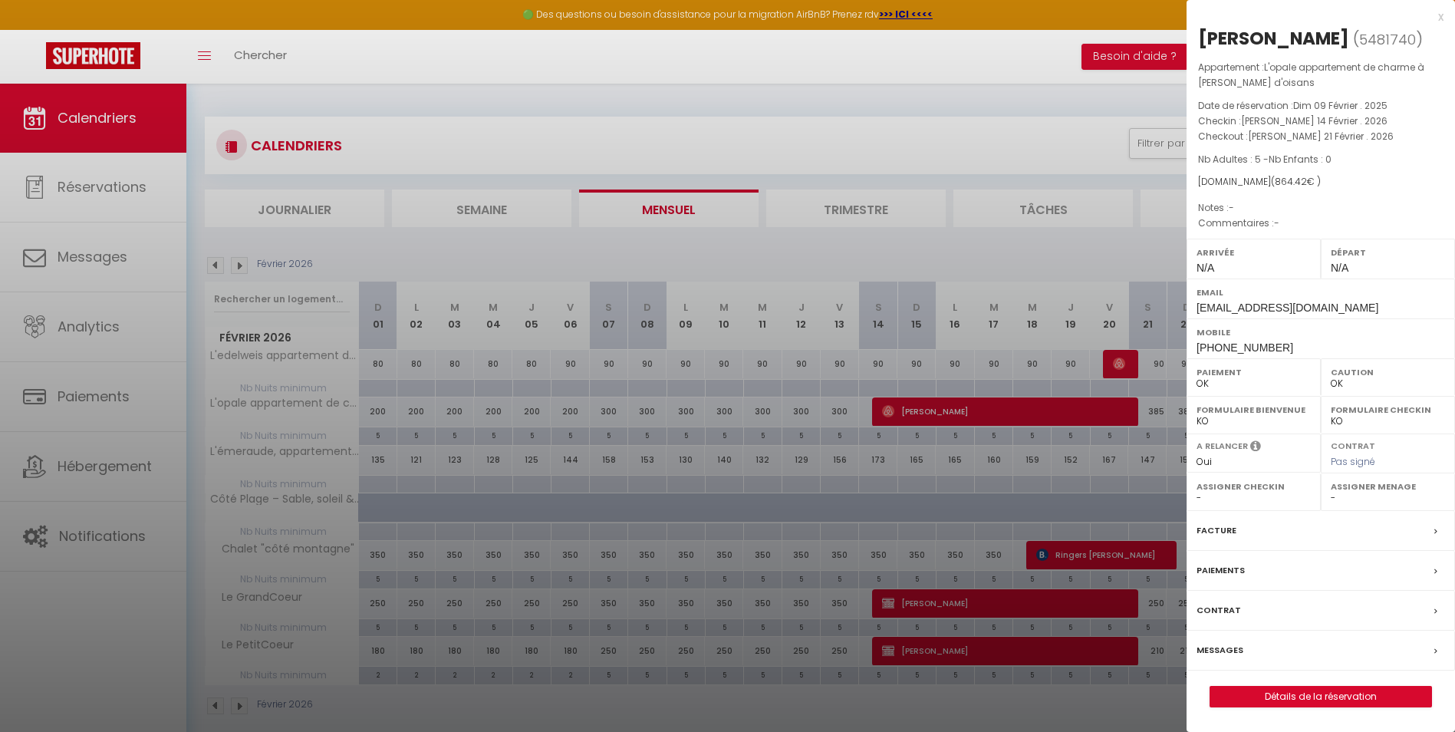
click at [1443, 19] on div "x" at bounding box center [1315, 17] width 257 height 18
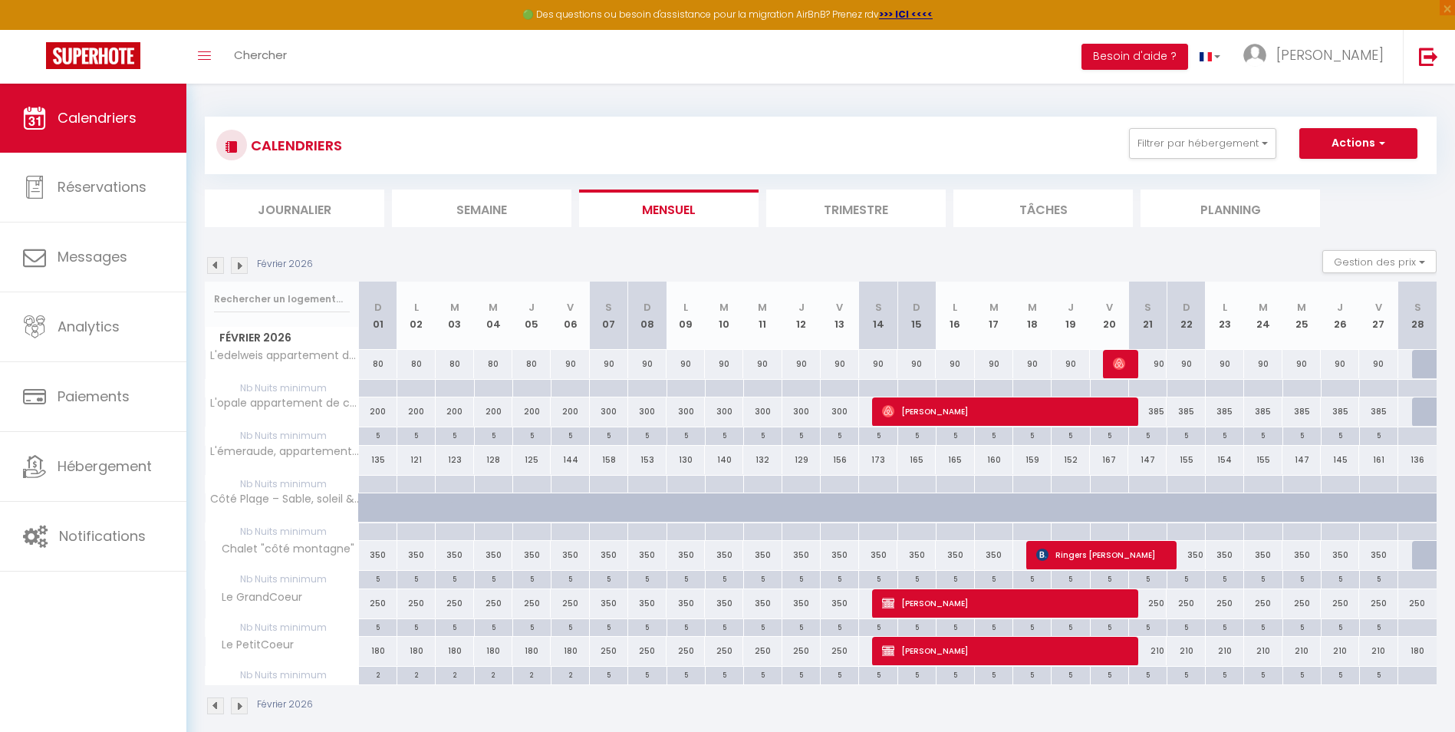
click at [216, 265] on img at bounding box center [215, 265] width 17 height 17
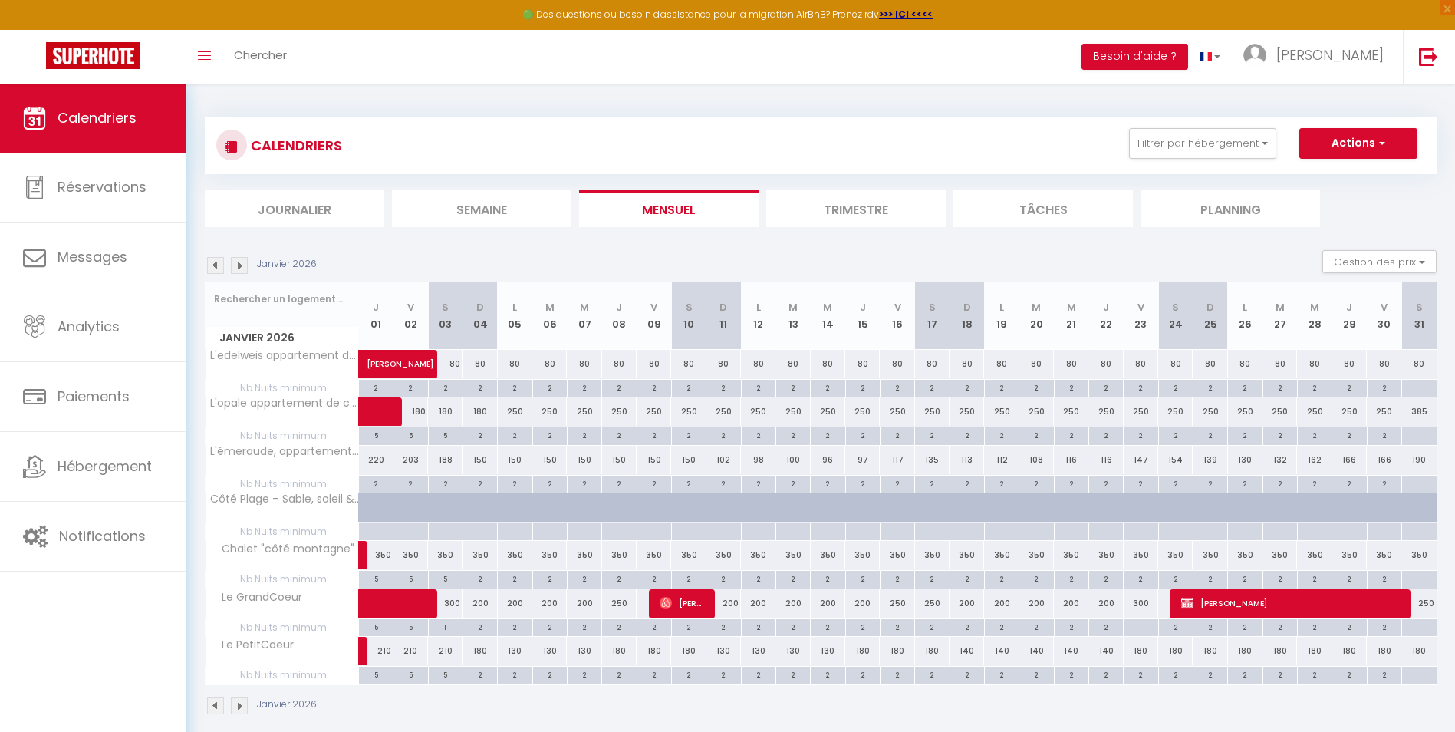
click at [216, 265] on img at bounding box center [215, 265] width 17 height 17
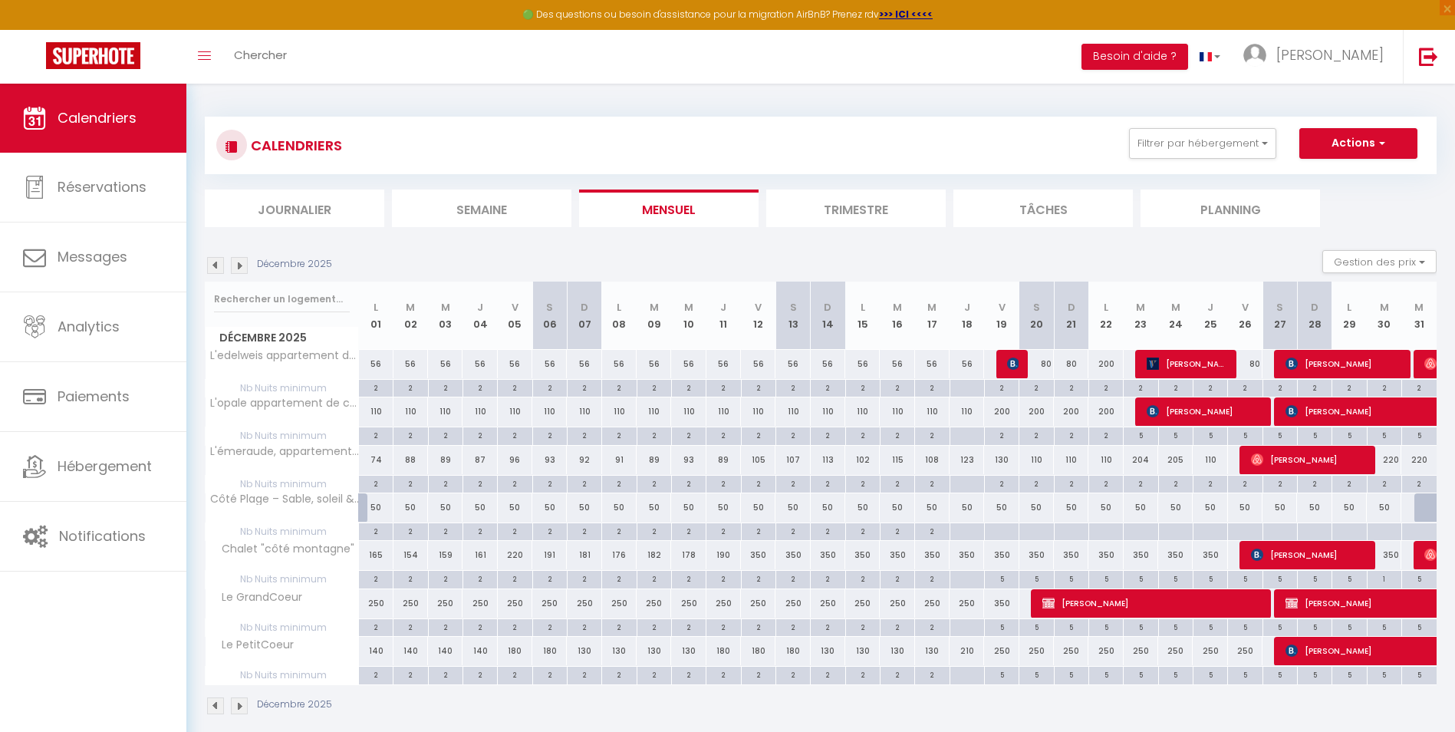
click at [216, 265] on img at bounding box center [215, 265] width 17 height 17
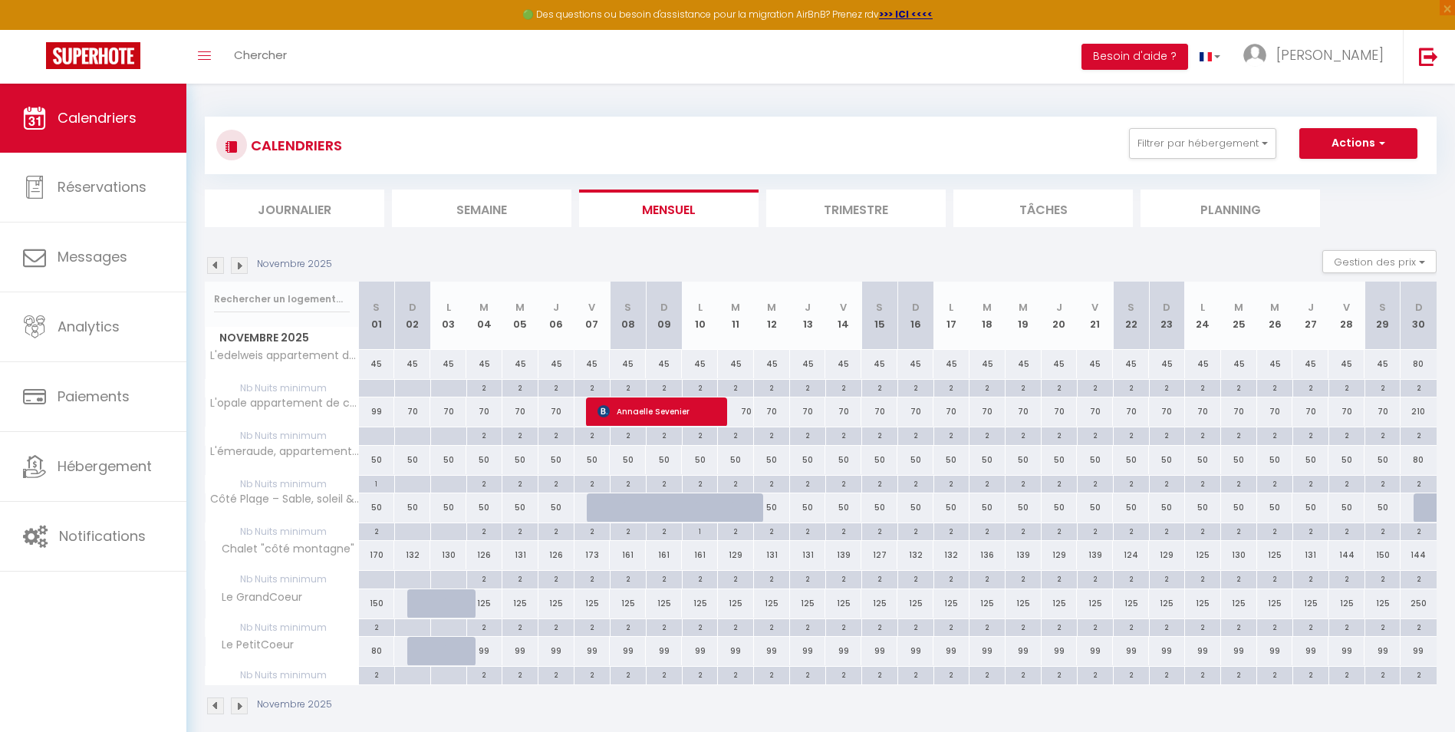
click at [216, 265] on img at bounding box center [215, 265] width 17 height 17
select select "0"
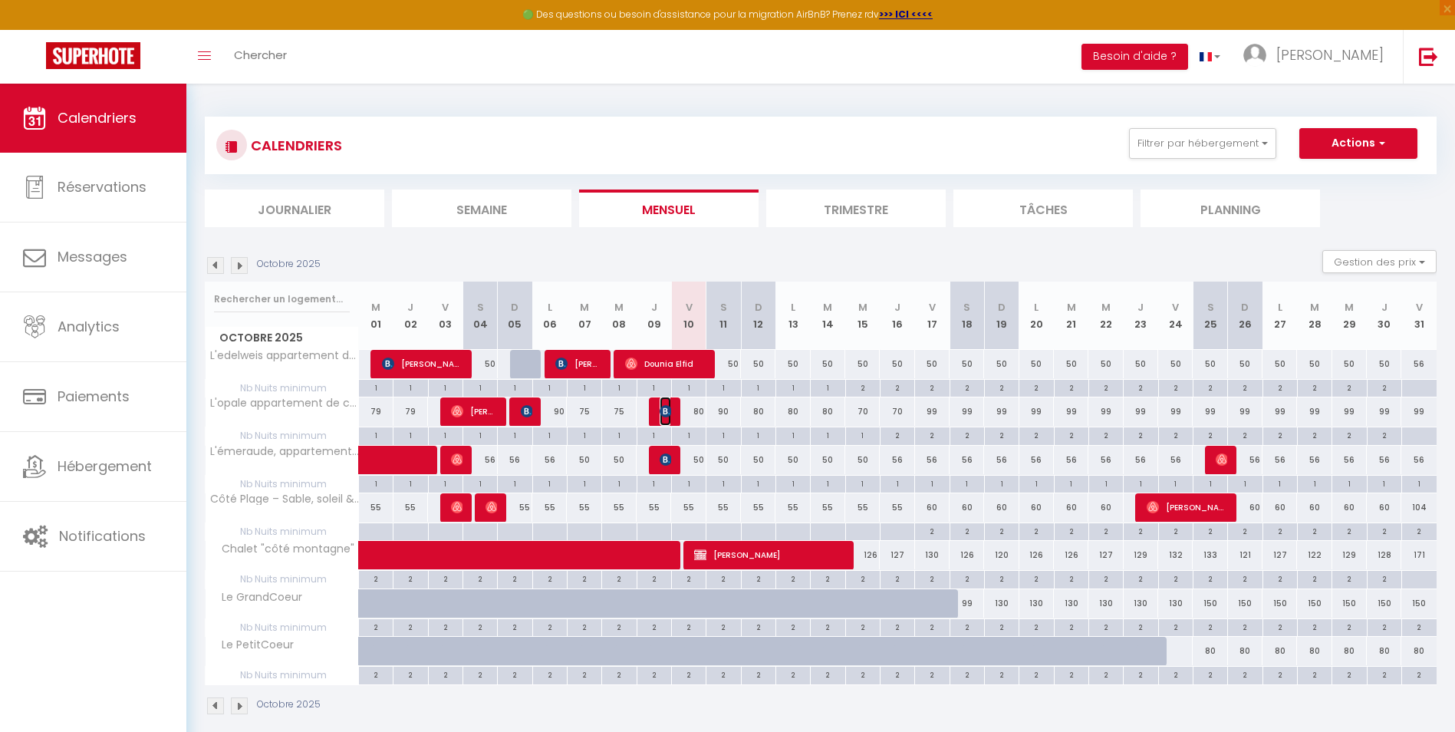
click at [670, 410] on img at bounding box center [666, 411] width 12 height 12
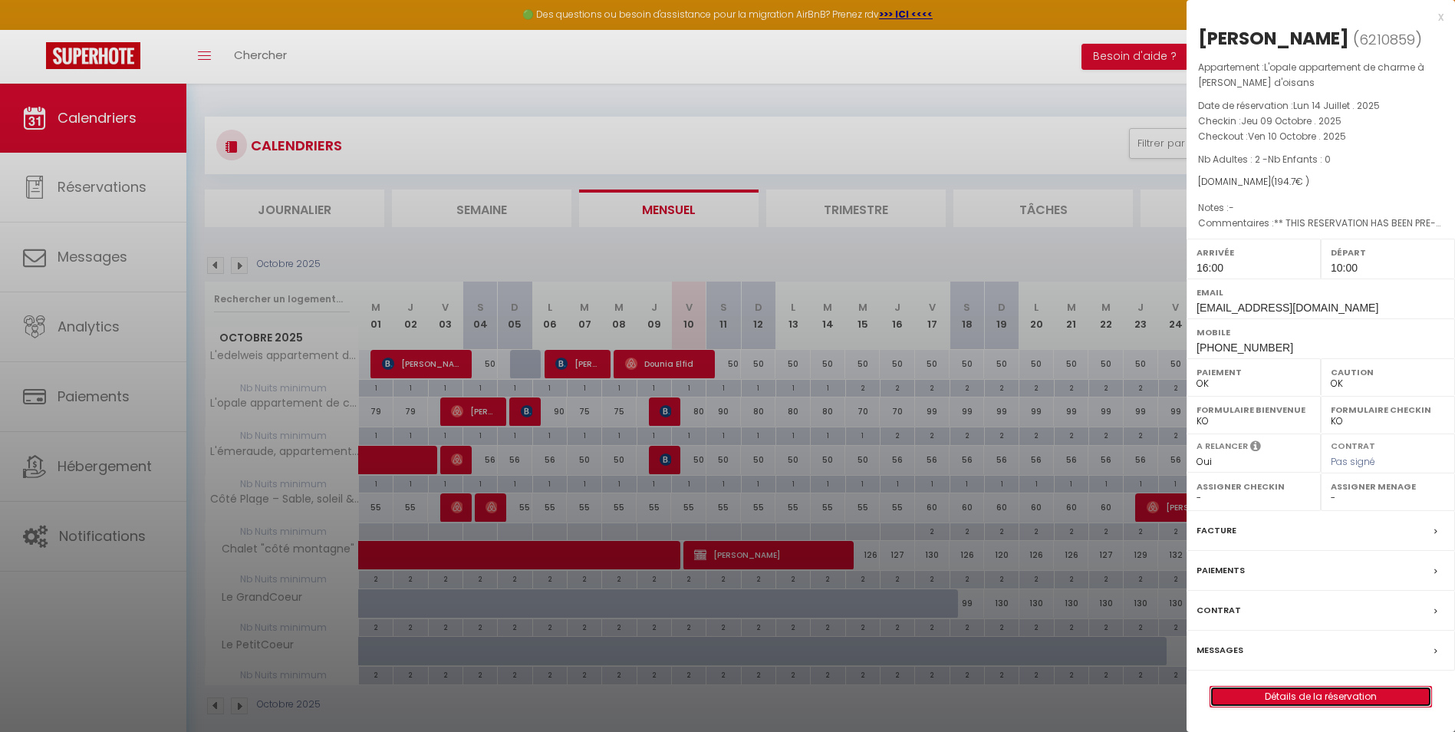
click at [1246, 697] on link "Détails de la réservation" at bounding box center [1320, 697] width 221 height 20
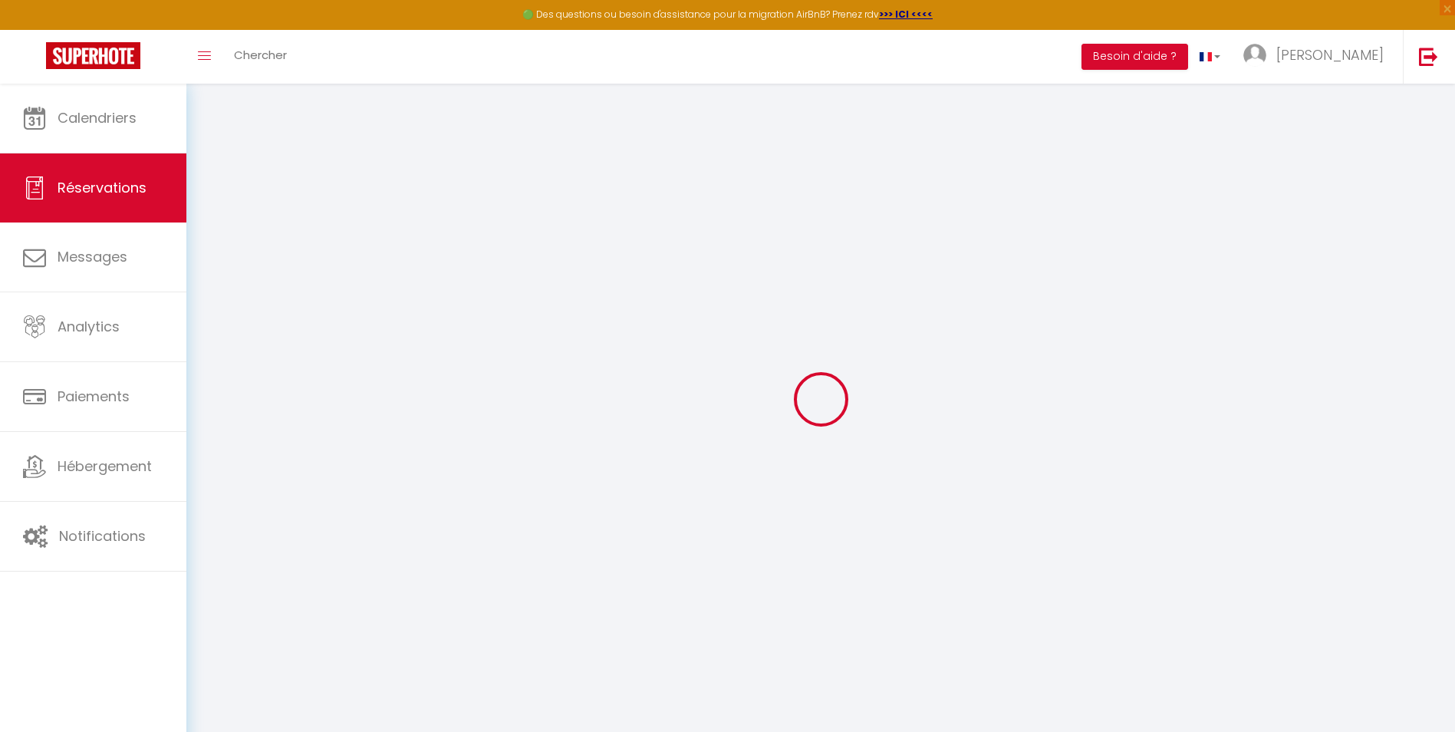
select select
checkbox input "false"
type textarea "** THIS RESERVATION HAS BEEN PRE-PAID ** Reservation has a cancellation grace p…"
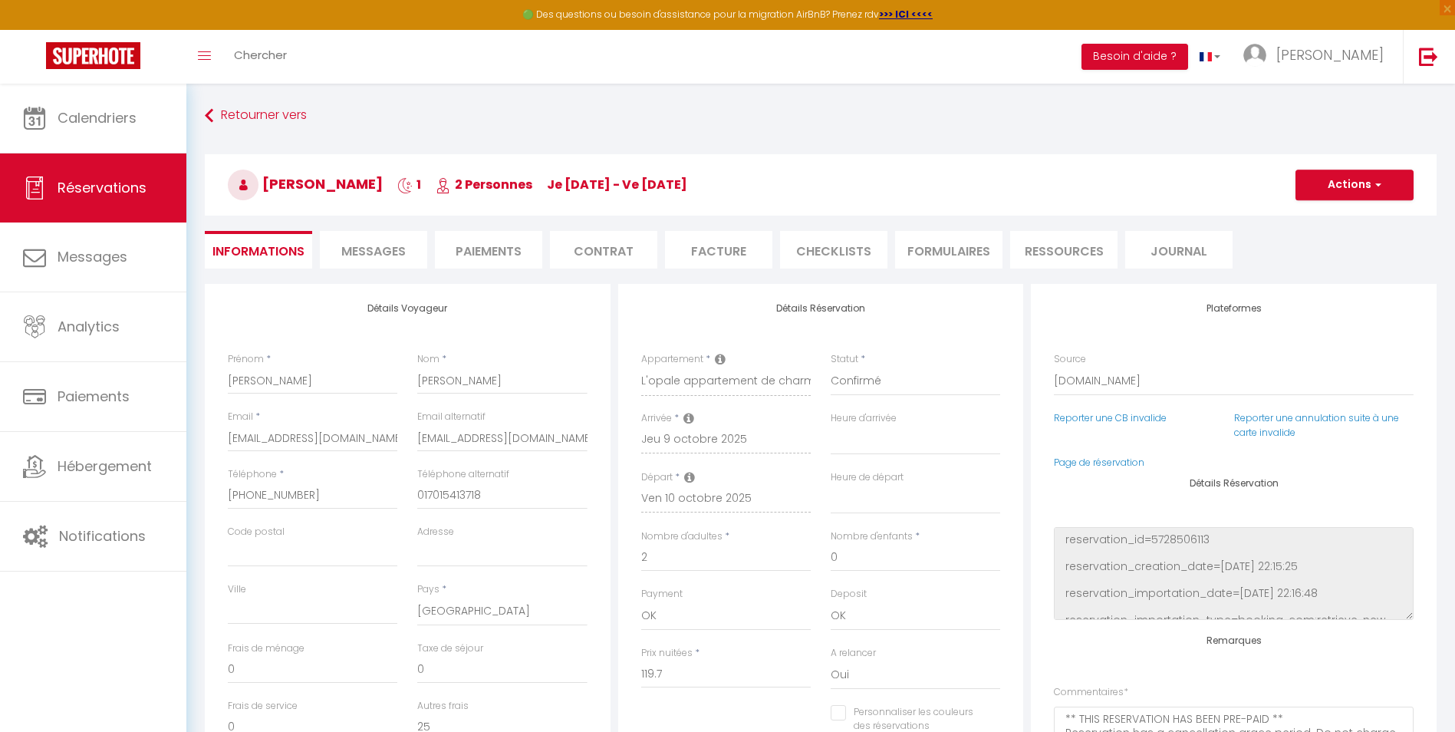
type input "50"
select select
checkbox input "false"
select select "16:00"
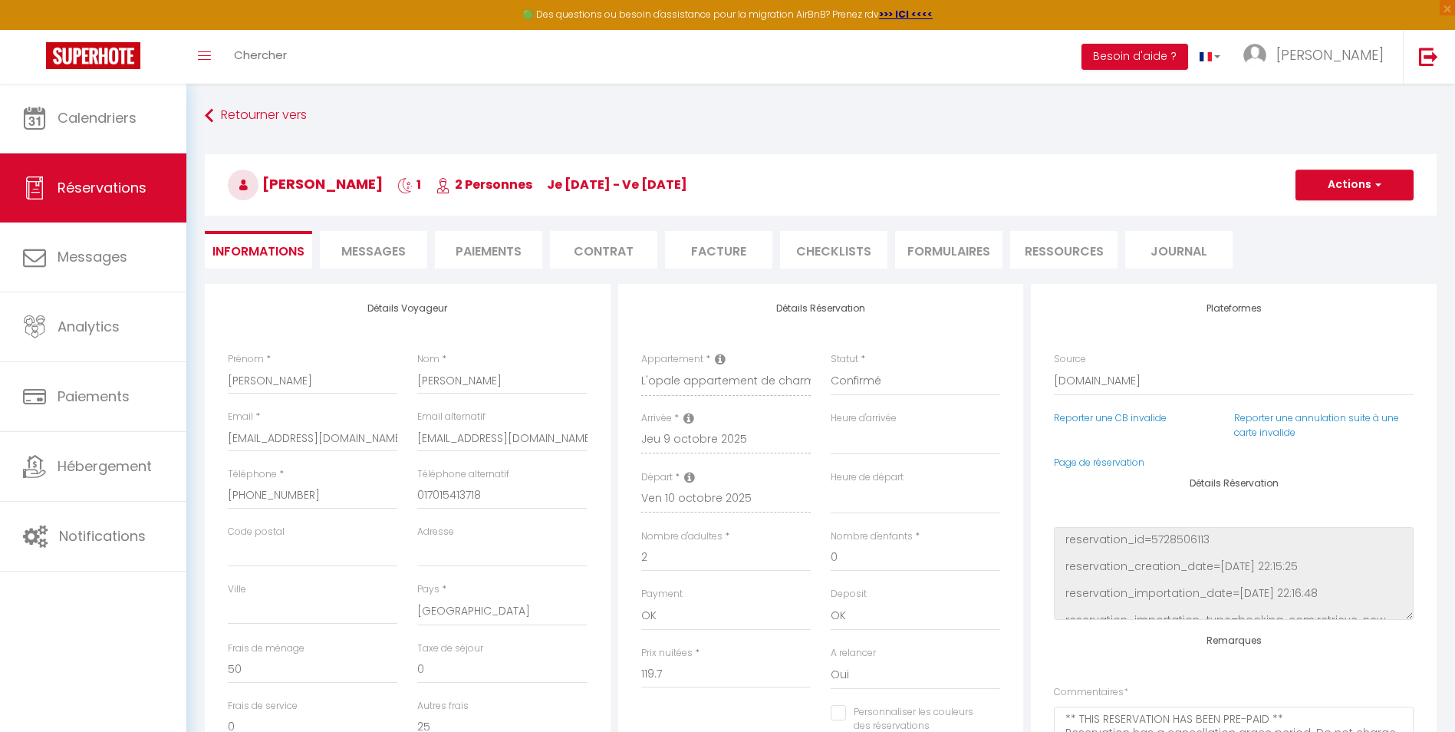
select select "10:00"
click at [341, 246] on span "Messages" at bounding box center [373, 251] width 64 height 18
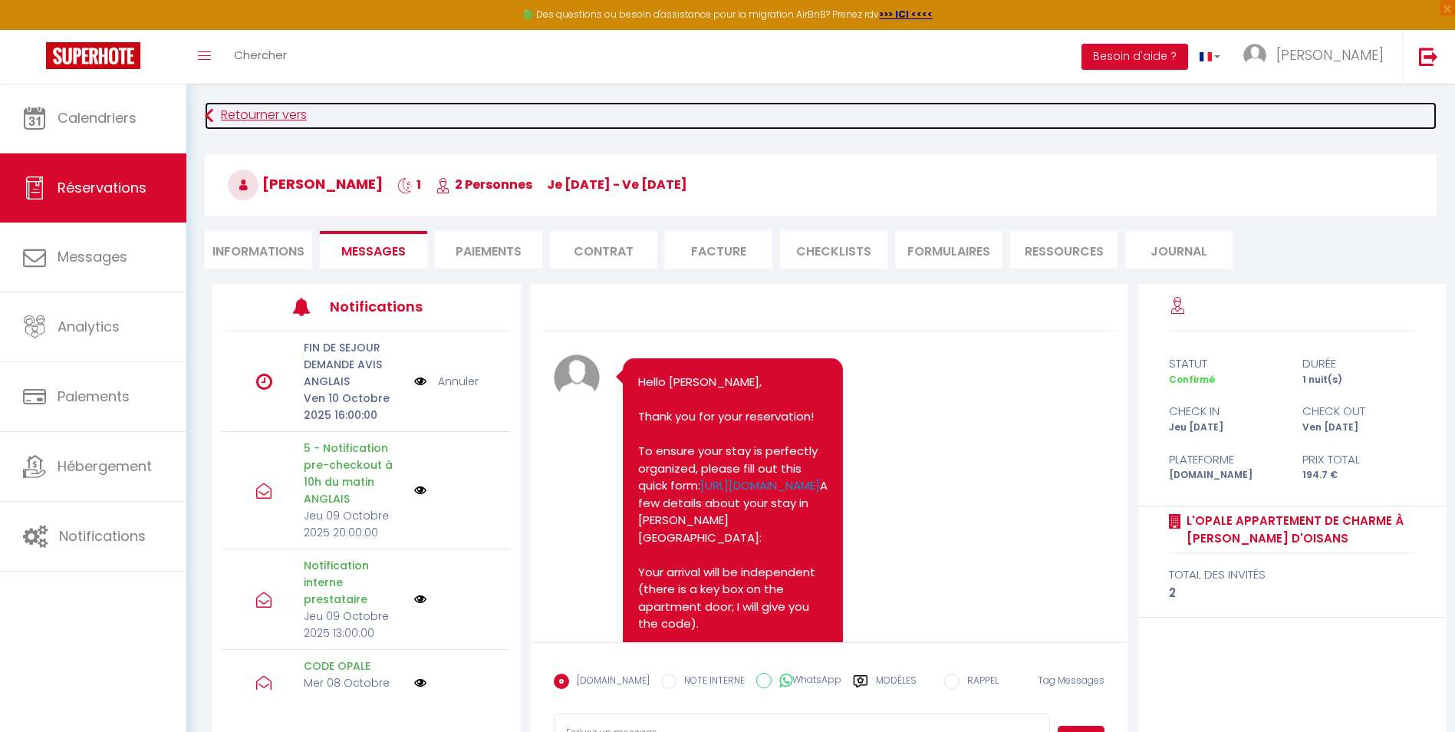
click at [216, 110] on link "Retourner vers" at bounding box center [821, 116] width 1232 height 28
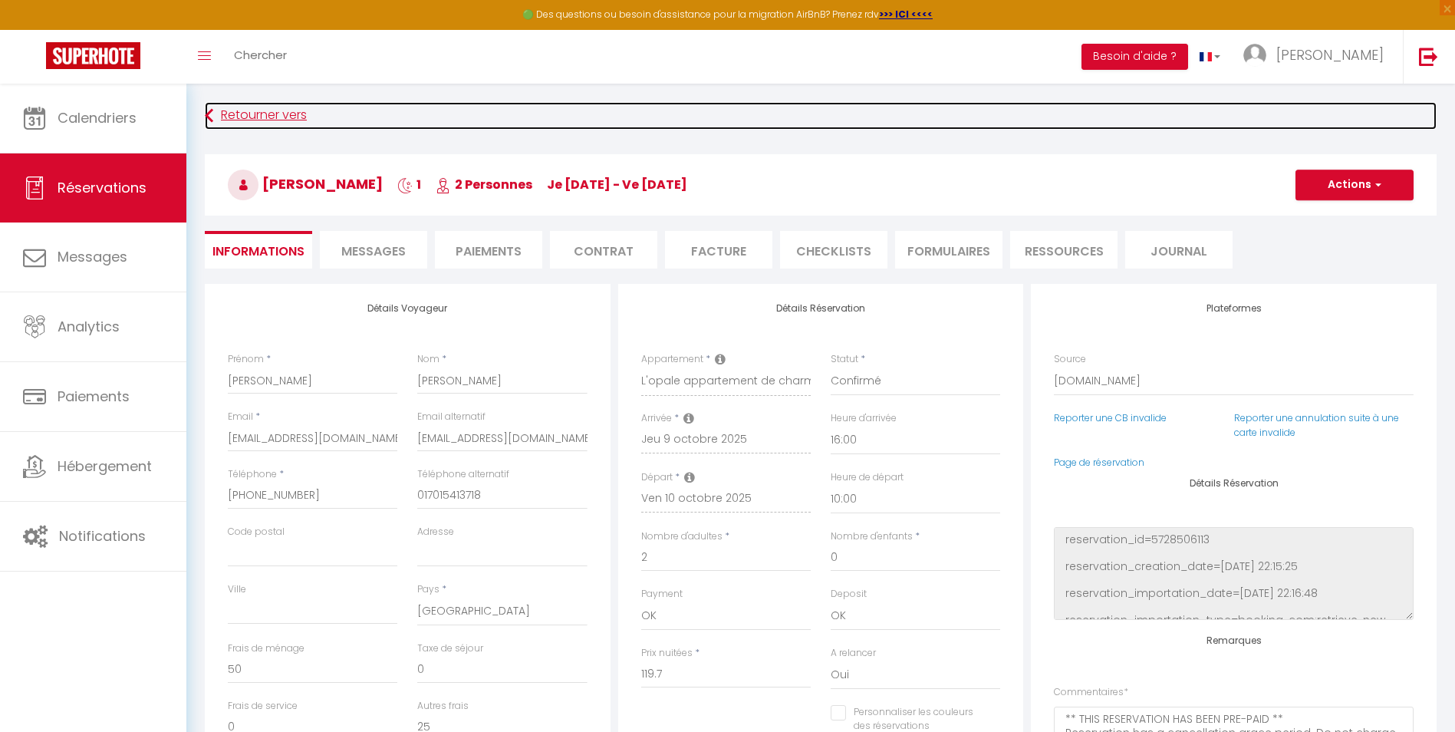
click at [282, 117] on link "Retourner vers" at bounding box center [821, 116] width 1232 height 28
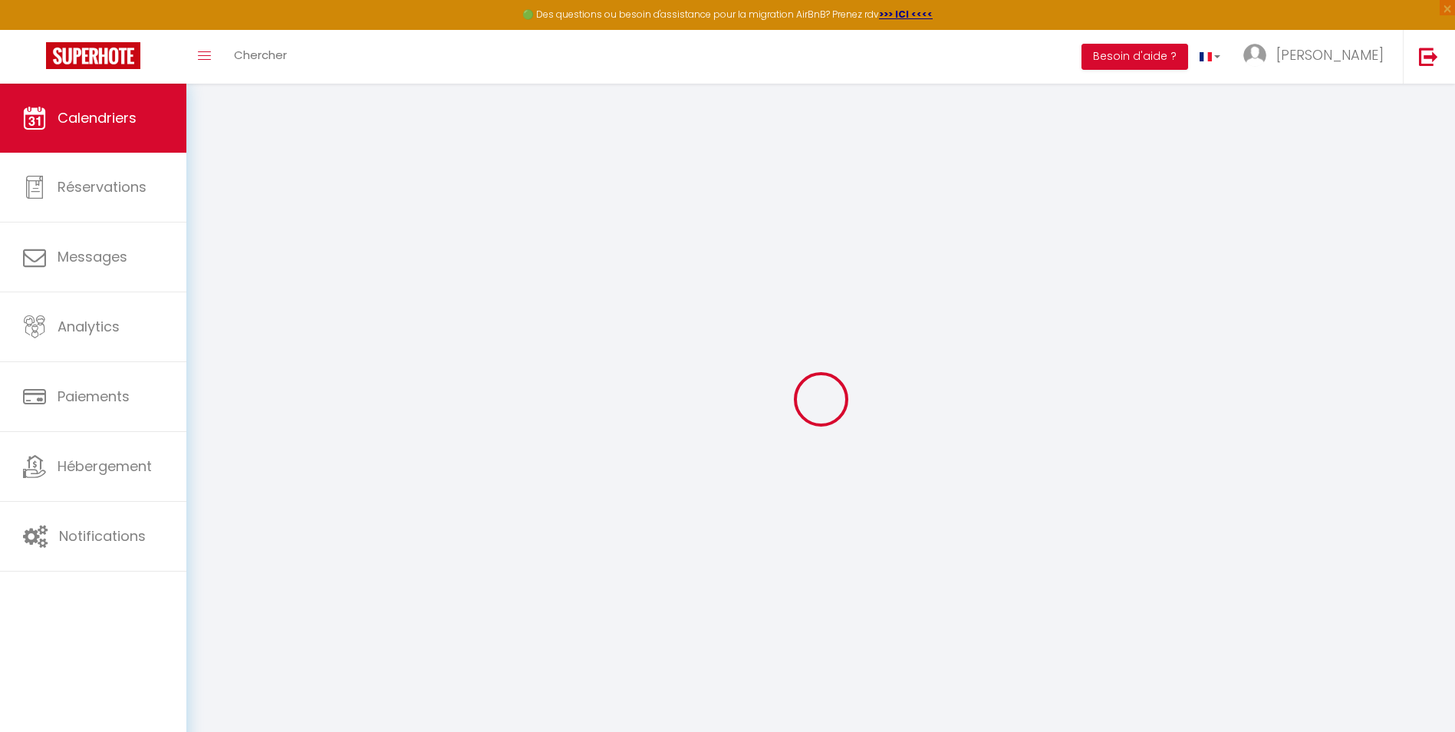
select select
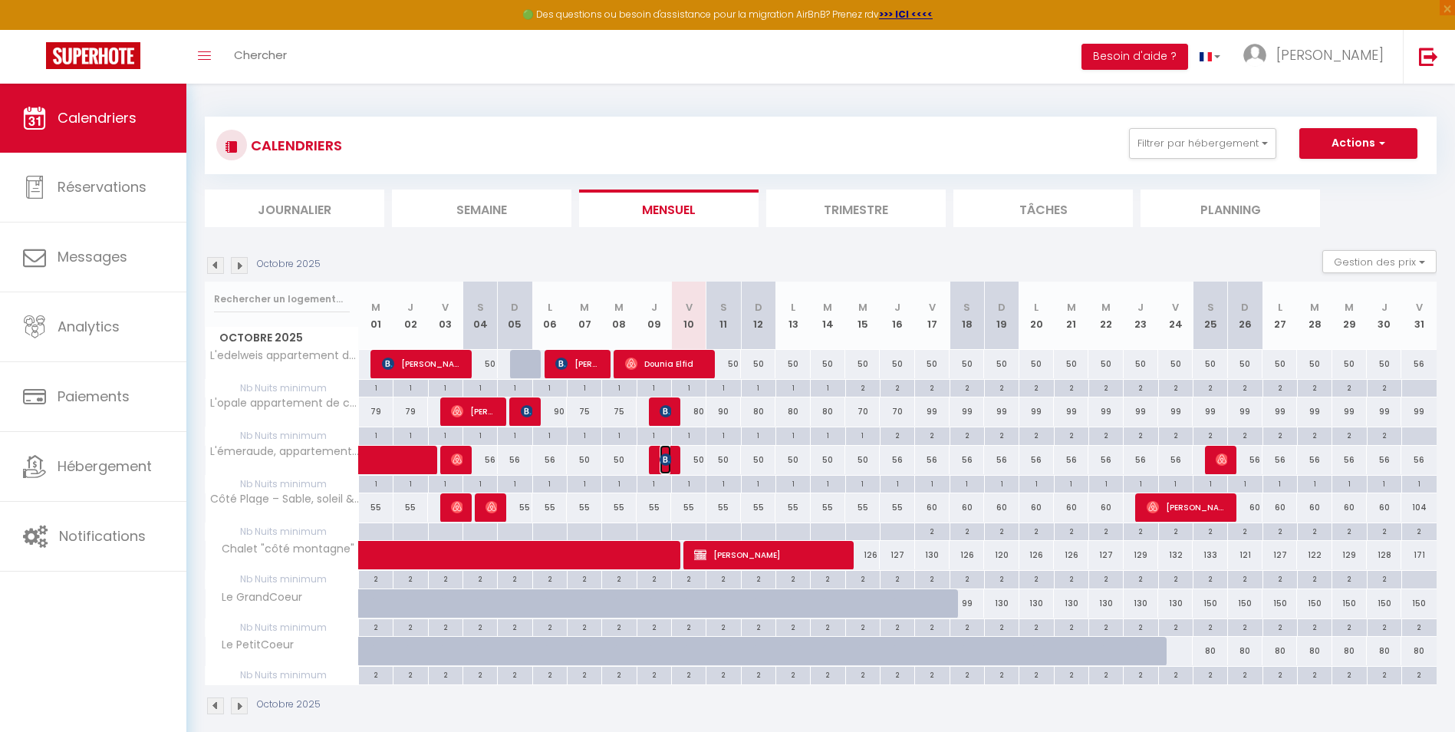
click at [663, 463] on img at bounding box center [666, 459] width 12 height 12
select select "OK"
select select "0"
select select "1"
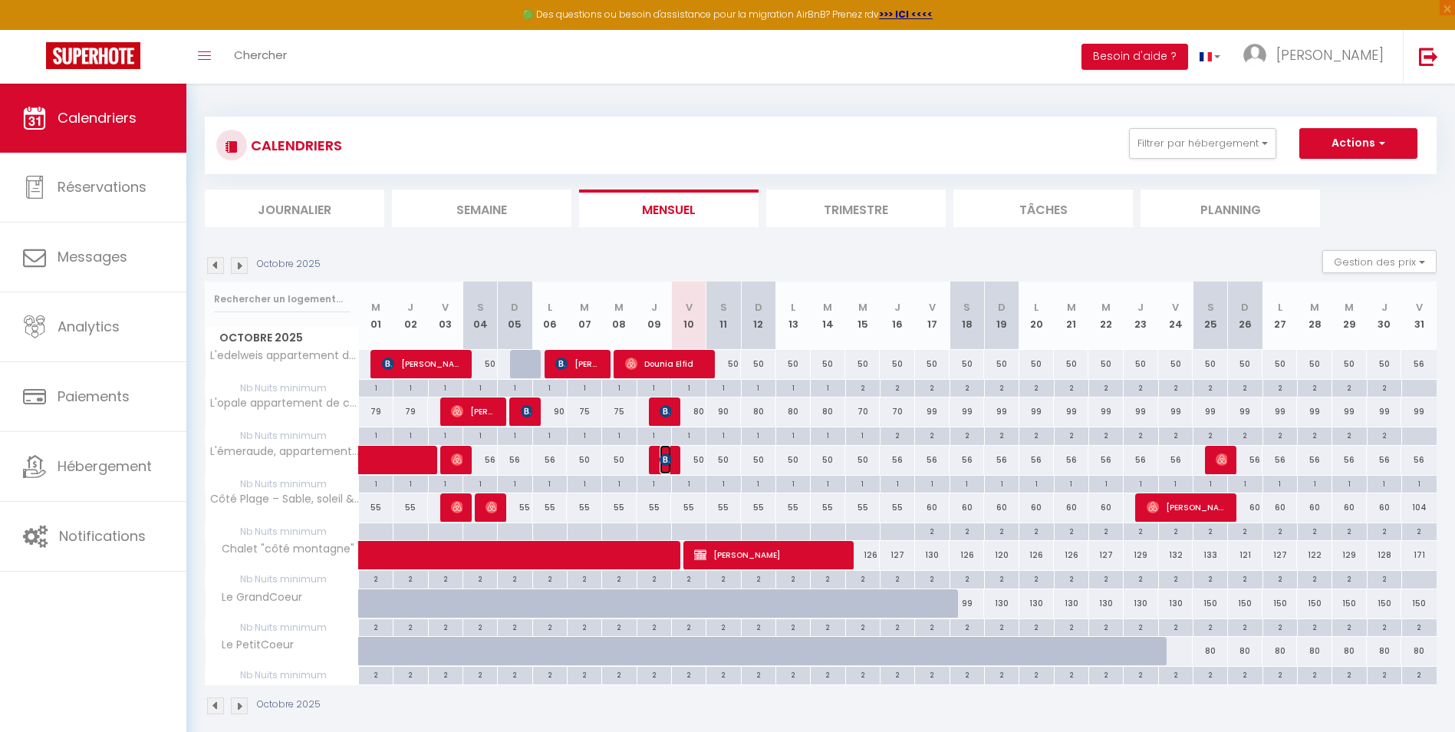
select select "1"
select select
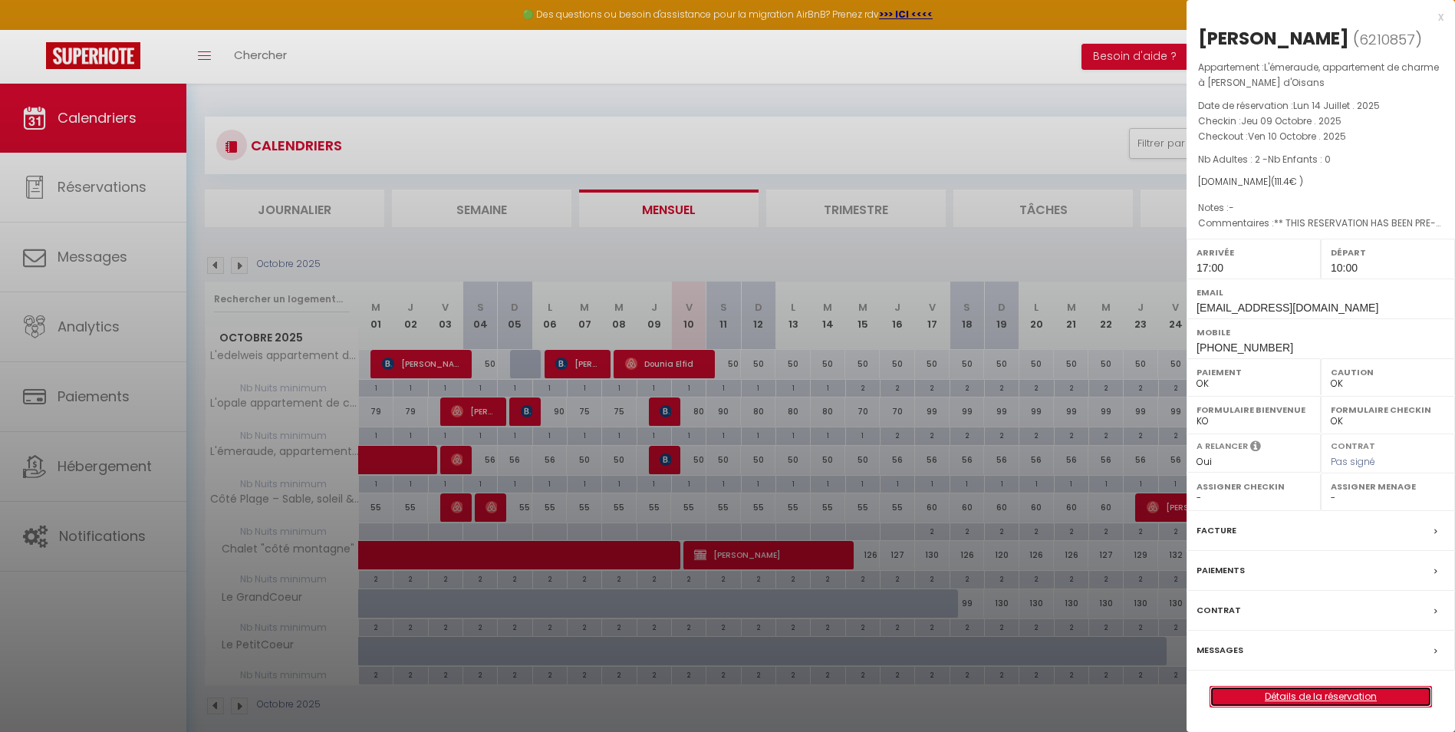
click at [1263, 693] on link "Détails de la réservation" at bounding box center [1320, 697] width 221 height 20
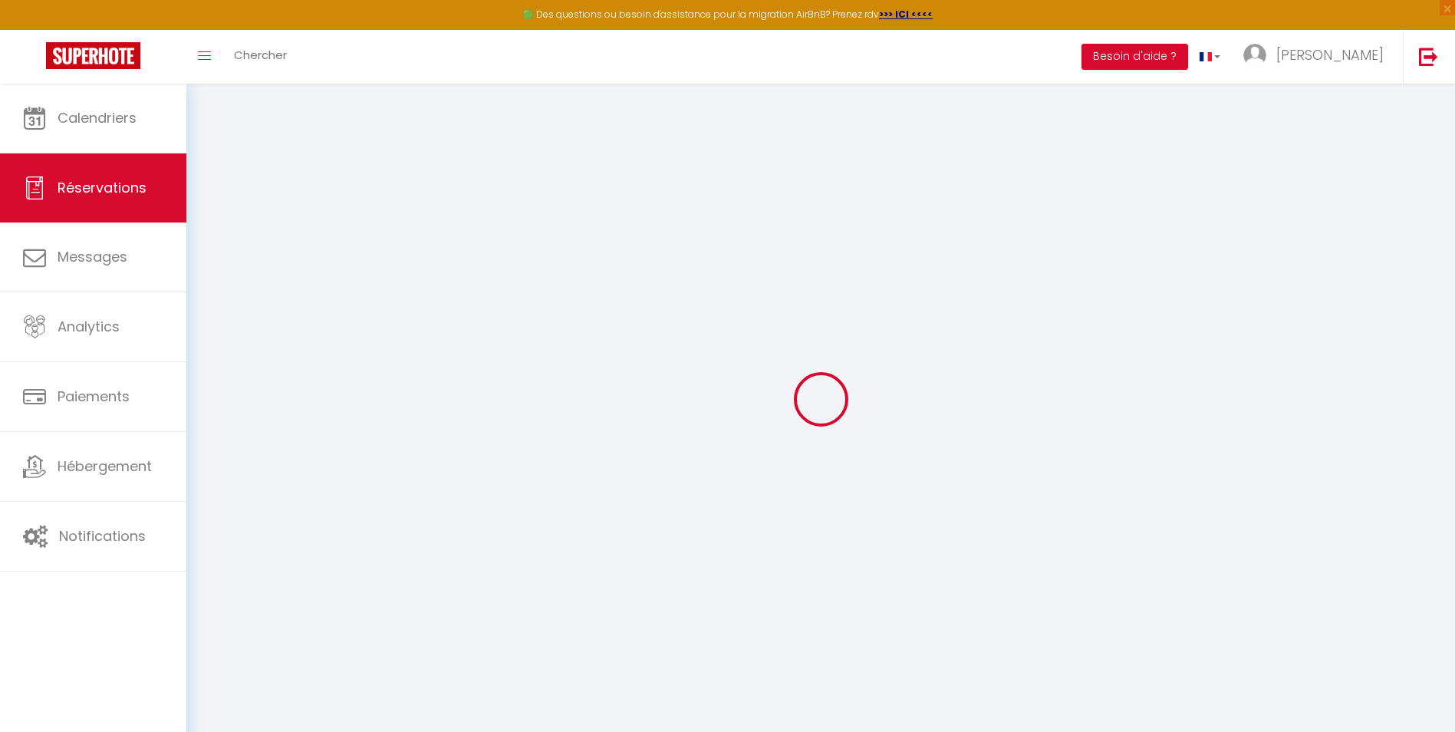
type input "[PERSON_NAME]"
type input "[EMAIL_ADDRESS][DOMAIN_NAME]"
type input "[EMAIL_ADDRESS][DOMAIN_NAME] nous obtiendrons un numéro SIM local à notre arriv…"
type input "[PHONE_NUMBER]"
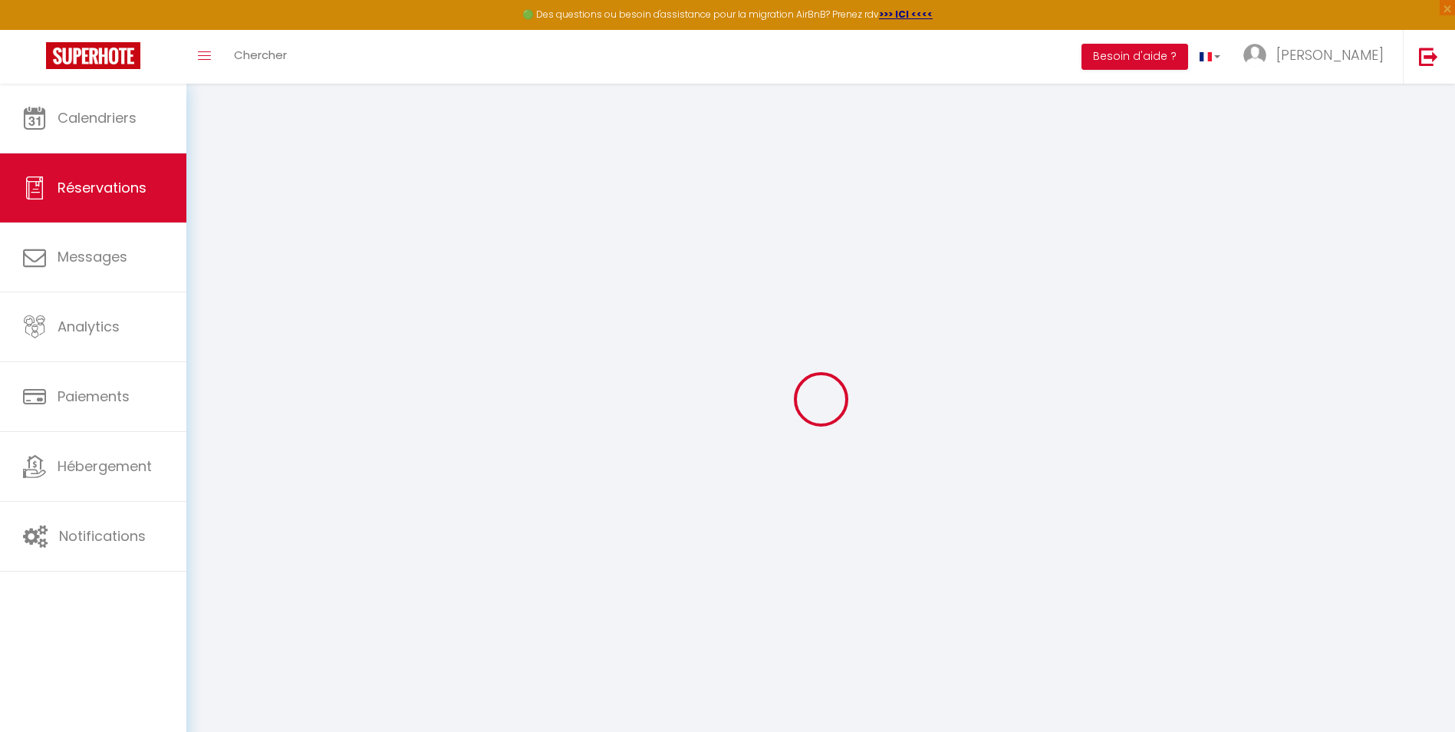
type input "017015413718"
select select "US"
type input "16.2"
type input "1.56"
select select "65095"
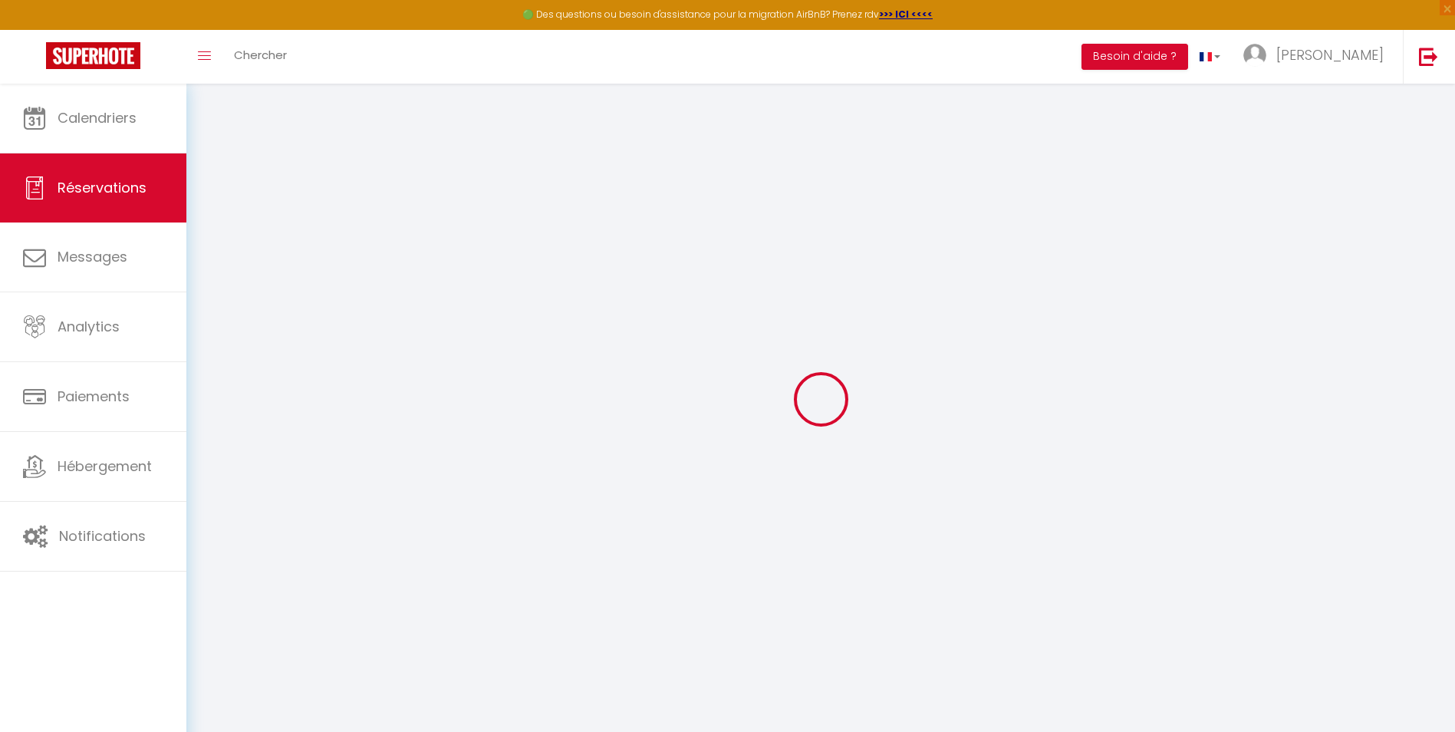
select select "1"
select select
type input "2"
select select "12"
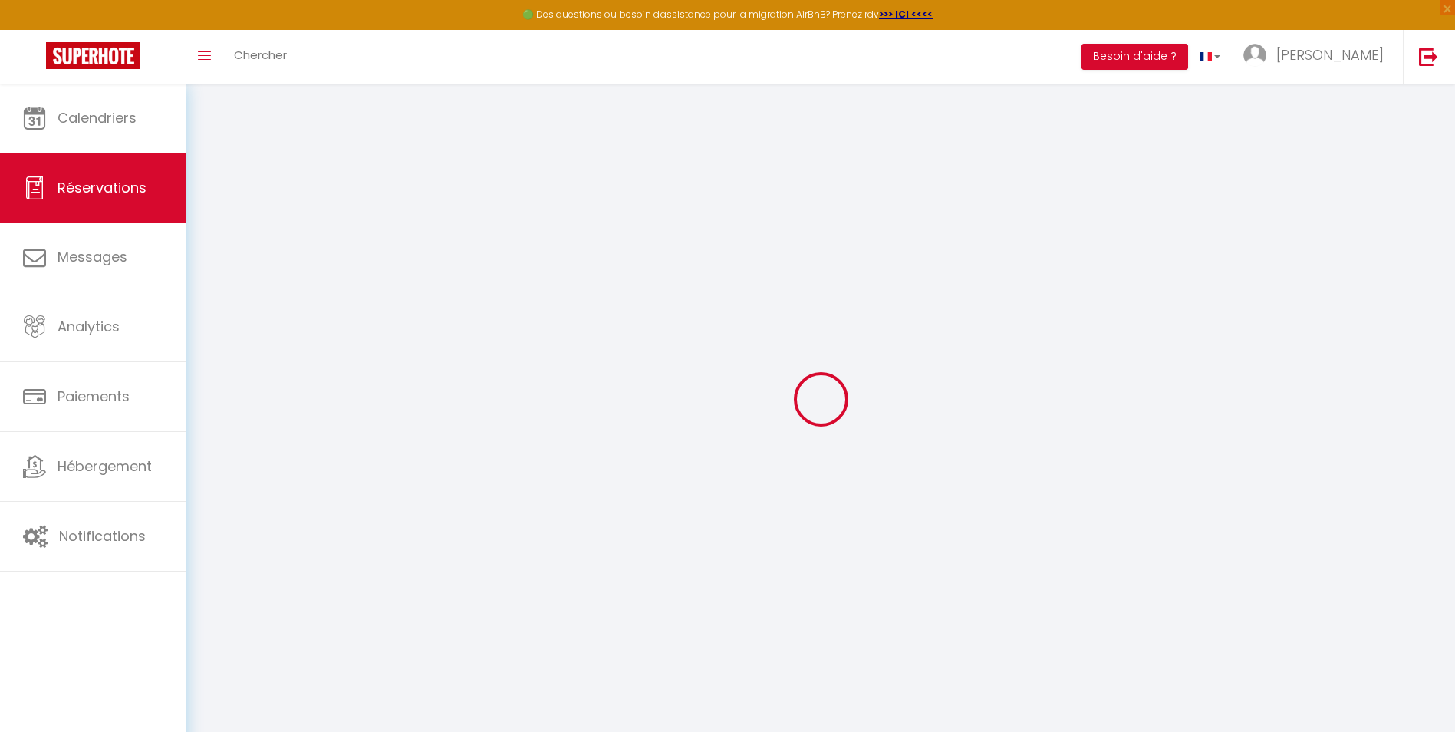
select select "15"
type input "68"
checkbox input "false"
type input "0"
select select "2"
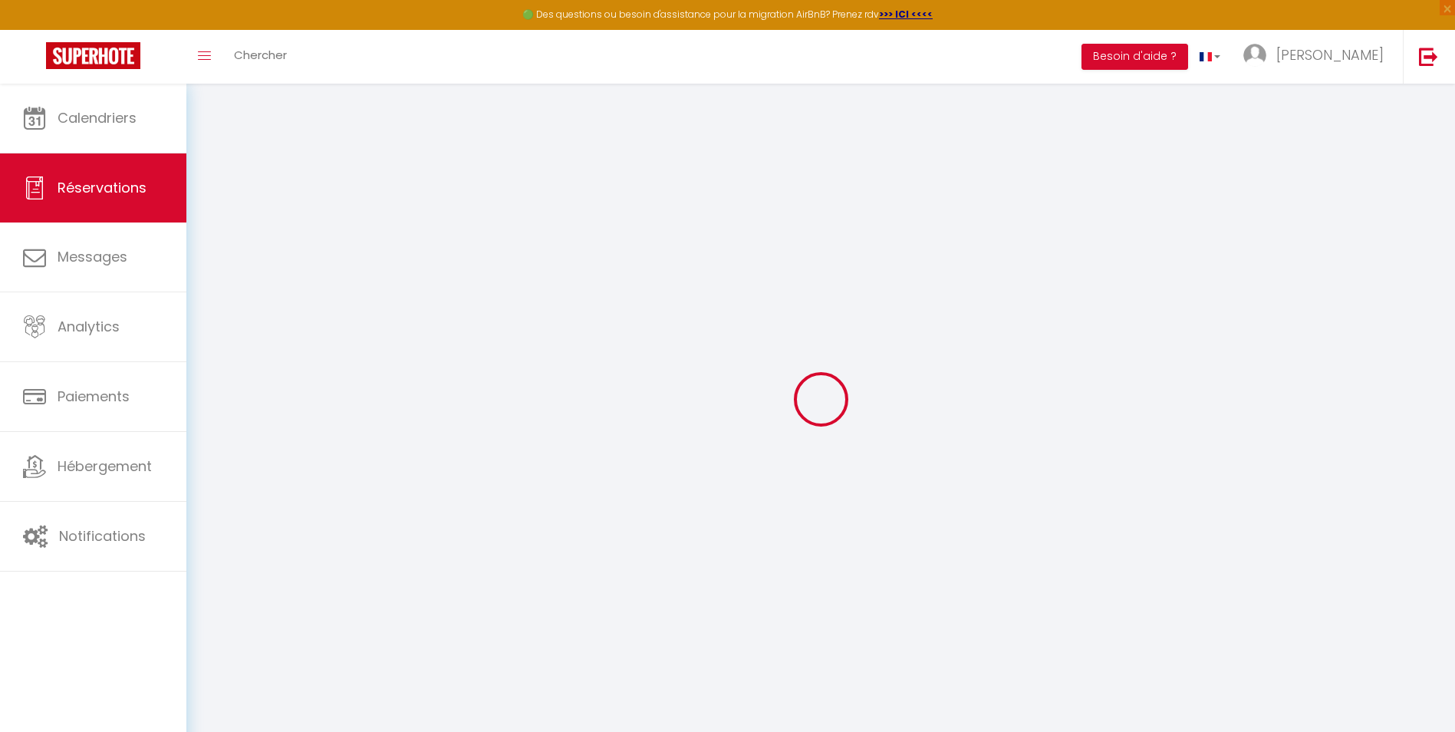
type input "0"
select select
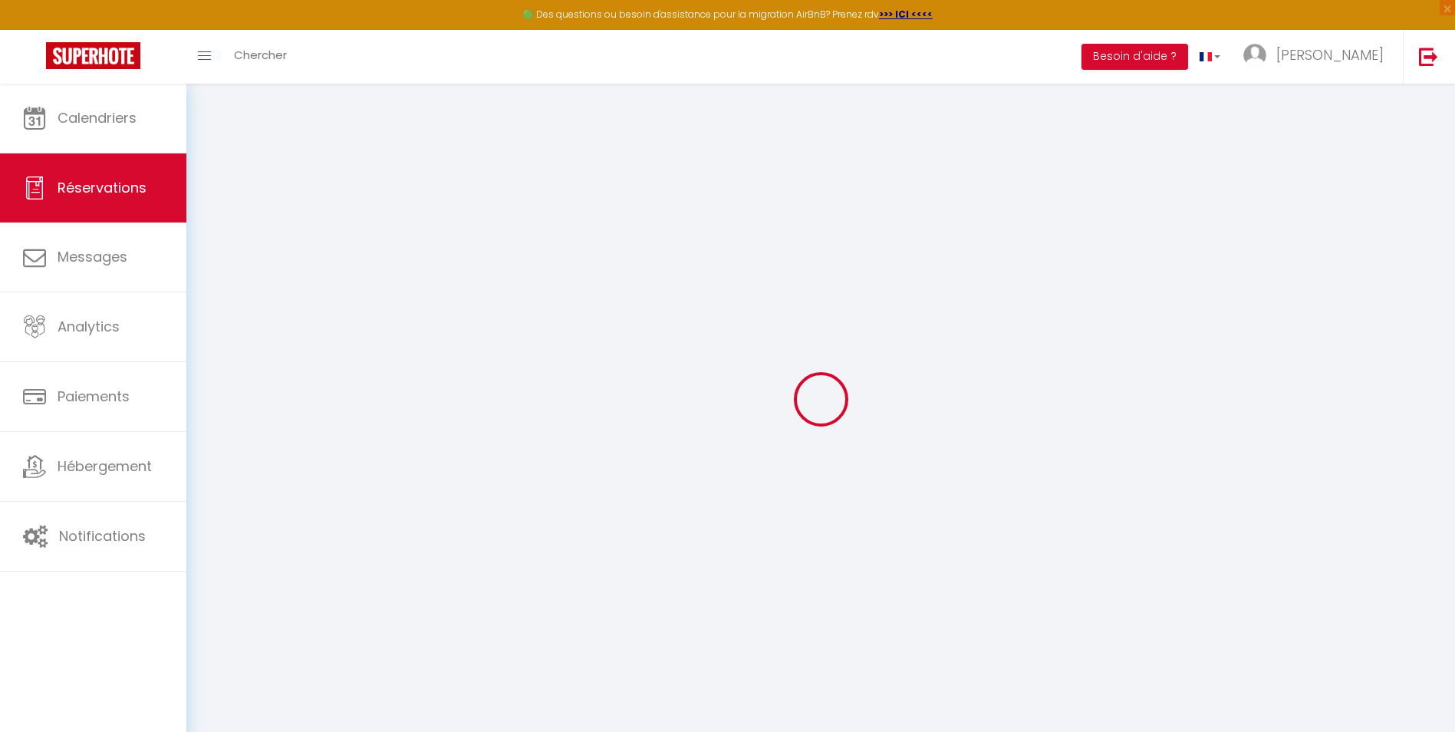
checkbox input "false"
select select
checkbox input "false"
select select
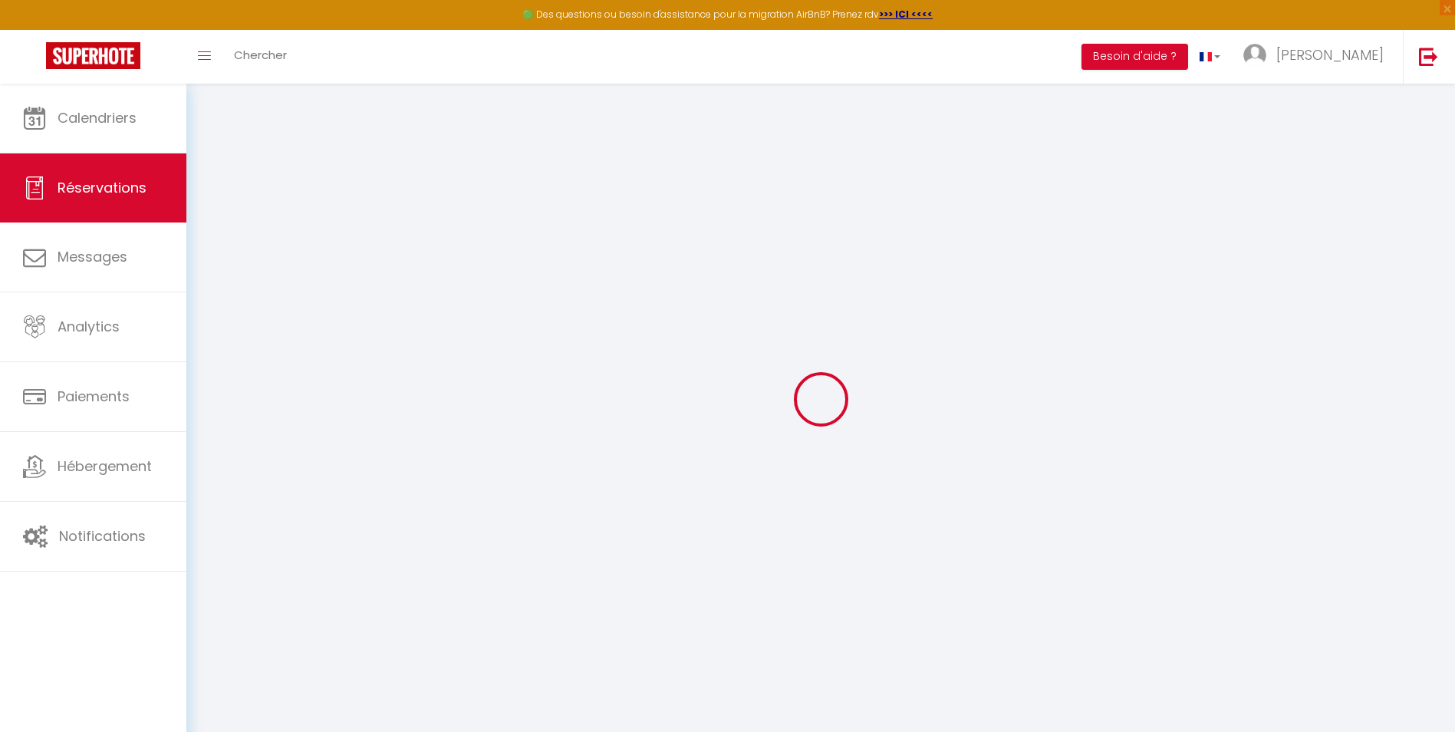
select select
checkbox input "false"
type textarea "** THIS RESERVATION HAS BEEN PRE-PAID ** Reservation has a cancellation grace p…"
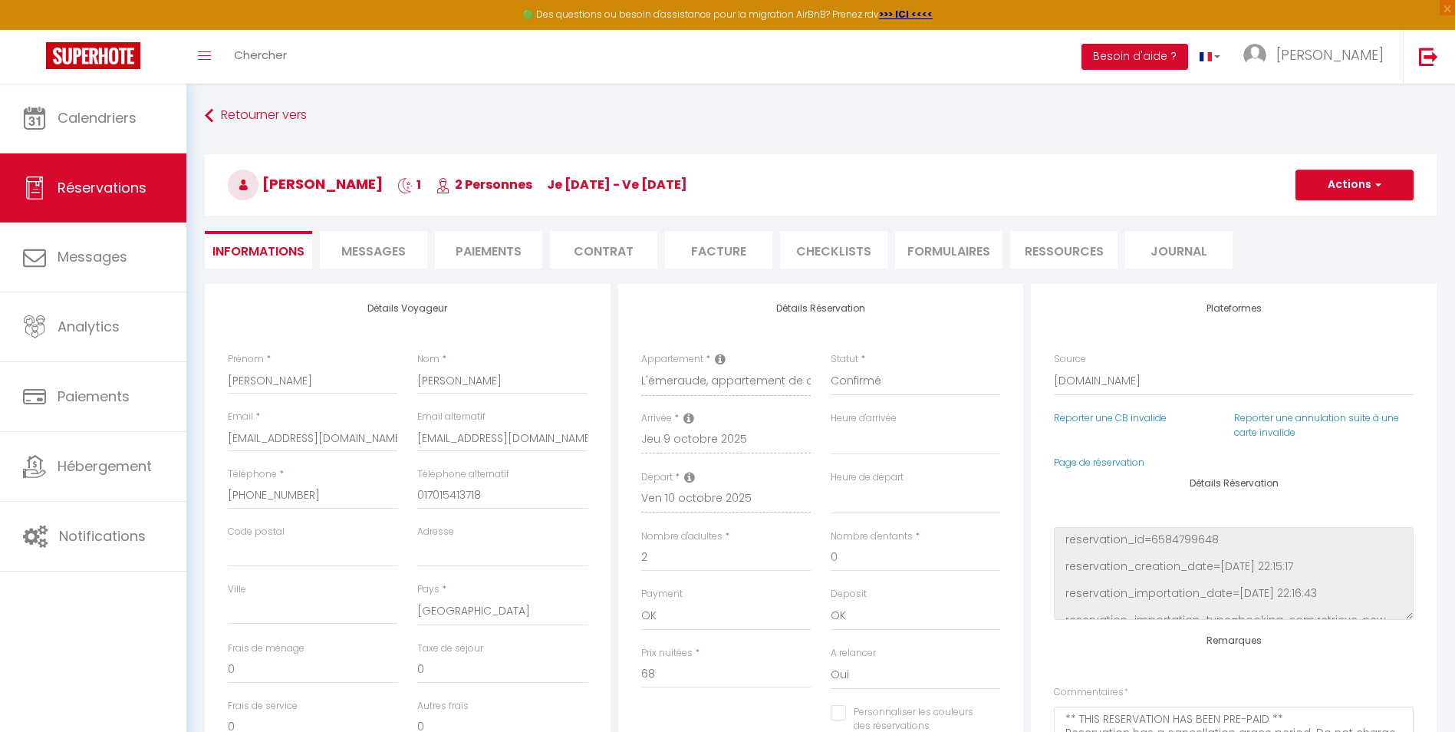
type input "40"
type input "3.4"
select select
checkbox input "false"
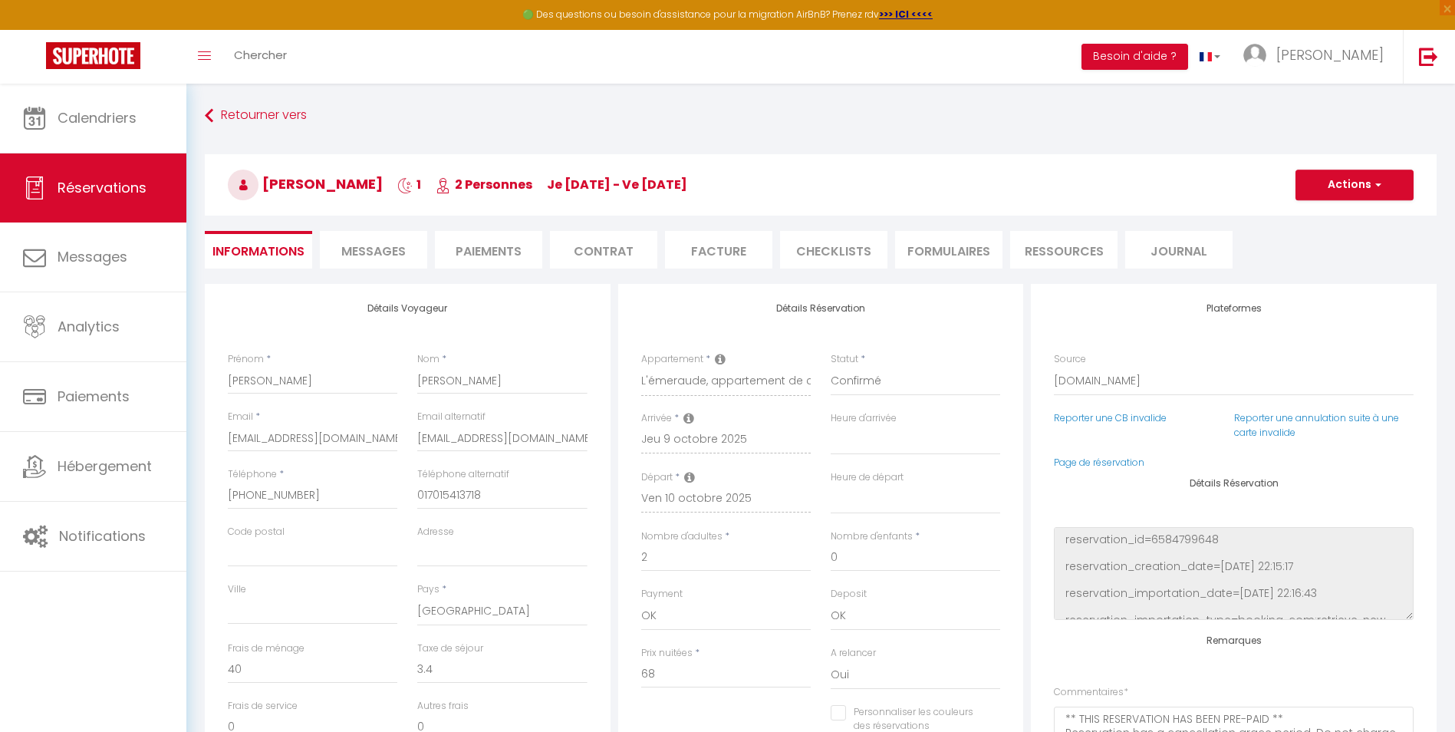
select select "17:00"
select select "10:00"
click at [361, 247] on span "Messages" at bounding box center [373, 251] width 64 height 18
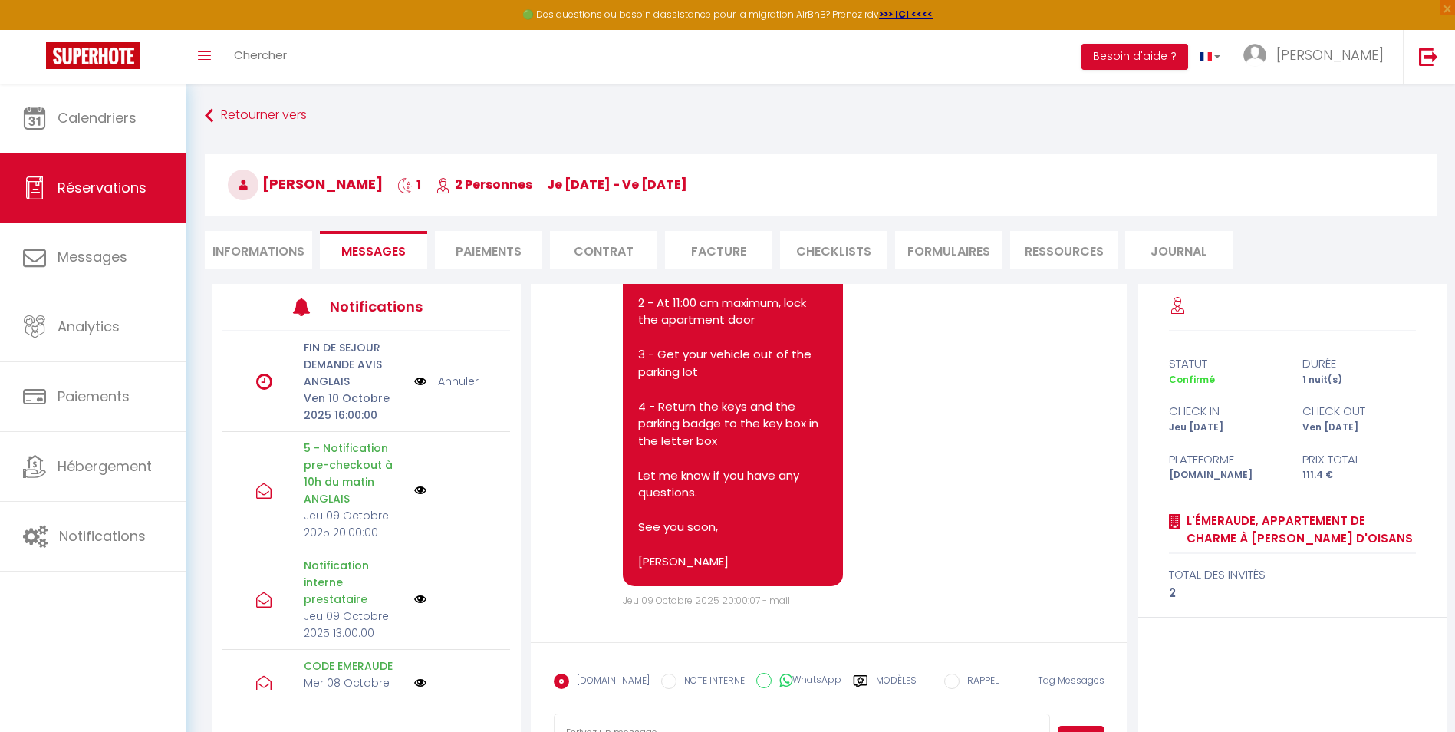
scroll to position [4429, 0]
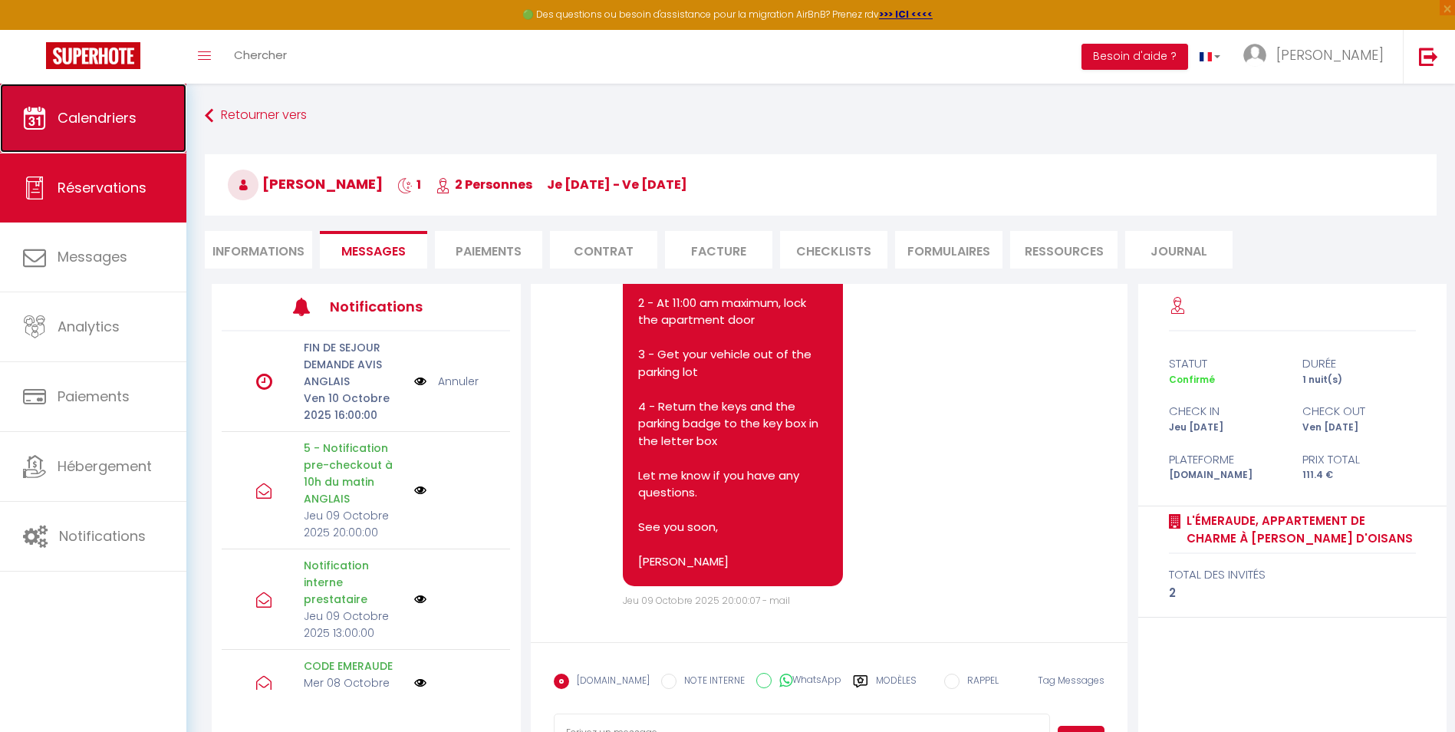
click at [88, 118] on span "Calendriers" at bounding box center [97, 117] width 79 height 19
